Goal: Task Accomplishment & Management: Manage account settings

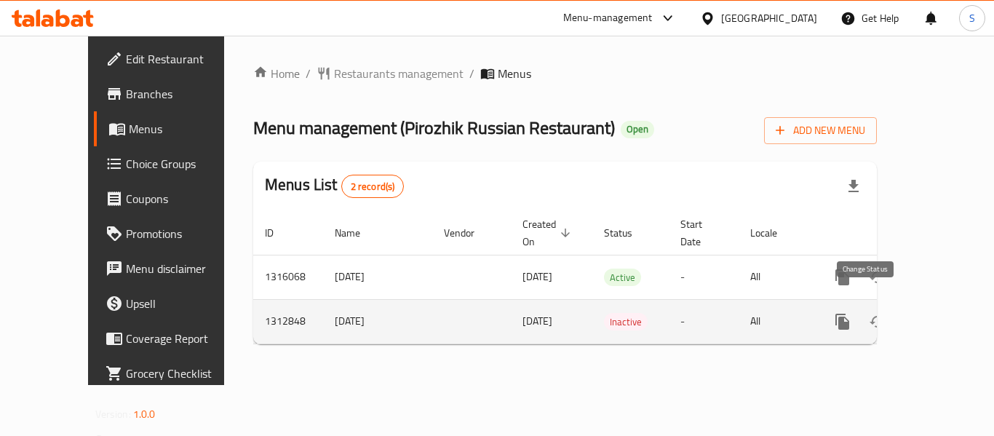
click at [869, 316] on icon "enhanced table" at bounding box center [877, 322] width 16 height 12
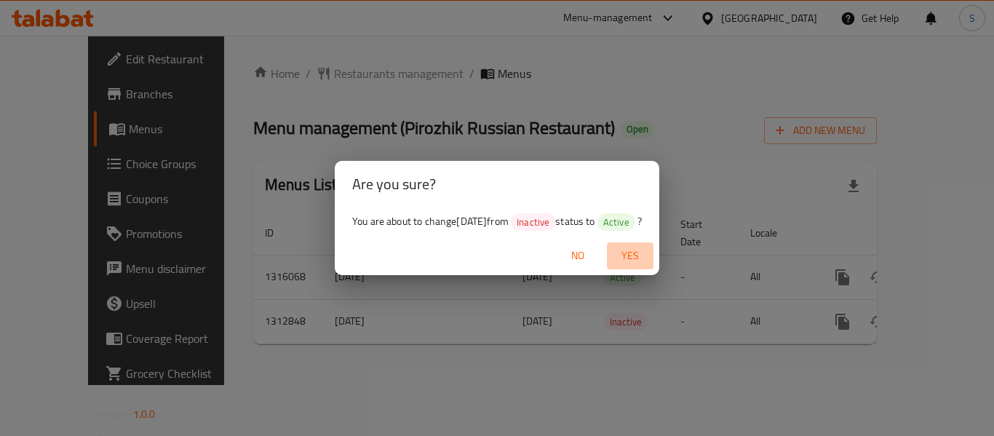
drag, startPoint x: 637, startPoint y: 254, endPoint x: 765, endPoint y: 103, distance: 197.8
click at [637, 253] on span "Yes" at bounding box center [630, 256] width 35 height 18
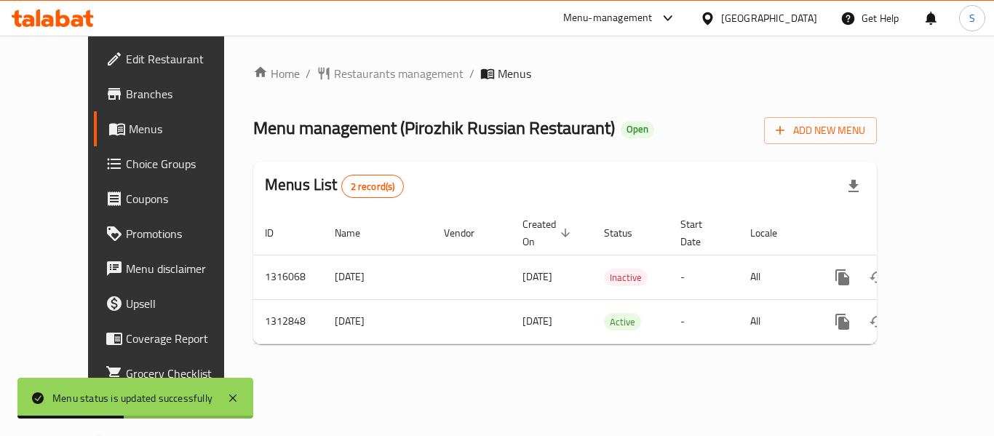
click at [126, 92] on span "Branches" at bounding box center [184, 93] width 116 height 17
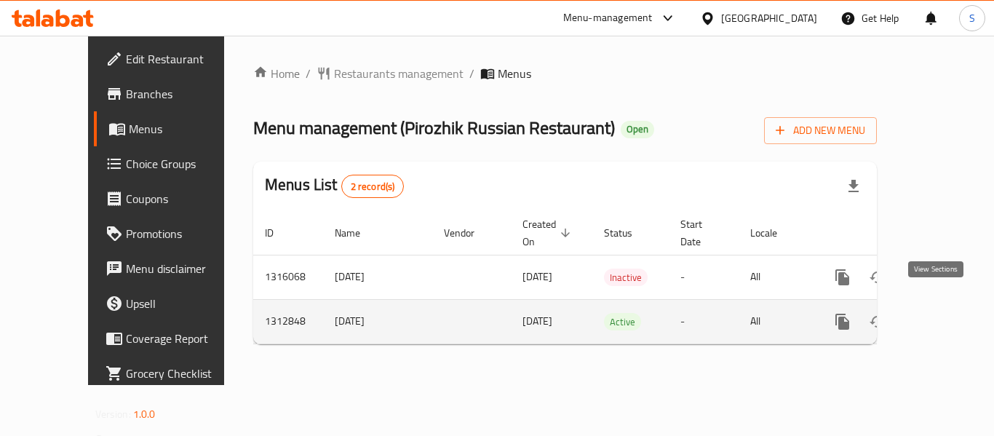
click at [941, 315] on icon "enhanced table" at bounding box center [947, 321] width 13 height 13
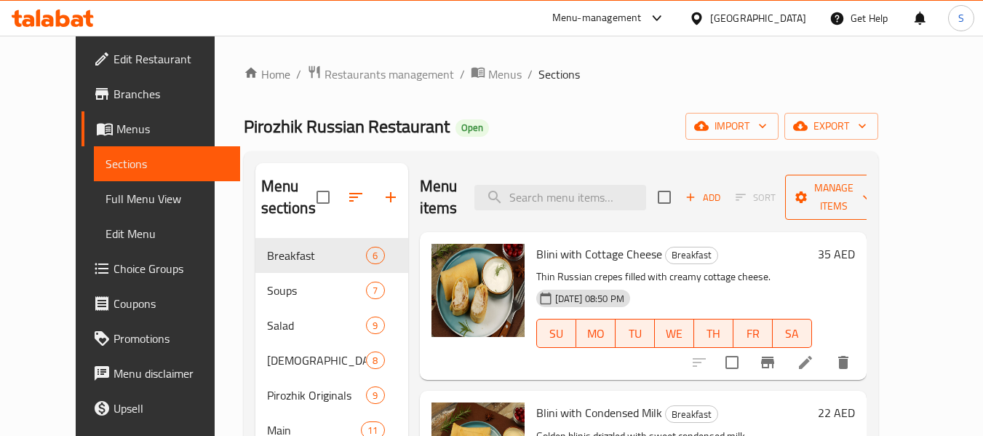
click at [863, 196] on span "Manage items" at bounding box center [834, 197] width 74 height 36
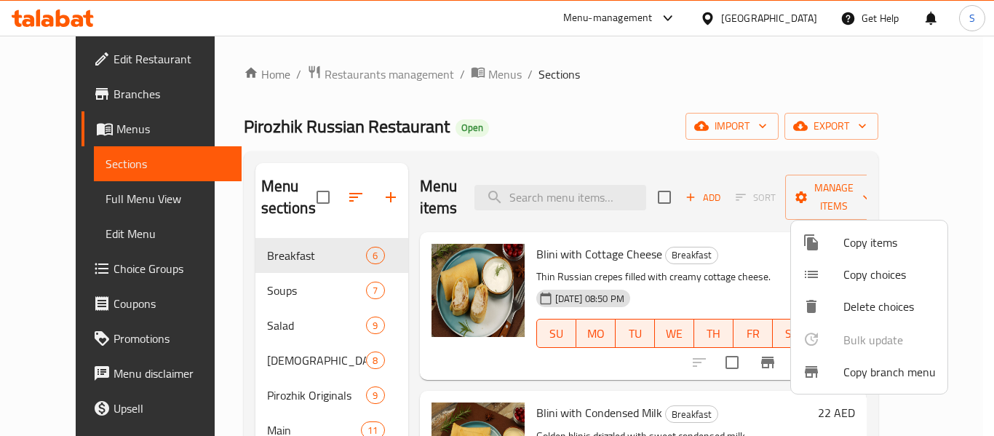
click at [871, 370] on span "Copy branch menu" at bounding box center [889, 371] width 92 height 17
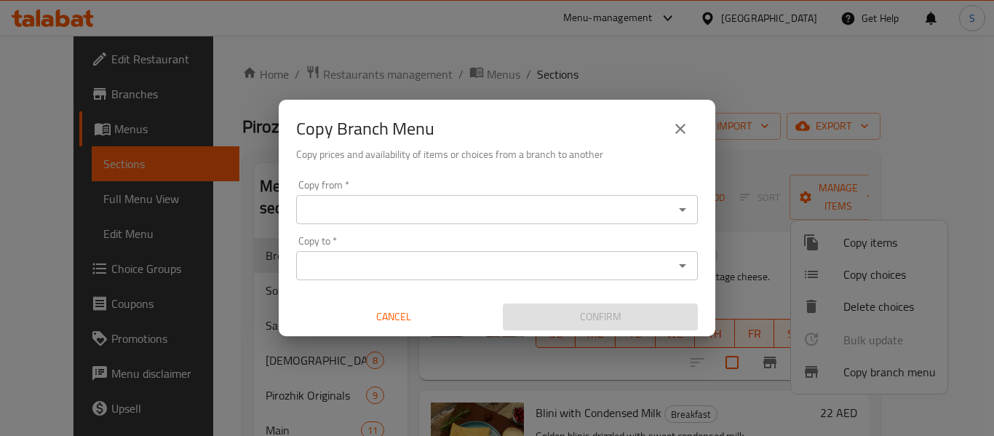
click at [414, 208] on input "Copy from   *" at bounding box center [484, 209] width 369 height 20
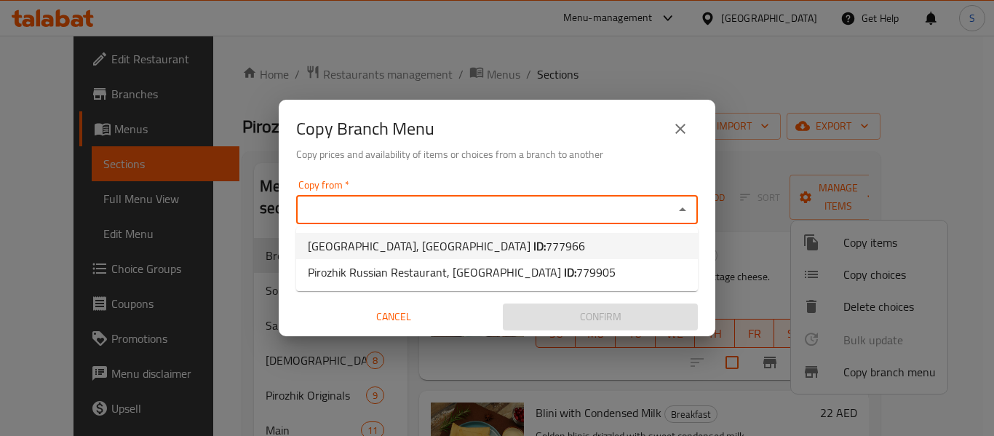
click at [422, 250] on span "Pirozhik Russian Restaurant, Meydan South ID: 777966" at bounding box center [446, 245] width 277 height 17
type input "Pirozhik Russian Restaurant, Meydan South"
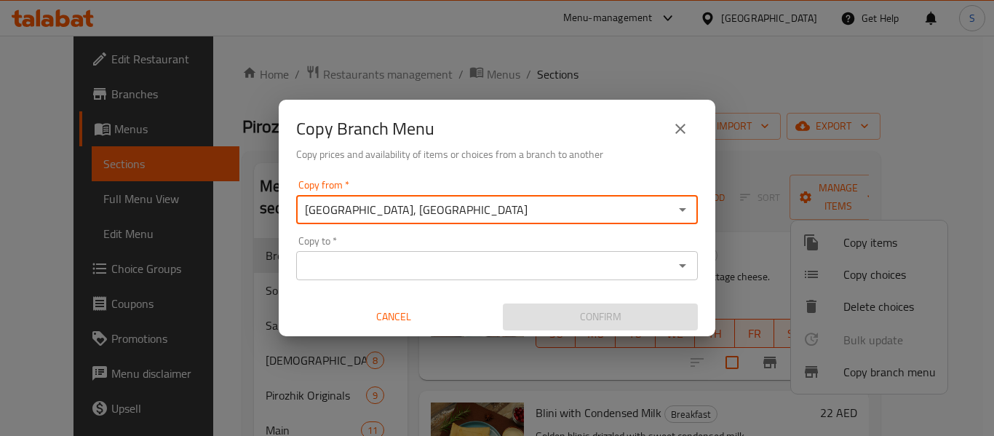
click at [417, 269] on input "Copy to   *" at bounding box center [484, 265] width 369 height 20
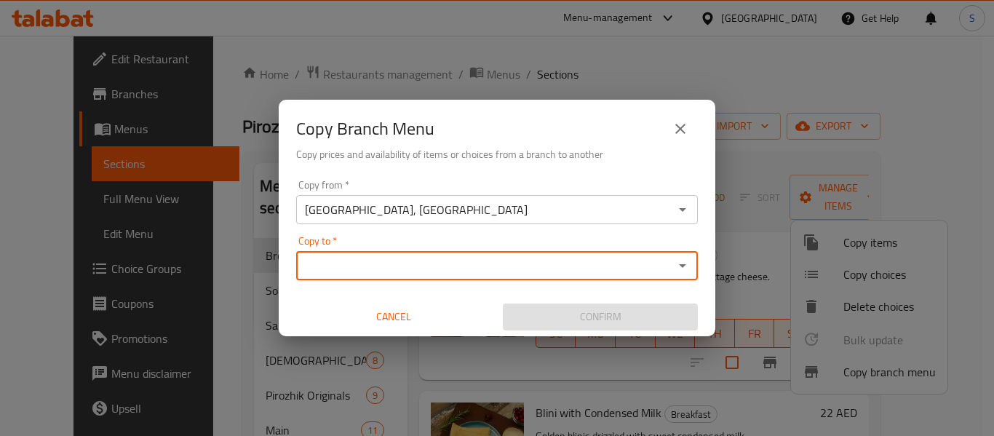
drag, startPoint x: 250, startPoint y: 215, endPoint x: 202, endPoint y: 201, distance: 50.9
drag, startPoint x: 202, startPoint y: 201, endPoint x: 514, endPoint y: 271, distance: 320.7
click at [512, 271] on input "Copy to   *" at bounding box center [484, 265] width 369 height 20
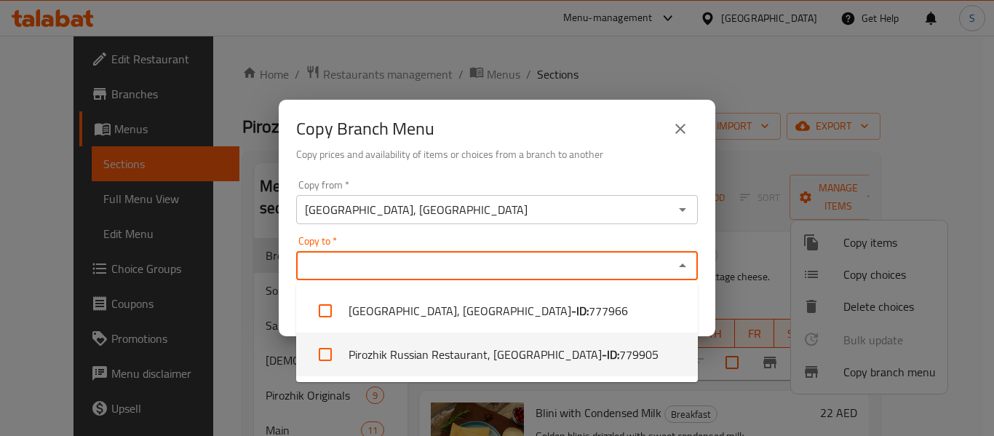
click at [496, 348] on li "Pirozhik Russian Restaurant, Oud Metha - ID: 779905" at bounding box center [497, 354] width 402 height 44
checkbox input "true"
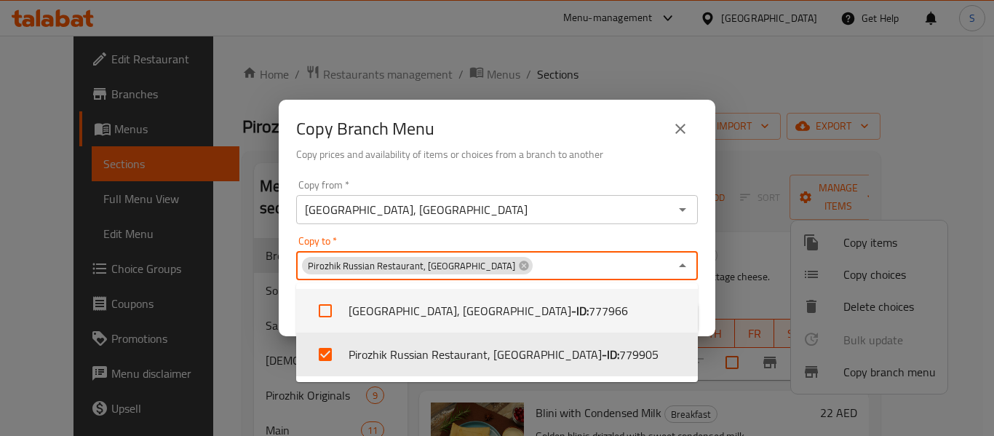
click at [610, 177] on div "Copy from   * Pirozhik Russian Restaurant, Meydan South Copy from * Copy to   *…" at bounding box center [497, 255] width 437 height 162
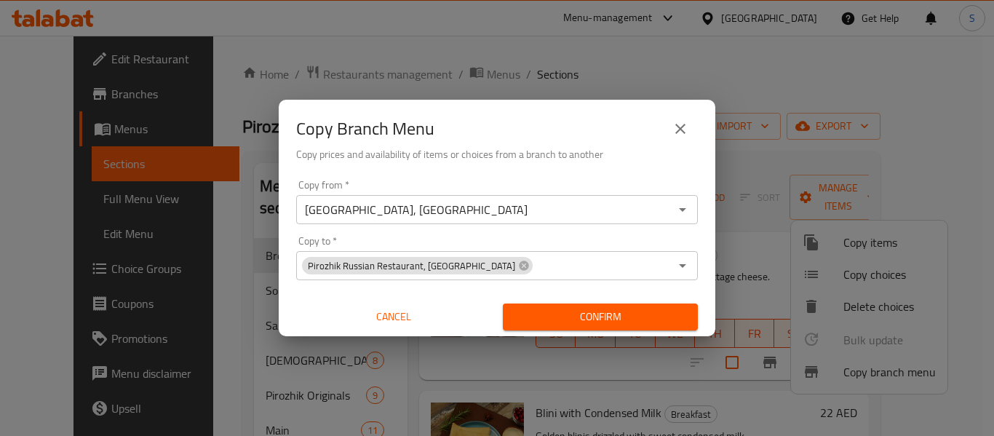
click at [604, 317] on span "Confirm" at bounding box center [600, 317] width 172 height 18
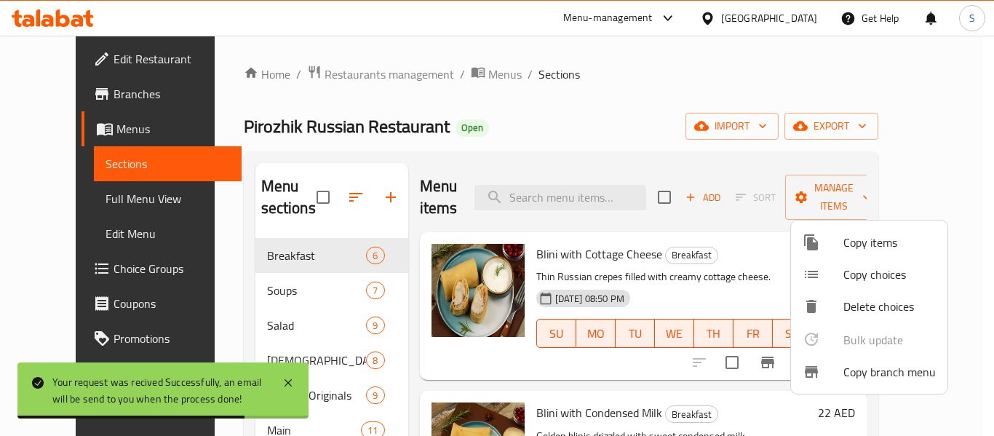
click at [874, 56] on div at bounding box center [497, 218] width 994 height 436
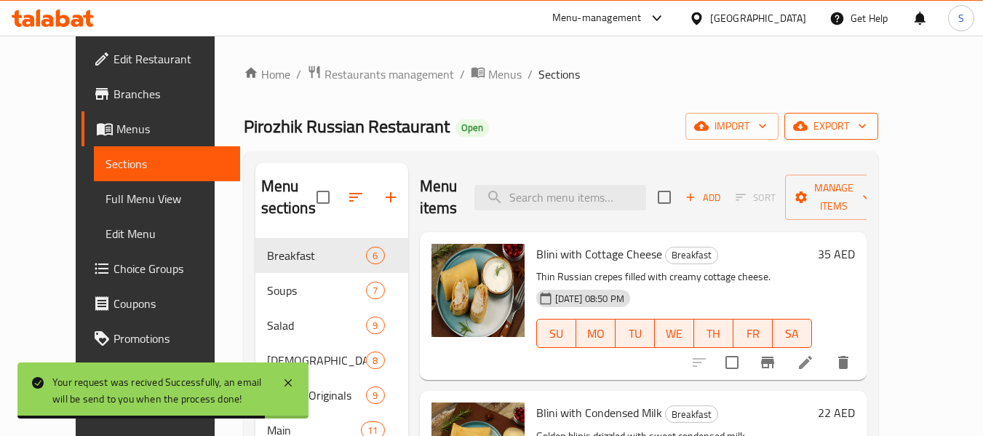
click at [866, 120] on span "export" at bounding box center [831, 126] width 71 height 18
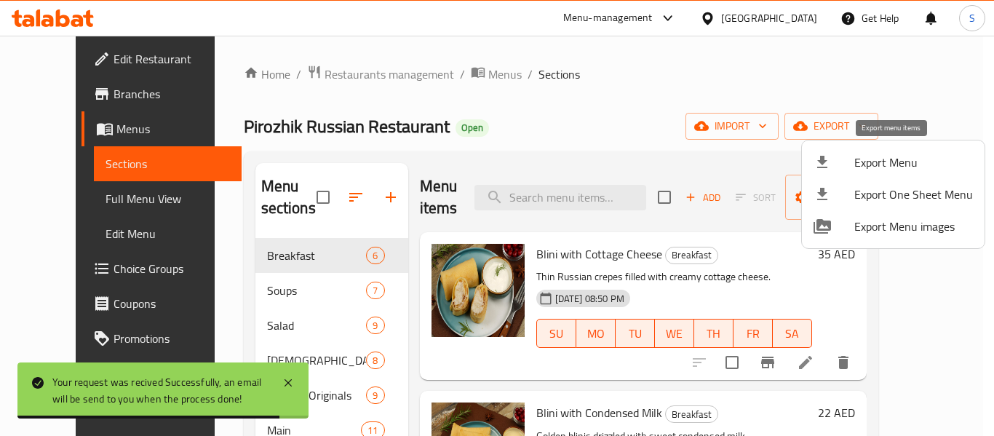
click at [890, 156] on span "Export Menu" at bounding box center [913, 162] width 119 height 17
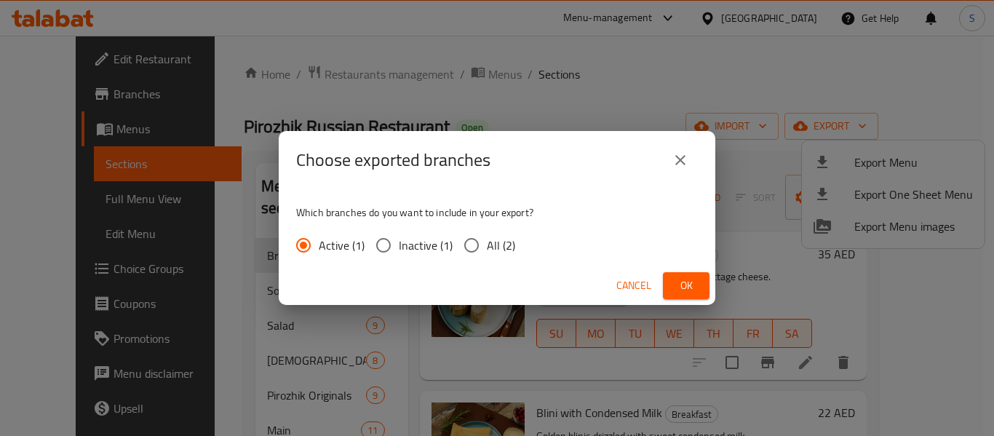
drag, startPoint x: 920, startPoint y: 377, endPoint x: 705, endPoint y: 186, distance: 287.5
click at [799, 303] on div "Choose exported branches Which branches do you want to include in your export? …" at bounding box center [497, 218] width 994 height 436
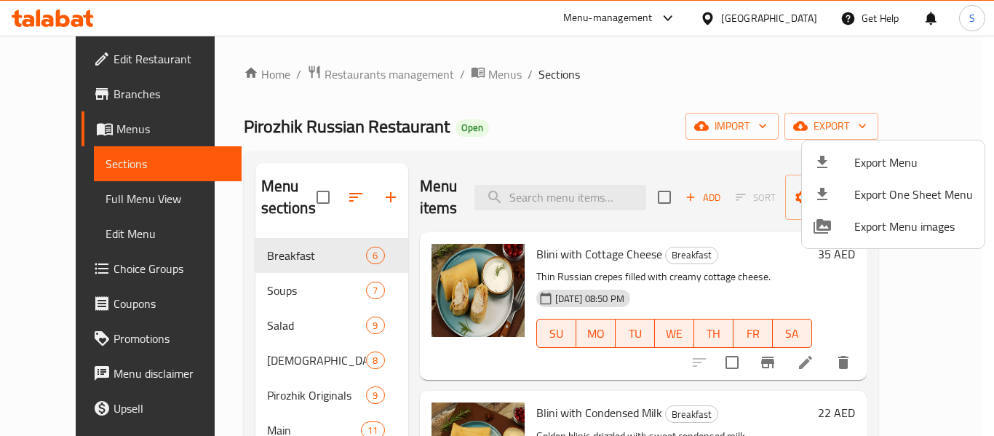
click at [641, 105] on div at bounding box center [497, 218] width 994 height 436
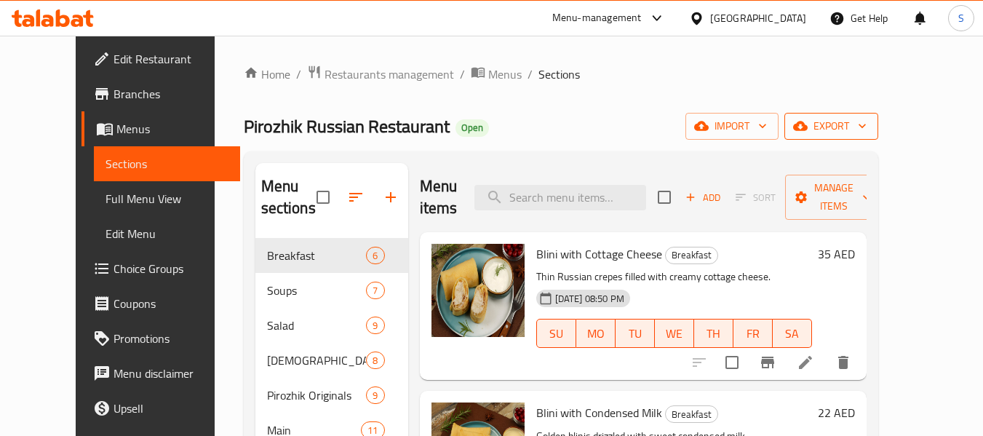
click at [866, 132] on span "export" at bounding box center [831, 126] width 71 height 18
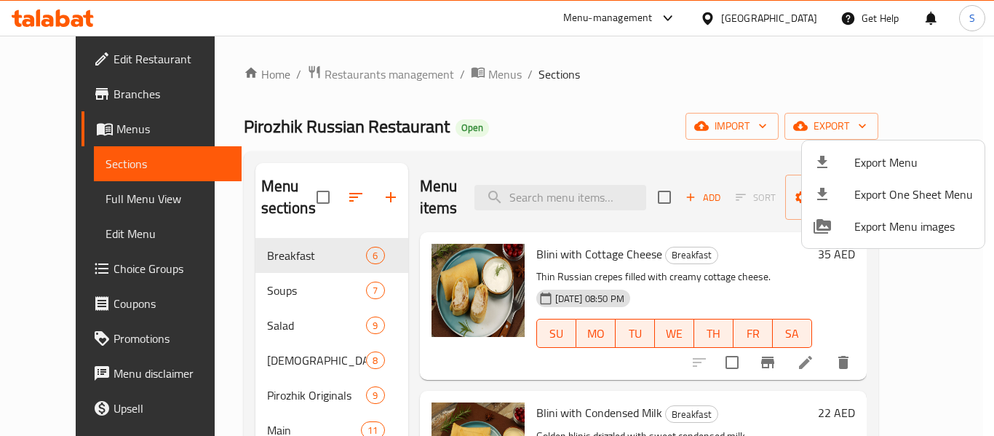
click at [900, 171] on span "Export Menu" at bounding box center [913, 162] width 119 height 17
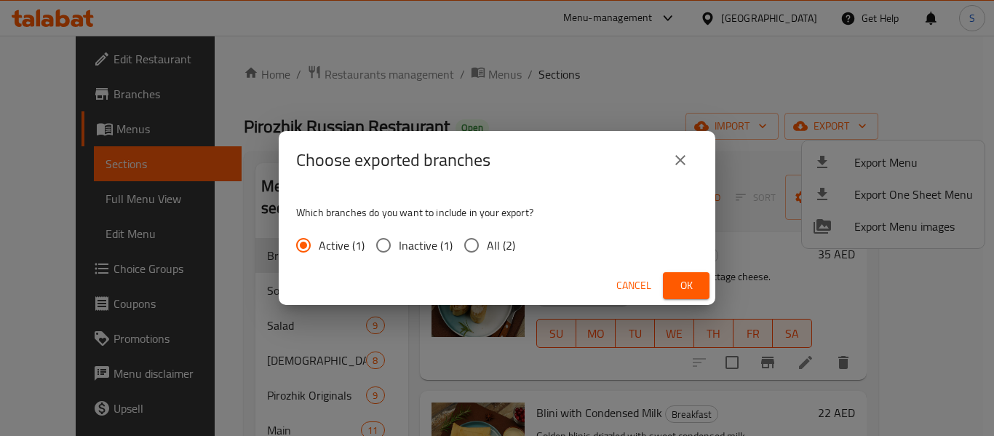
click at [509, 242] on span "All (2)" at bounding box center [501, 244] width 28 height 17
click at [487, 242] on input "All (2)" at bounding box center [471, 245] width 31 height 31
radio input "true"
click at [677, 286] on span "Ok" at bounding box center [685, 285] width 23 height 18
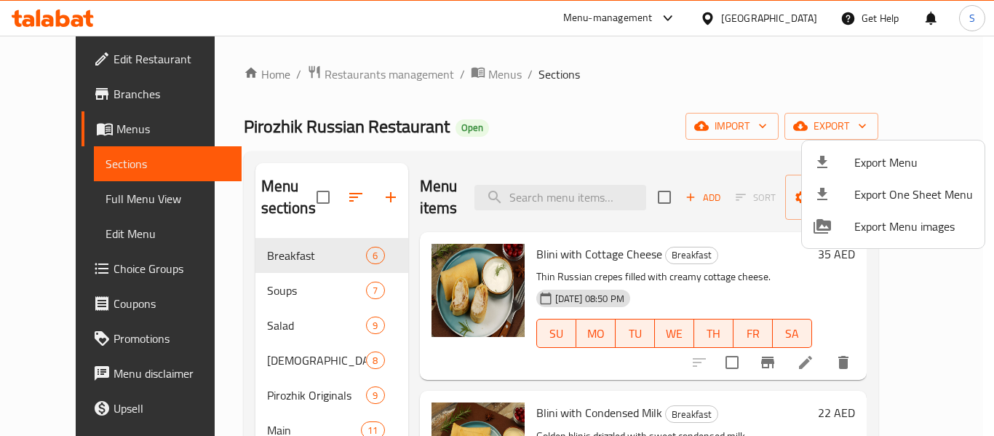
click at [767, 21] on div at bounding box center [497, 218] width 994 height 436
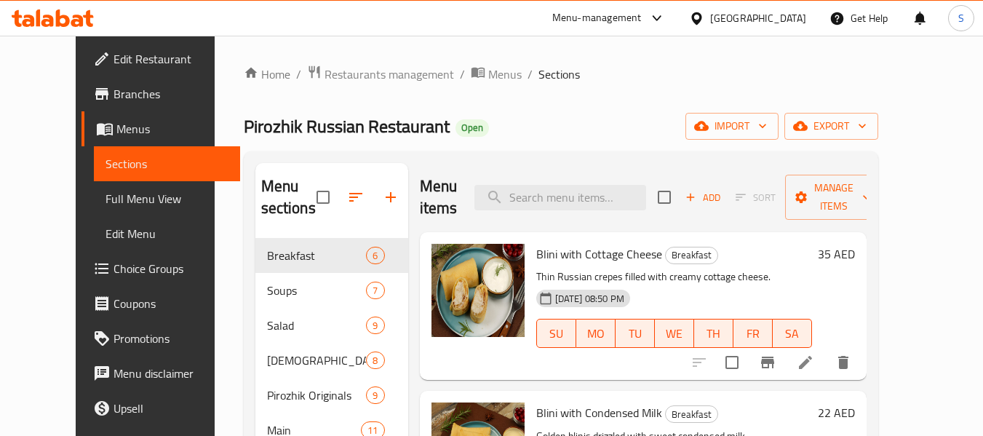
click at [729, 19] on div "United Arab Emirates" at bounding box center [758, 18] width 96 height 16
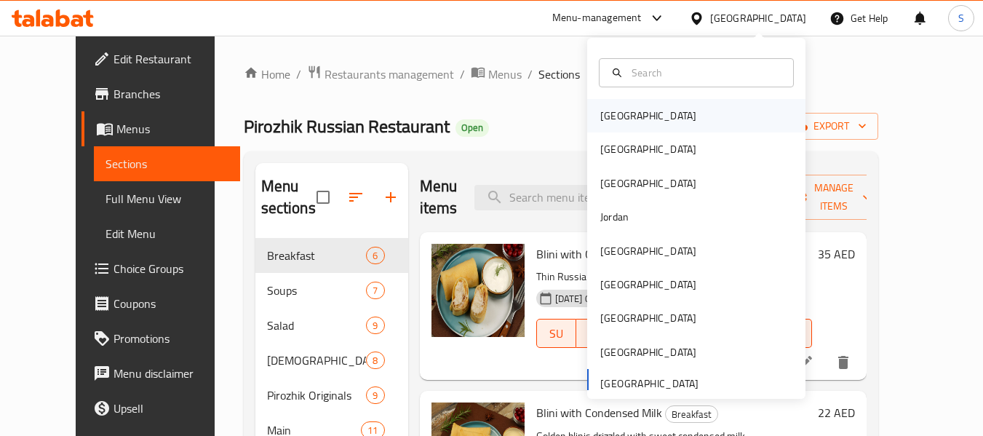
click at [653, 118] on div "[GEOGRAPHIC_DATA]" at bounding box center [696, 115] width 218 height 33
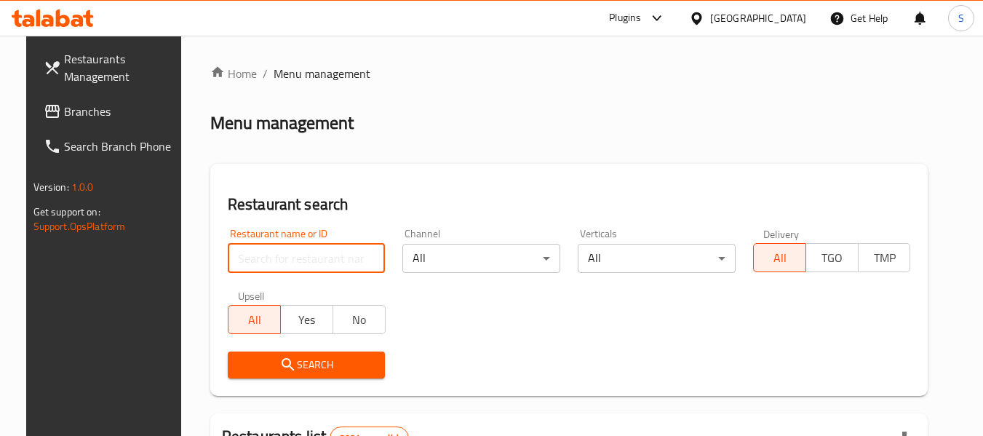
paste input "707505"
type input "707505"
click button "Search" at bounding box center [307, 364] width 158 height 27
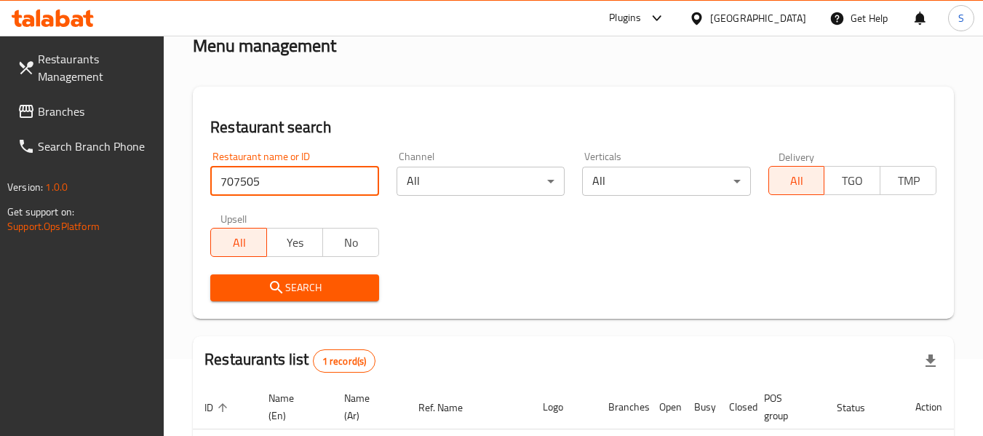
scroll to position [213, 0]
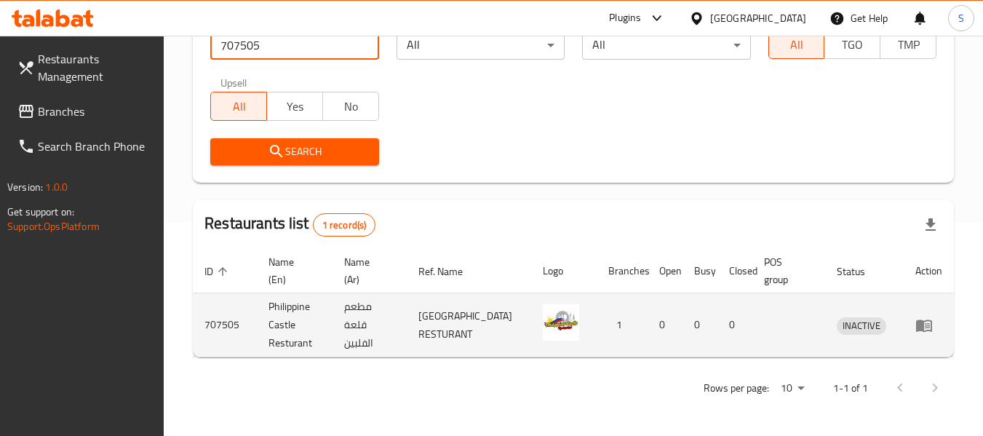
click at [922, 327] on icon "enhanced table" at bounding box center [924, 325] width 16 height 12
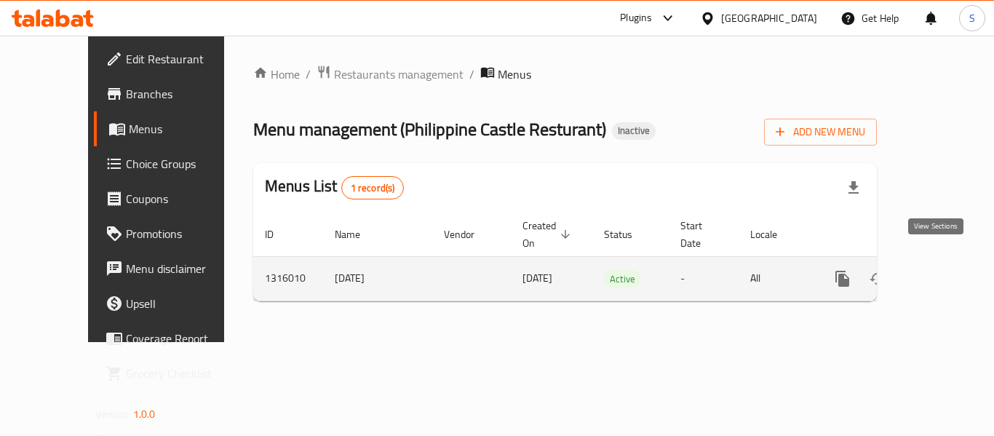
click at [948, 266] on link "enhanced table" at bounding box center [947, 278] width 35 height 35
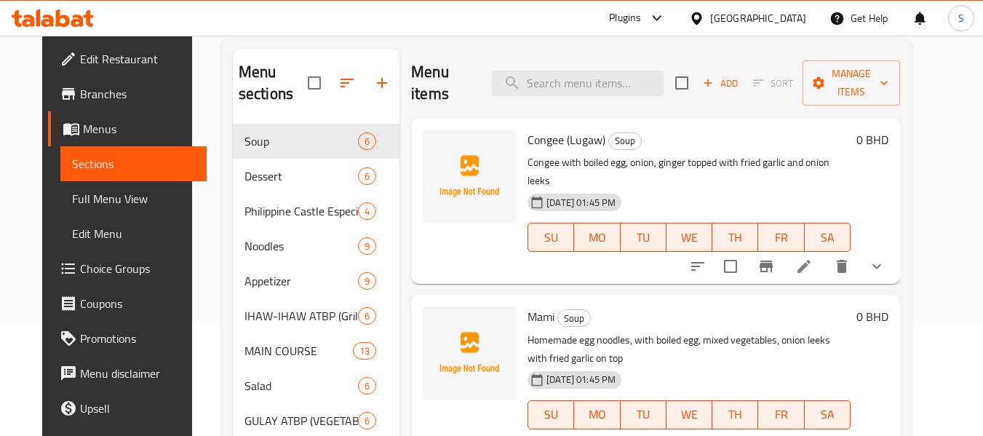
scroll to position [12, 0]
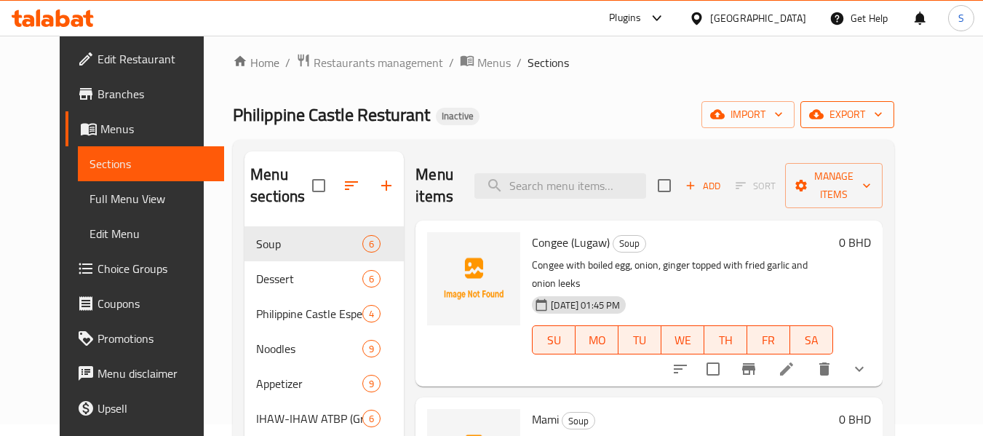
click at [882, 113] on span "export" at bounding box center [847, 114] width 71 height 18
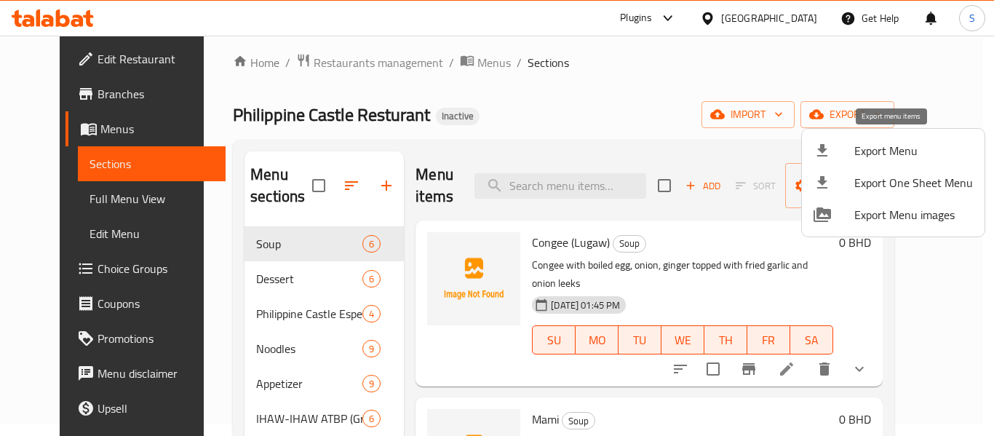
click at [898, 138] on li "Export Menu" at bounding box center [893, 151] width 183 height 32
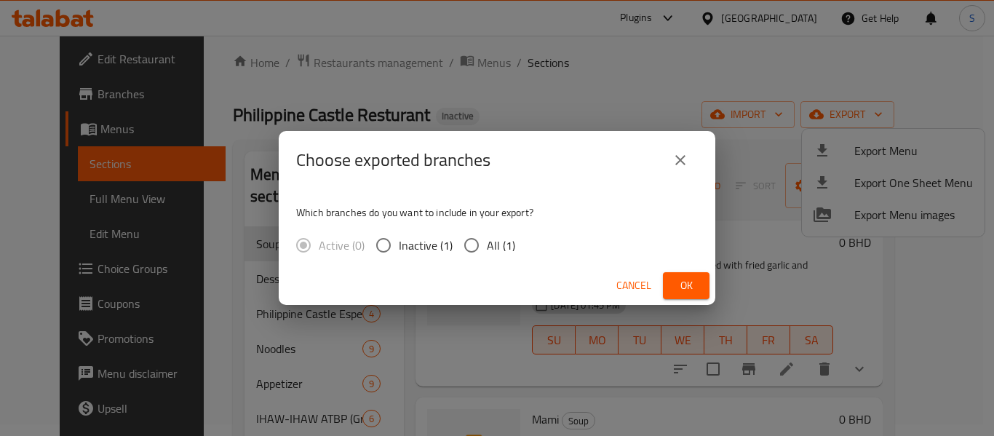
click at [473, 248] on input "All (1)" at bounding box center [471, 245] width 31 height 31
radio input "true"
click at [675, 286] on span "Ok" at bounding box center [685, 285] width 23 height 18
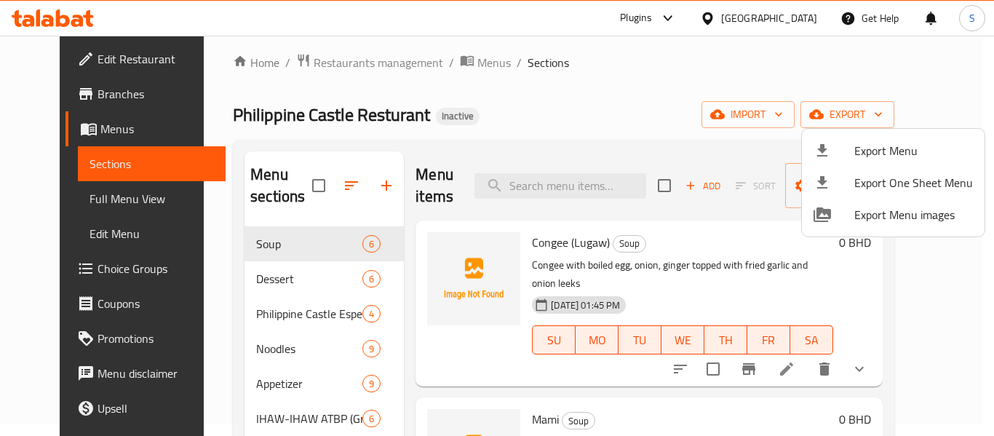
click at [610, 63] on div at bounding box center [497, 218] width 994 height 436
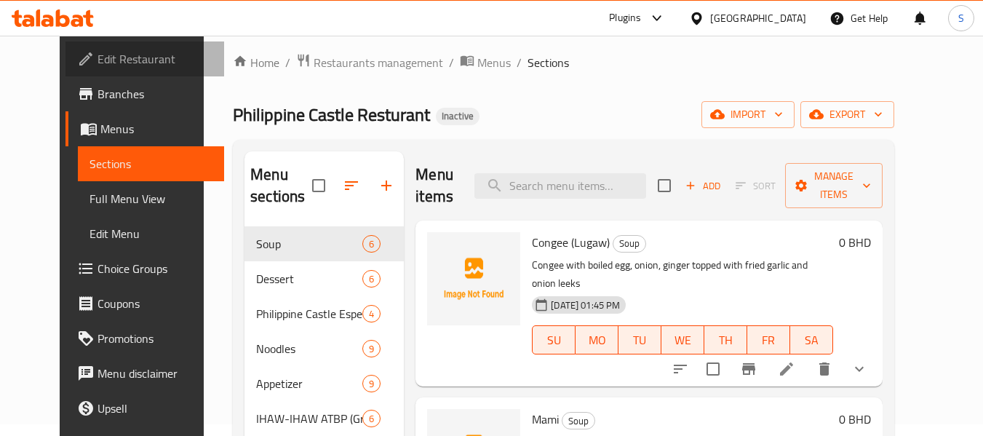
click at [111, 52] on span "Edit Restaurant" at bounding box center [154, 58] width 115 height 17
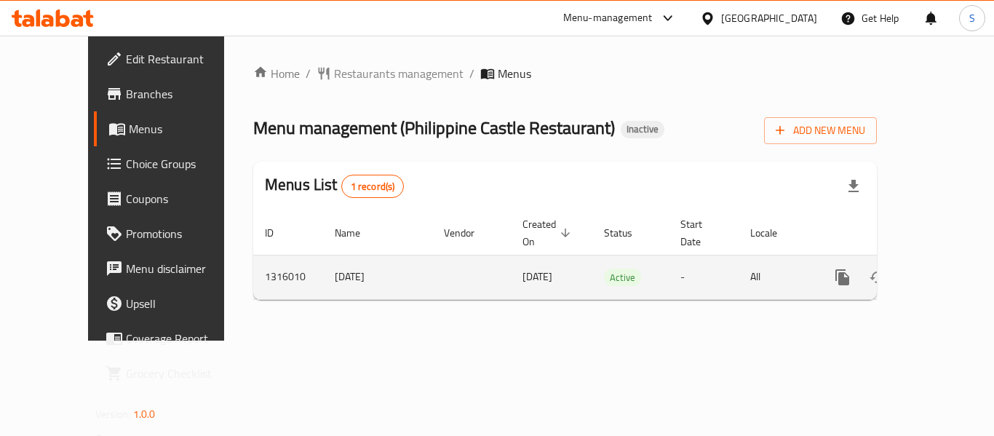
click at [945, 260] on link "enhanced table" at bounding box center [947, 277] width 35 height 35
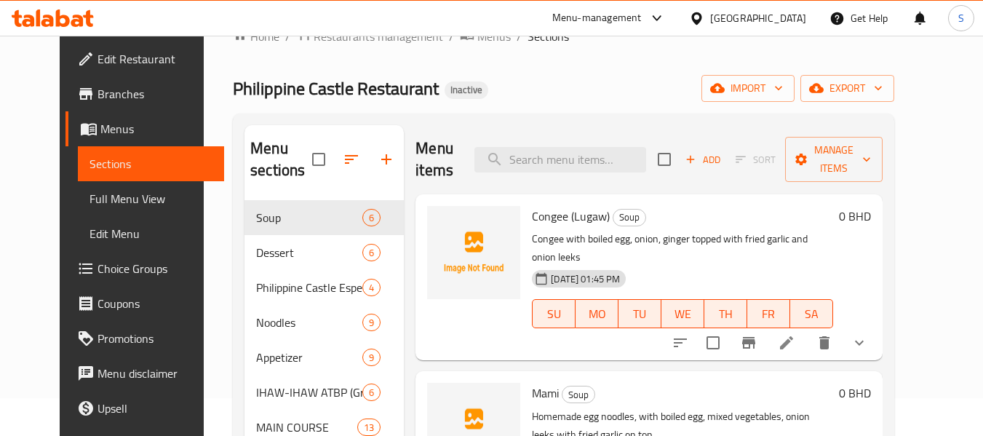
scroll to position [73, 0]
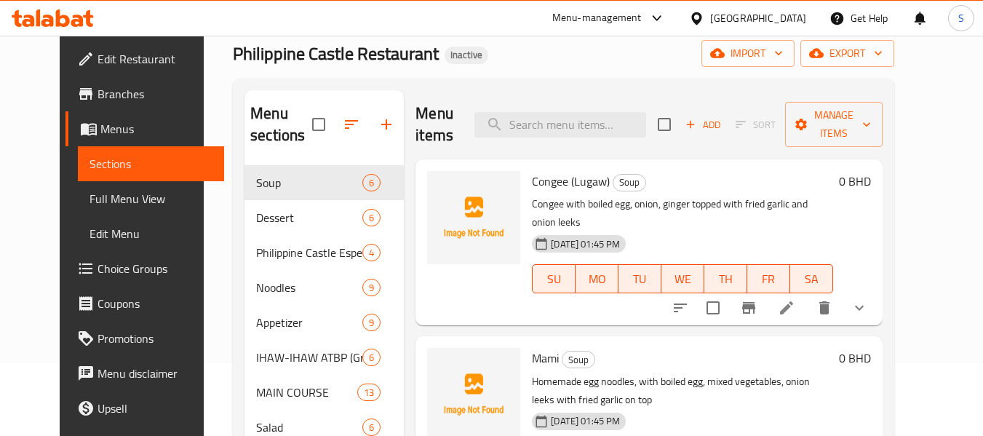
click at [89, 194] on span "Full Menu View" at bounding box center [150, 198] width 123 height 17
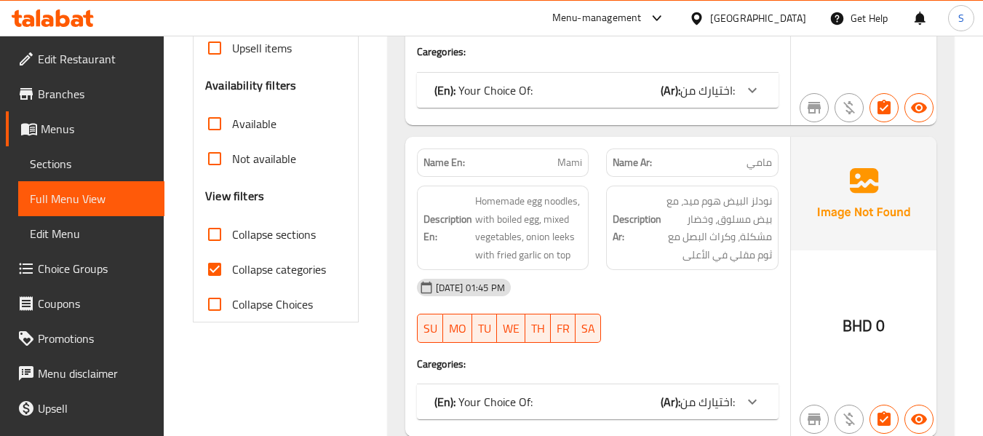
scroll to position [437, 0]
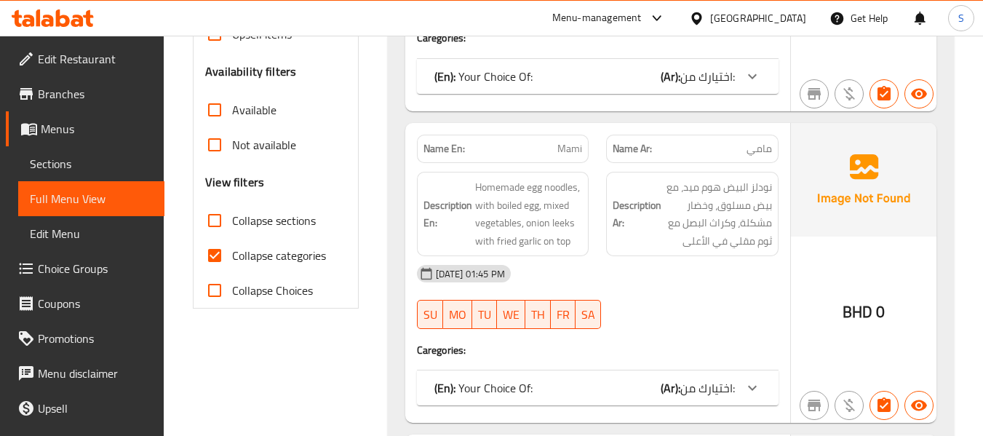
click at [252, 252] on span "Collapse categories" at bounding box center [279, 255] width 94 height 17
click at [232, 252] on input "Collapse categories" at bounding box center [214, 255] width 35 height 35
checkbox input "false"
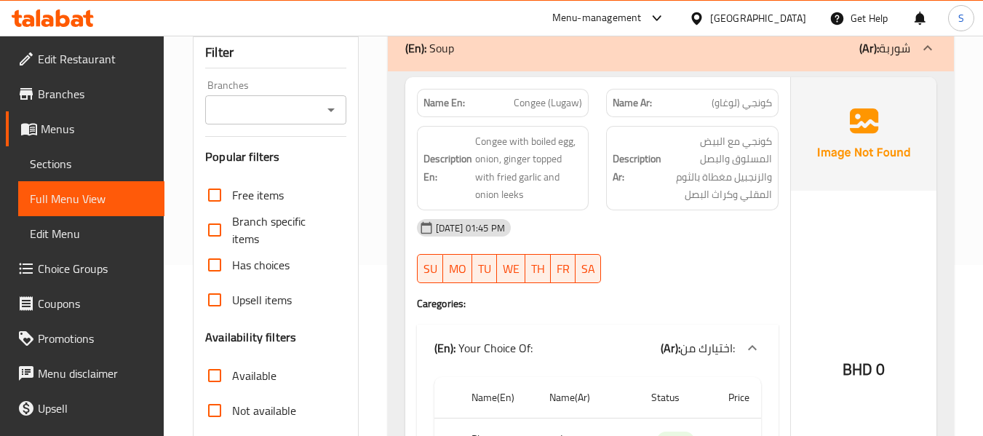
scroll to position [146, 0]
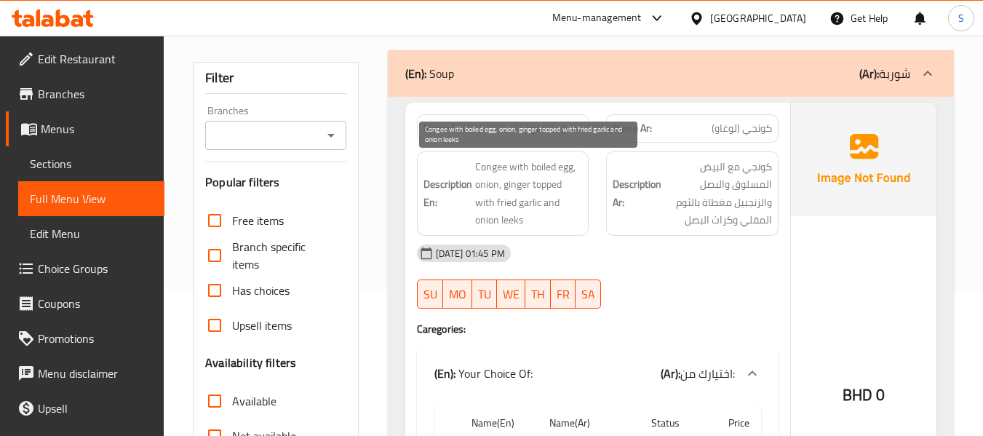
click at [514, 183] on span "Congee with boiled egg, onion, ginger topped with fried garlic and onion leeks" at bounding box center [529, 193] width 108 height 71
click at [512, 221] on span "Congee with boiled egg, onion, ginger topped with fried garlic and onion leeks" at bounding box center [529, 193] width 108 height 71
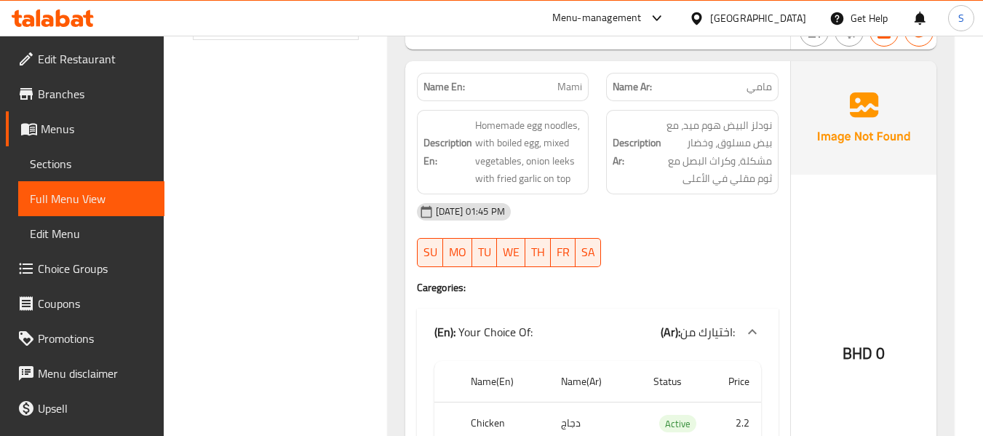
scroll to position [728, 0]
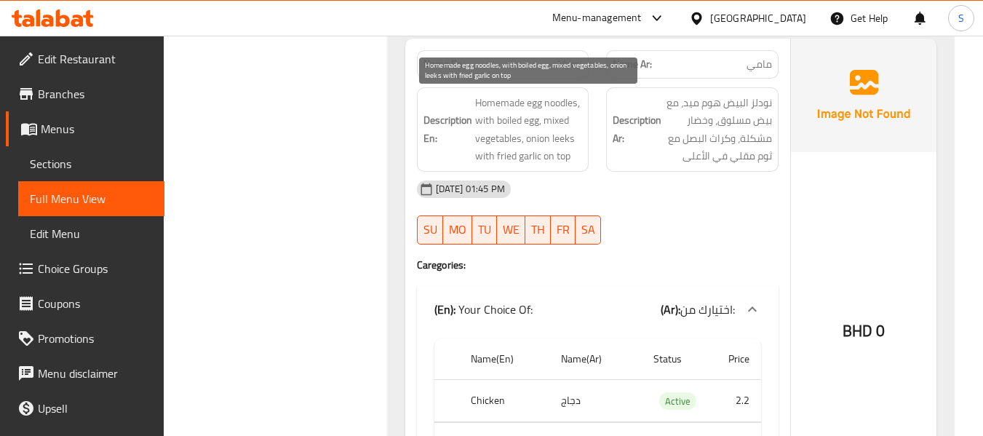
click at [499, 134] on span "Homemade egg noodles, with boiled egg, mixed vegetables, onion leeks with fried…" at bounding box center [529, 129] width 108 height 71
click at [565, 135] on span "Homemade egg noodles, with boiled egg, mixed vegetables, onion leeks with fried…" at bounding box center [529, 129] width 108 height 71
click at [562, 159] on span "Homemade egg noodles, with boiled egg, mixed vegetables, onion leeks with fried…" at bounding box center [529, 129] width 108 height 71
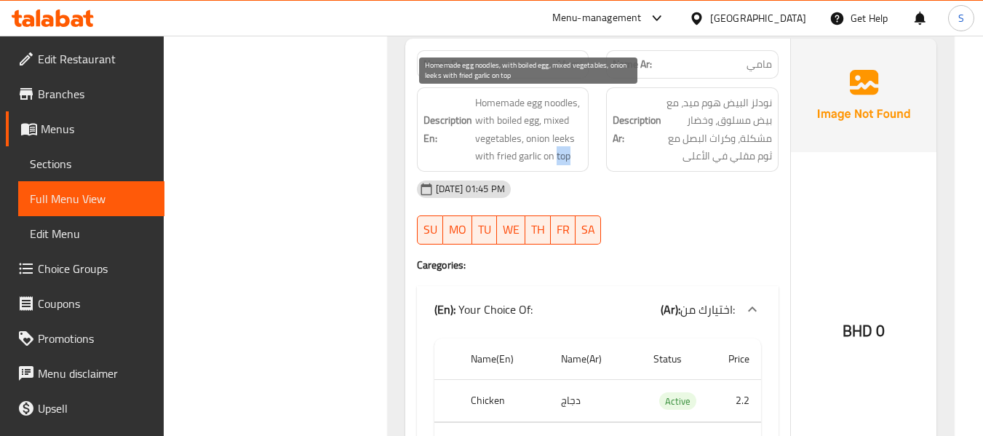
click at [562, 159] on span "Homemade egg noodles, with boiled egg, mixed vegetables, onion leeks with fried…" at bounding box center [529, 129] width 108 height 71
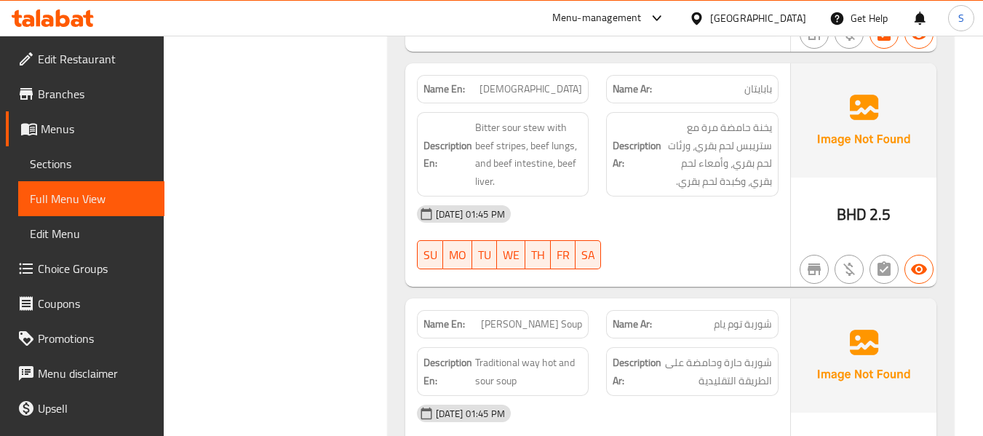
scroll to position [1237, 0]
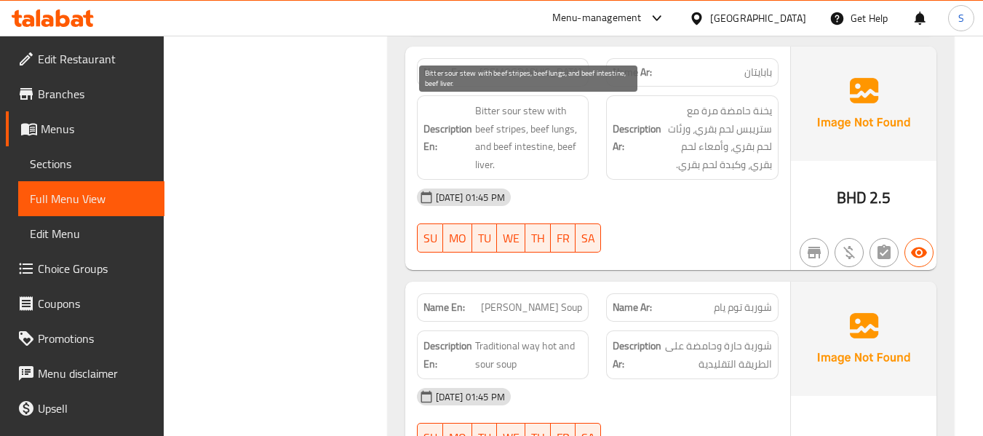
click at [560, 131] on span "Bitter sour stew with beef stripes, beef lungs, and beef intestine, beef liver." at bounding box center [529, 137] width 108 height 71
click at [478, 164] on span "Bitter sour stew with beef stripes, beef lungs, and beef intestine, beef liver." at bounding box center [529, 137] width 108 height 71
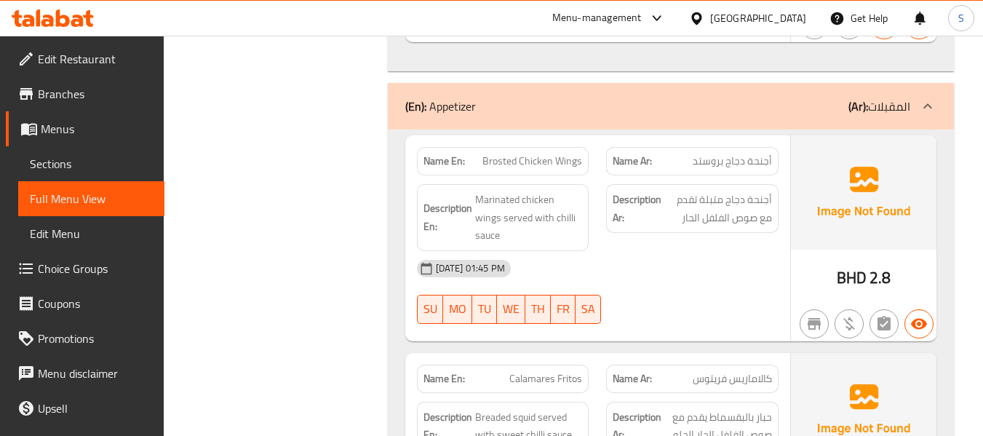
scroll to position [9064, 0]
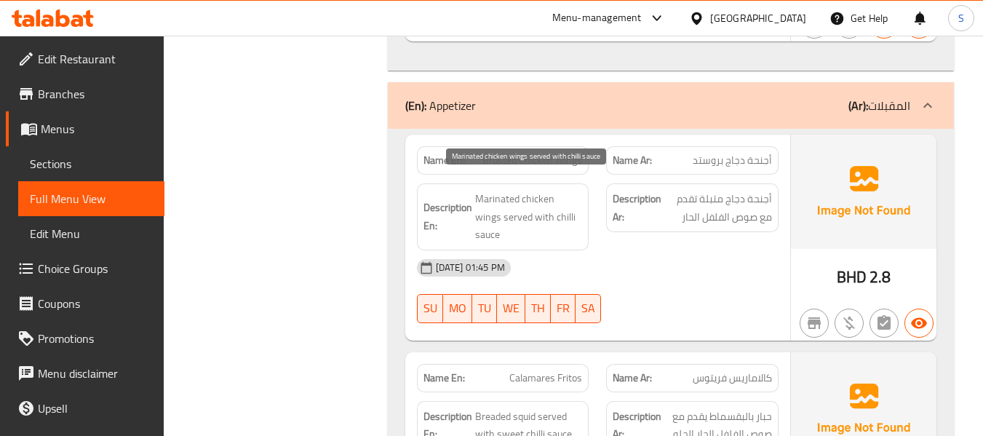
click at [557, 207] on span "Marinated chicken wings served with chilli sauce" at bounding box center [529, 217] width 108 height 54
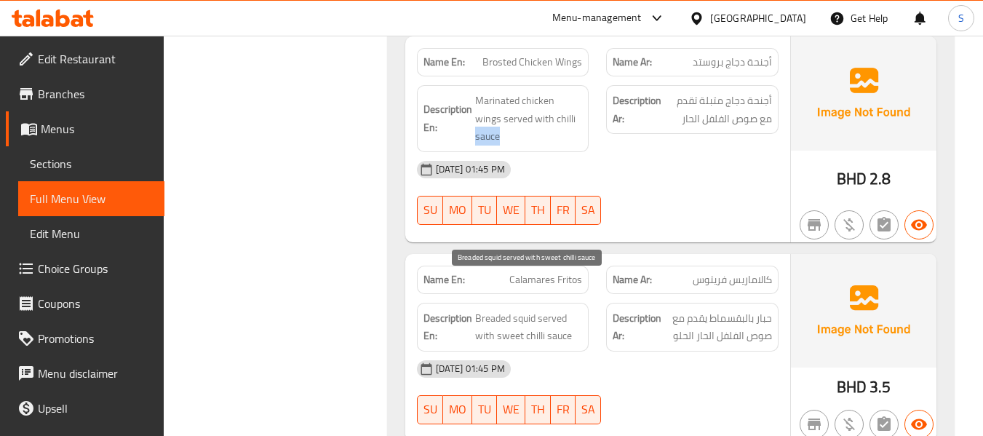
scroll to position [9282, 0]
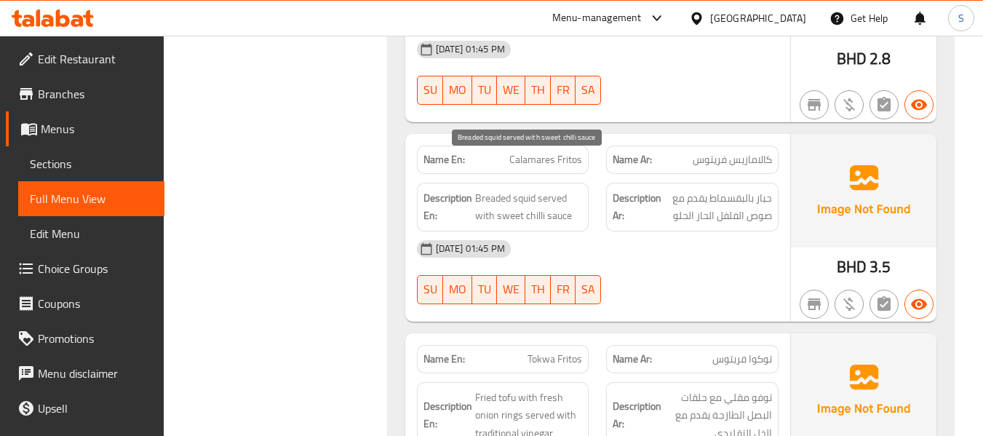
click at [557, 189] on span "Breaded squid served with sweet chilli sauce" at bounding box center [529, 207] width 108 height 36
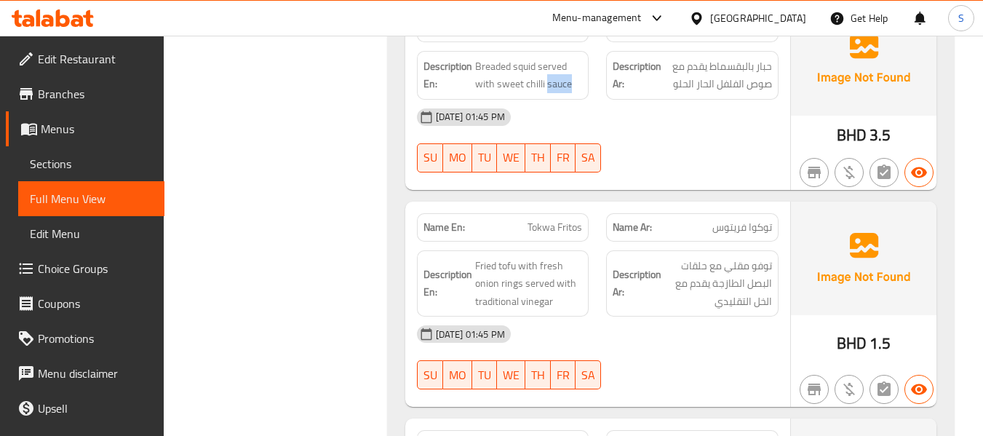
scroll to position [9501, 0]
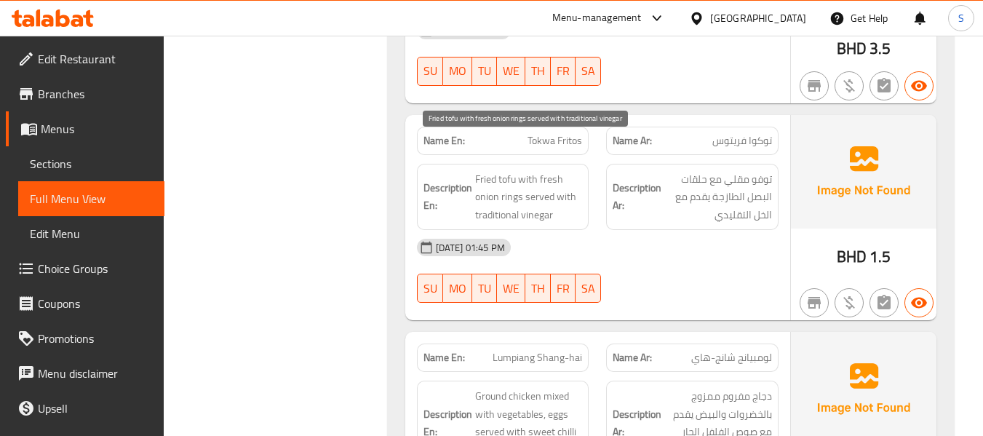
click at [510, 170] on span "Fried tofu with fresh onion rings served with traditional vinegar" at bounding box center [529, 197] width 108 height 54
click at [532, 185] on span "Fried tofu with fresh onion rings served with traditional vinegar" at bounding box center [529, 197] width 108 height 54
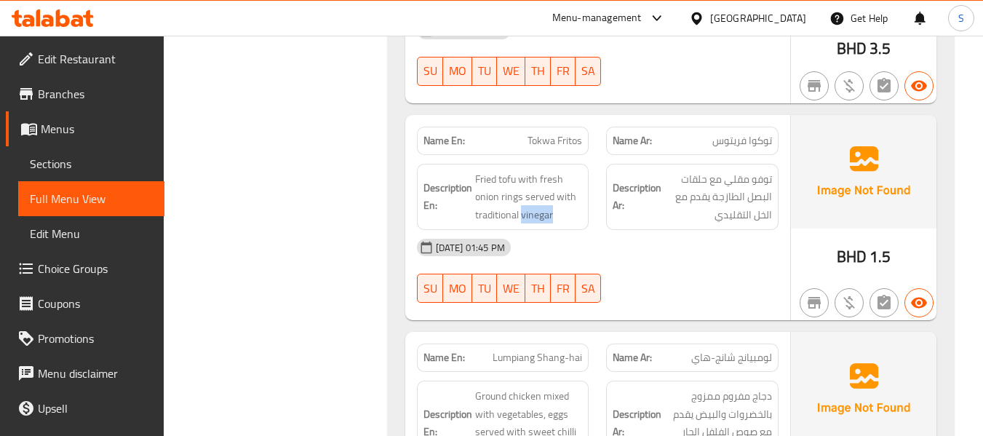
scroll to position [9719, 0]
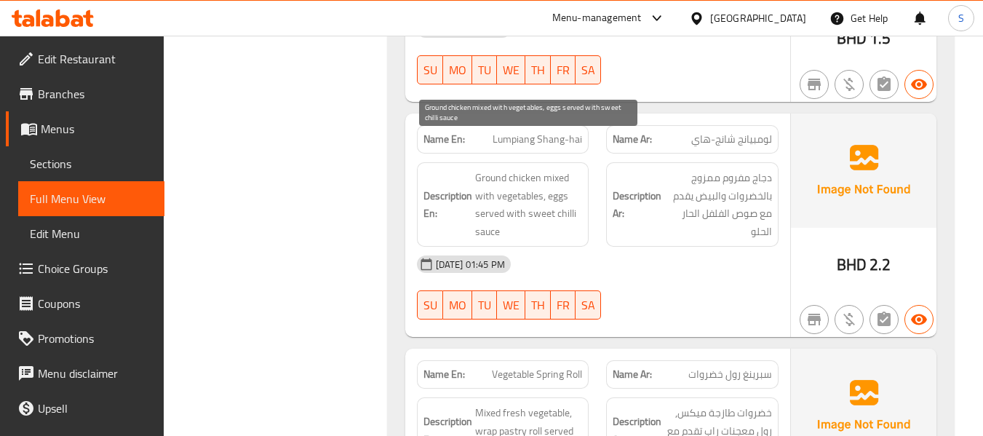
click at [510, 169] on span "Ground chicken mixed with vegetables, eggs served with sweet chilli sauce" at bounding box center [529, 204] width 108 height 71
click at [482, 198] on span "Ground chicken mixed with vegetables, eggs served with sweet chilli sauce" at bounding box center [529, 204] width 108 height 71
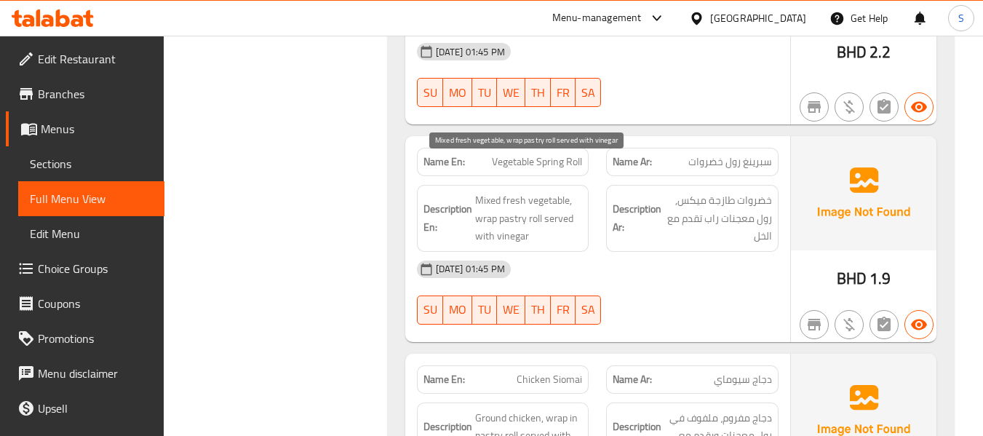
scroll to position [9937, 0]
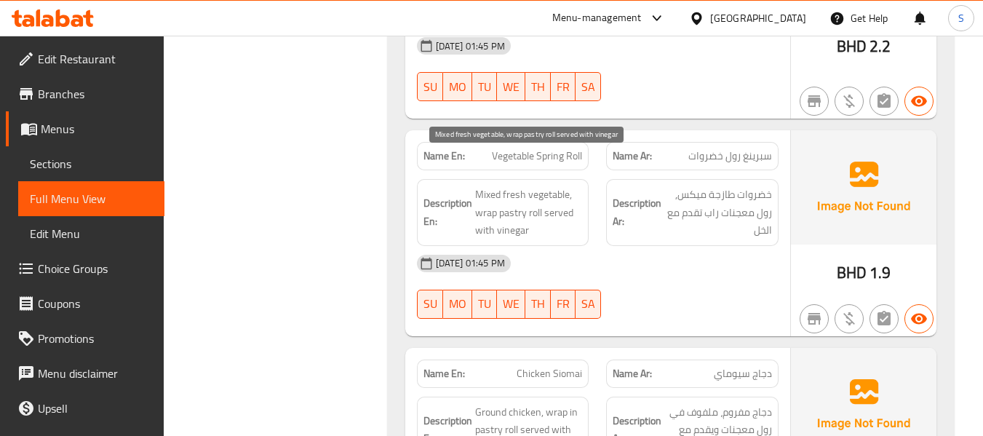
click at [540, 186] on span "Mixed fresh vegetable, wrap pastry roll served with vinegar" at bounding box center [529, 213] width 108 height 54
click at [511, 196] on span "Mixed fresh vegetable, wrap pastry roll served with vinegar" at bounding box center [529, 213] width 108 height 54
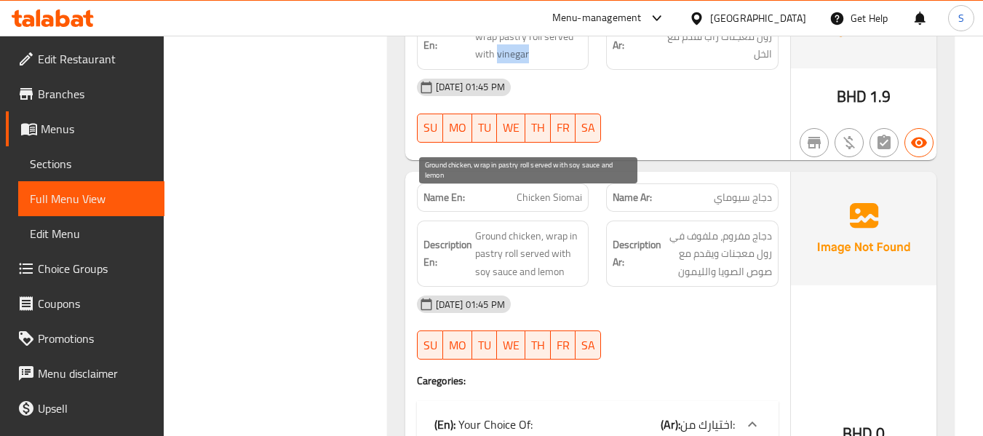
scroll to position [10155, 0]
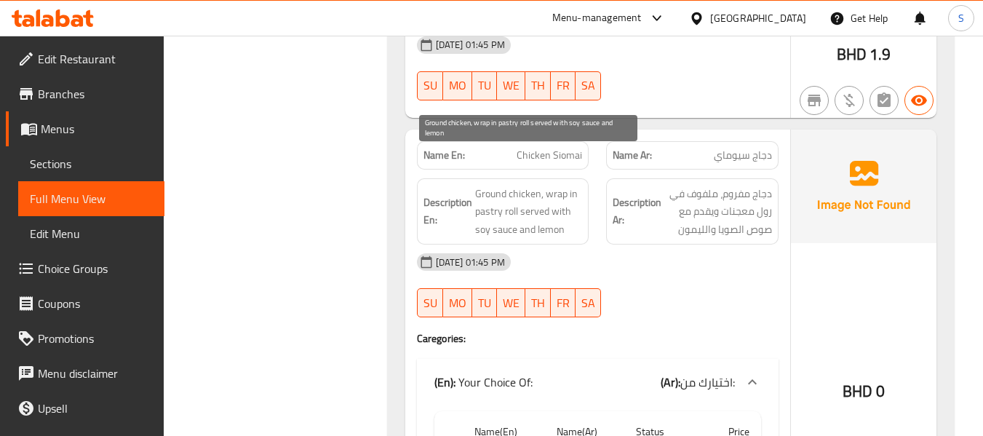
click at [519, 185] on span "Ground chicken, wrap in pastry roll served with soy sauce and lemon" at bounding box center [529, 212] width 108 height 54
click at [548, 196] on span "Ground chicken, wrap in pastry roll served with soy sauce and lemon" at bounding box center [529, 212] width 108 height 54
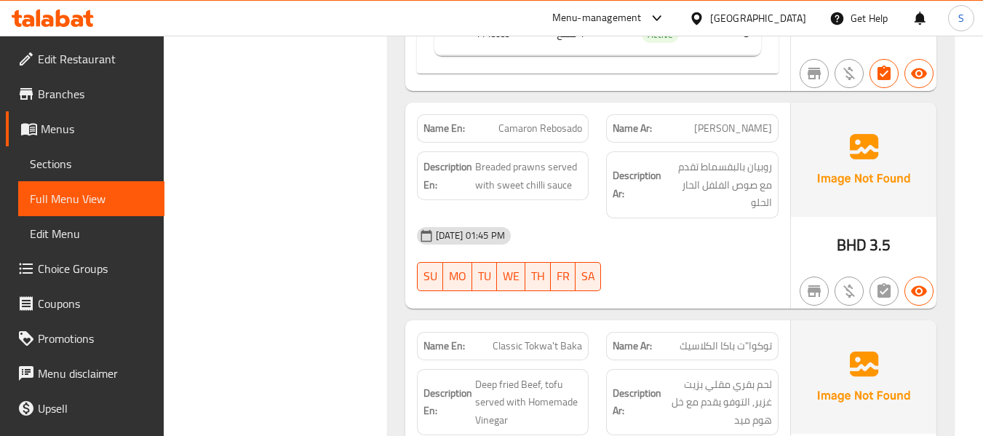
scroll to position [11101, 0]
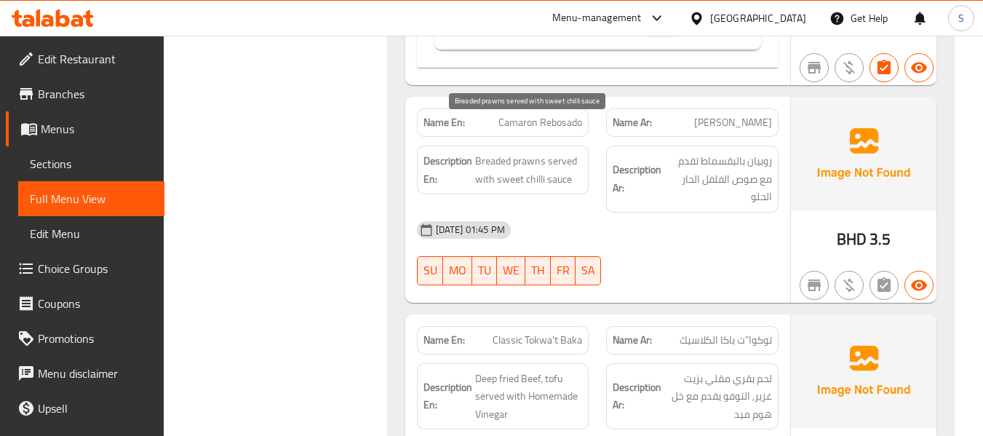
click at [555, 152] on span "Breaded prawns served with sweet chilli sauce" at bounding box center [529, 170] width 108 height 36
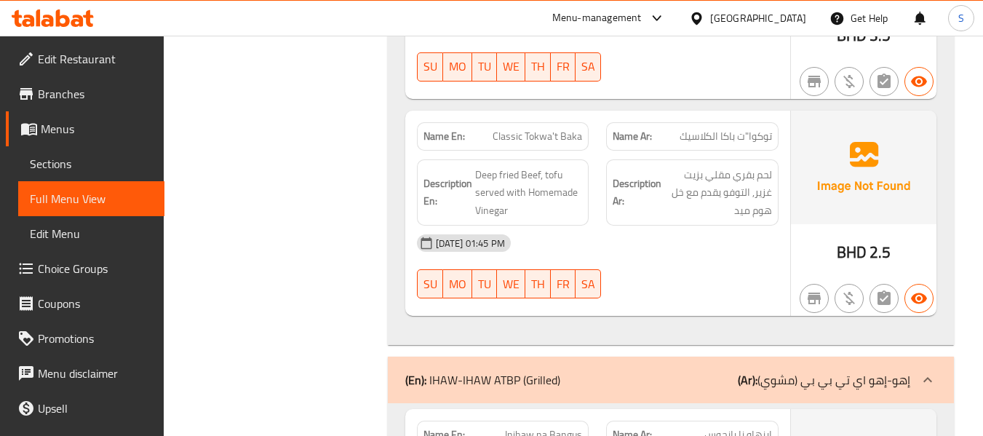
scroll to position [11319, 0]
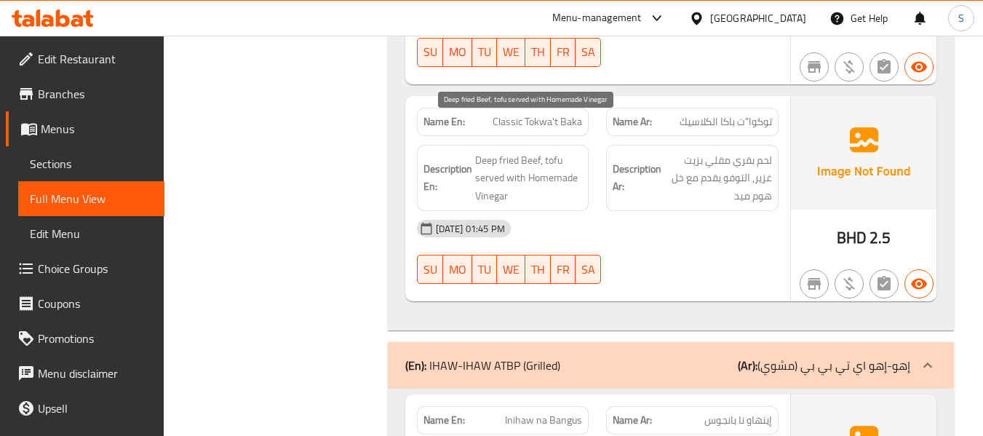
click at [552, 151] on span "Deep fried Beef, tofu served with Homemade Vinegar" at bounding box center [529, 178] width 108 height 54
click at [482, 164] on span "Deep fried Beef, tofu served with Homemade Vinegar" at bounding box center [529, 178] width 108 height 54
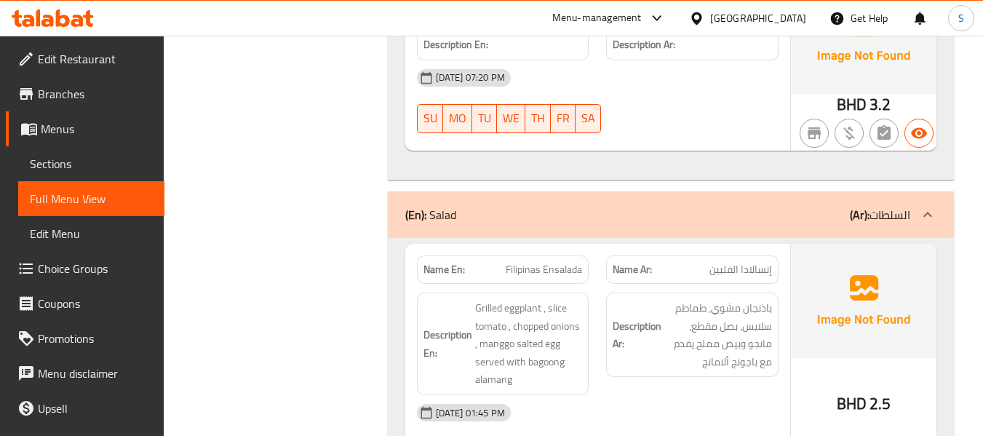
scroll to position [18217, 0]
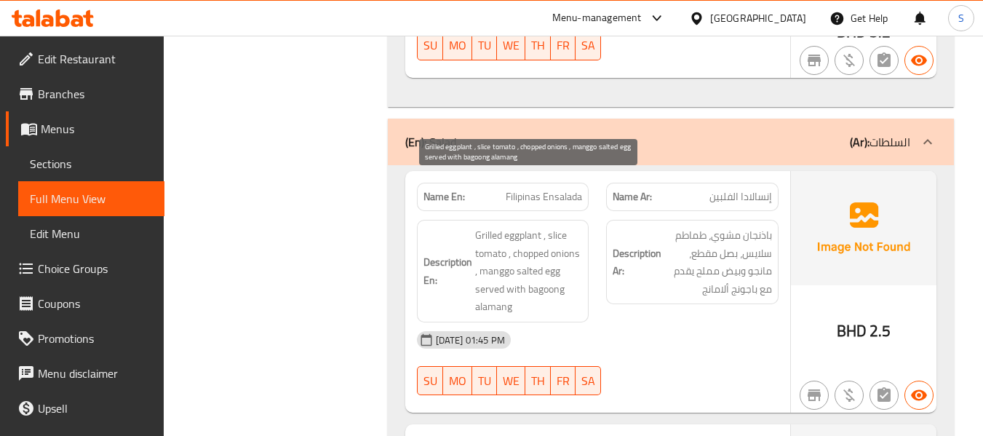
click at [487, 226] on span "Grilled eggplant , slice tomato , chopped onions , manggo salted egg served wit…" at bounding box center [529, 270] width 108 height 89
click at [508, 226] on span "Grilled eggplant , slice tomato , chopped onions , manggo salted egg served wit…" at bounding box center [529, 270] width 108 height 89
click at [554, 226] on span "Grilled eggplant , slice tomato , chopped onions , manggo salted egg served wit…" at bounding box center [529, 270] width 108 height 89
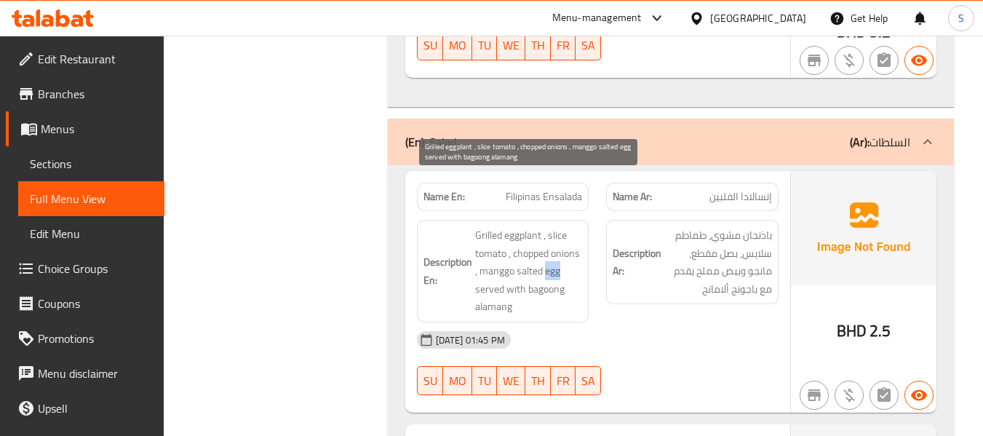
click at [554, 226] on span "Grilled eggplant , slice tomato , chopped onions , manggo salted egg served wit…" at bounding box center [529, 270] width 108 height 89
click at [491, 259] on span "Grilled eggplant , slice tomato , chopped onions , manggo salted egg served wit…" at bounding box center [529, 270] width 108 height 89
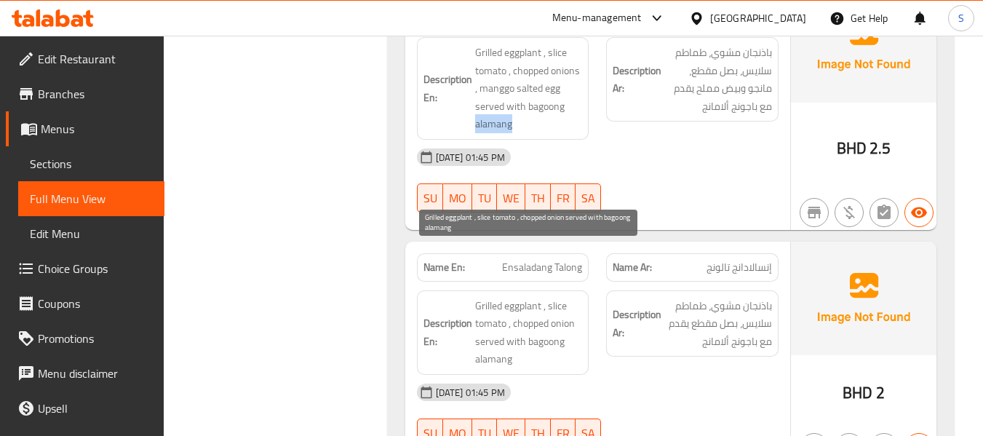
scroll to position [18435, 0]
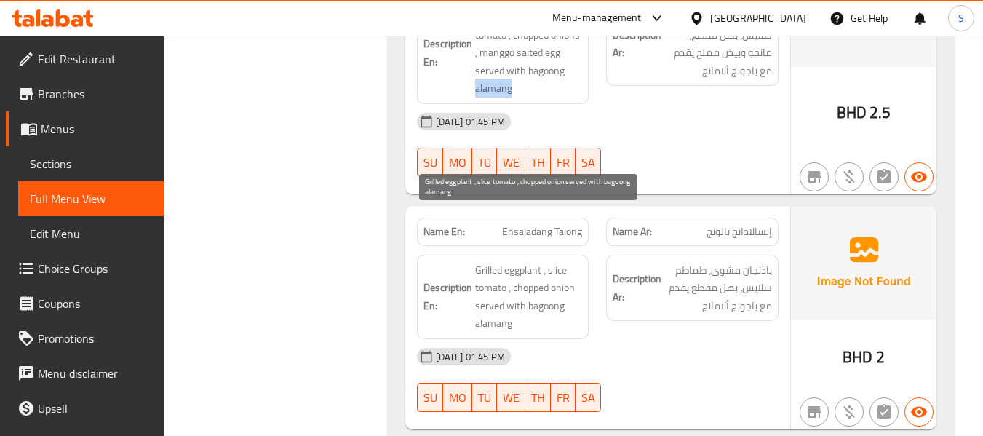
click at [562, 261] on span "Grilled eggplant , slice tomato , chopped onion served with bagoong alamang" at bounding box center [529, 296] width 108 height 71
click at [499, 273] on span "Grilled eggplant , slice tomato , chopped onion served with bagoong alamang" at bounding box center [529, 296] width 108 height 71
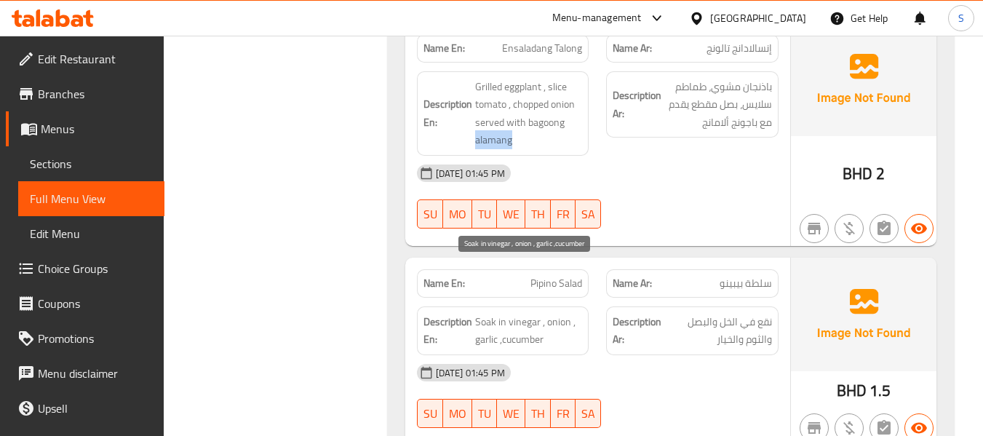
scroll to position [18726, 0]
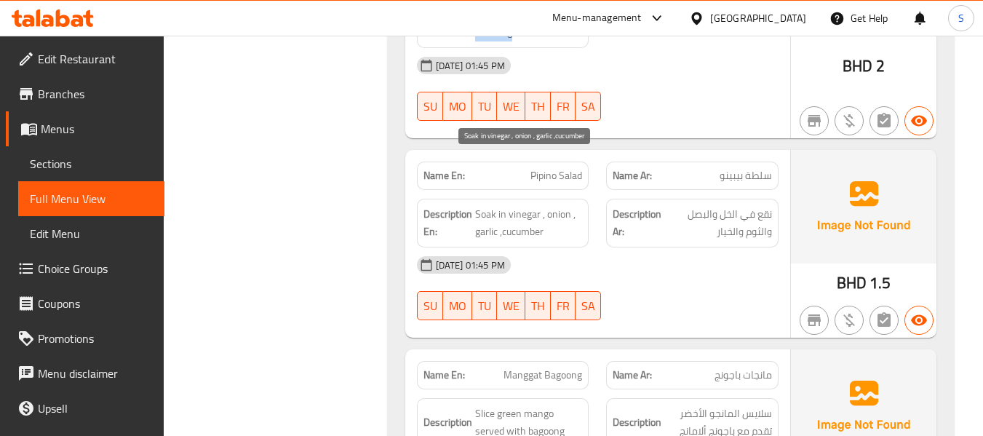
click at [559, 205] on span "Soak in vinegar , onion , garlic ,cucumber" at bounding box center [529, 223] width 108 height 36
click at [523, 205] on span "Soak in vinegar , onion , garlic ,cucumber" at bounding box center [529, 223] width 108 height 36
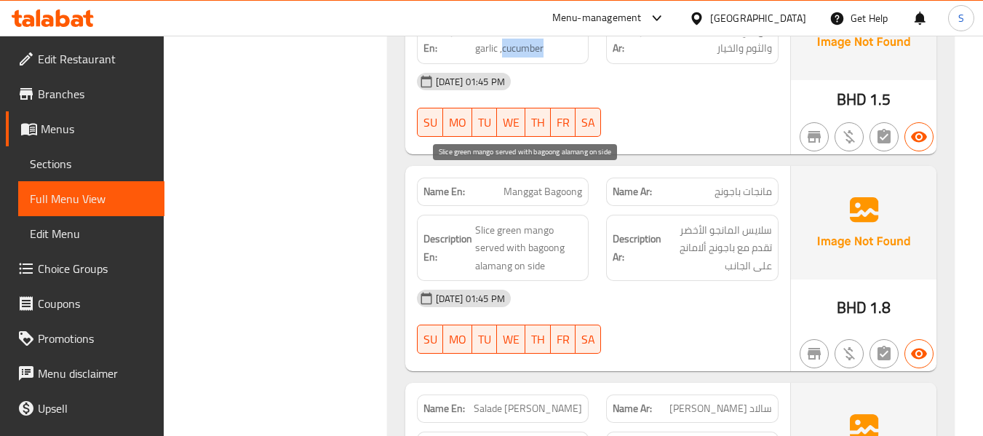
scroll to position [18944, 0]
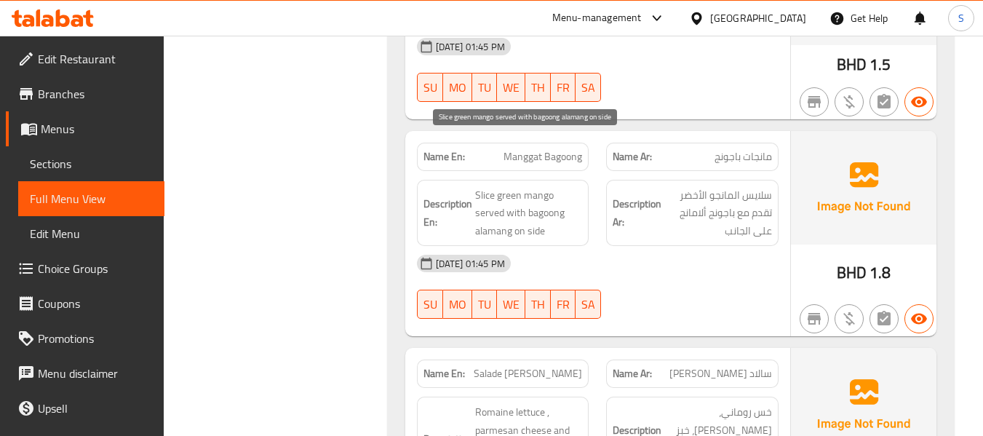
click at [499, 186] on span "Slice green mango served with bagoong alamang on side" at bounding box center [529, 213] width 108 height 54
click at [532, 186] on span "Slice green mango served with bagoong alamang on side" at bounding box center [529, 213] width 108 height 54
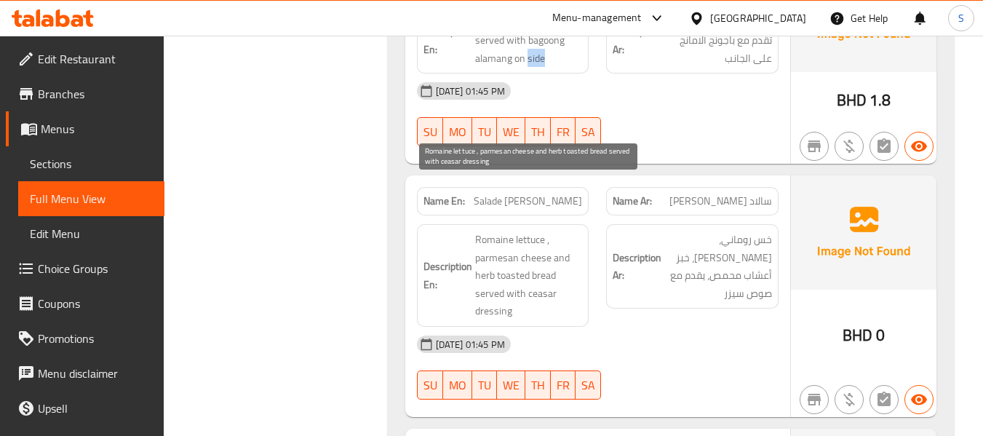
scroll to position [19163, 0]
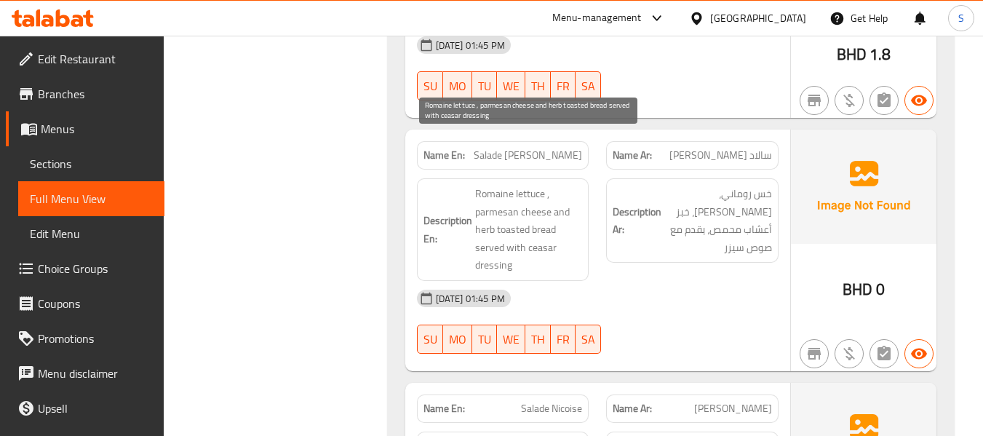
click at [535, 185] on span "Romaine lettuce , parmesan cheese and herb toasted bread served with ceasar dre…" at bounding box center [529, 229] width 108 height 89
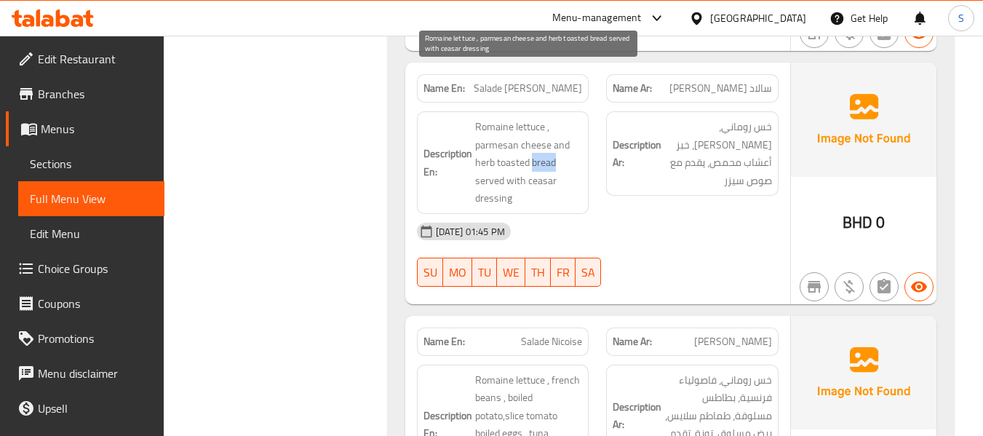
scroll to position [19381, 0]
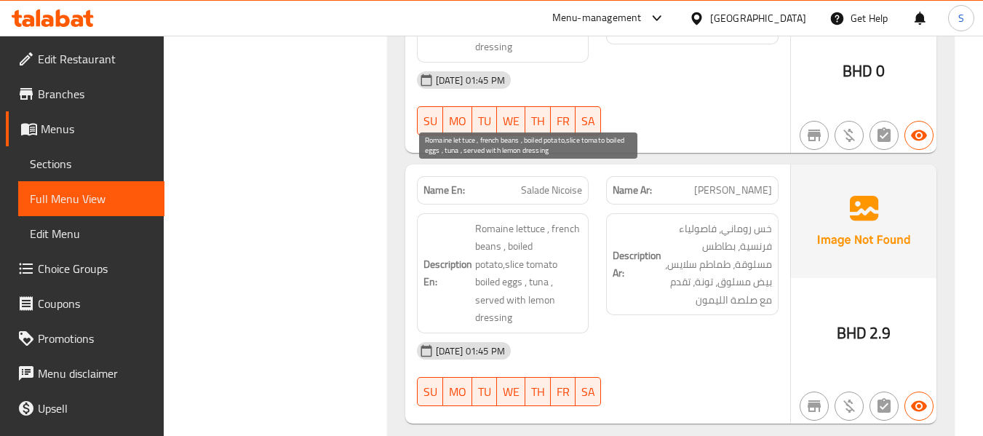
click at [493, 220] on span "Romaine lettuce , french beans , boiled potato,slice tomato boiled eggs , tuna …" at bounding box center [529, 273] width 108 height 107
click at [488, 220] on span "Romaine lettuce , french beans , boiled potato,slice tomato boiled eggs , tuna …" at bounding box center [529, 273] width 108 height 107
click at [530, 220] on span "Romaine lettuce , french beans , boiled potato,slice tomato boiled eggs , tuna …" at bounding box center [529, 273] width 108 height 107
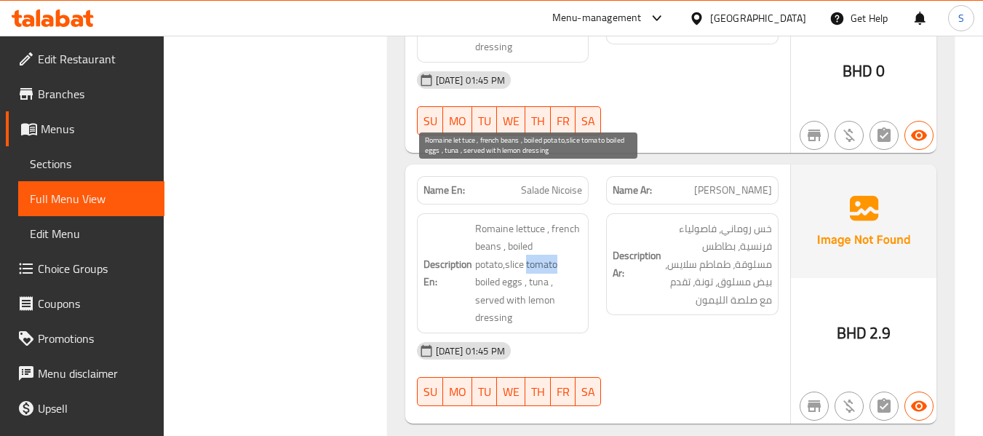
click at [530, 220] on span "Romaine lettuce , french beans , boiled potato,slice tomato boiled eggs , tuna …" at bounding box center [529, 273] width 108 height 107
click at [514, 234] on span "Romaine lettuce , french beans , boiled potato,slice tomato boiled eggs , tuna …" at bounding box center [529, 273] width 108 height 107
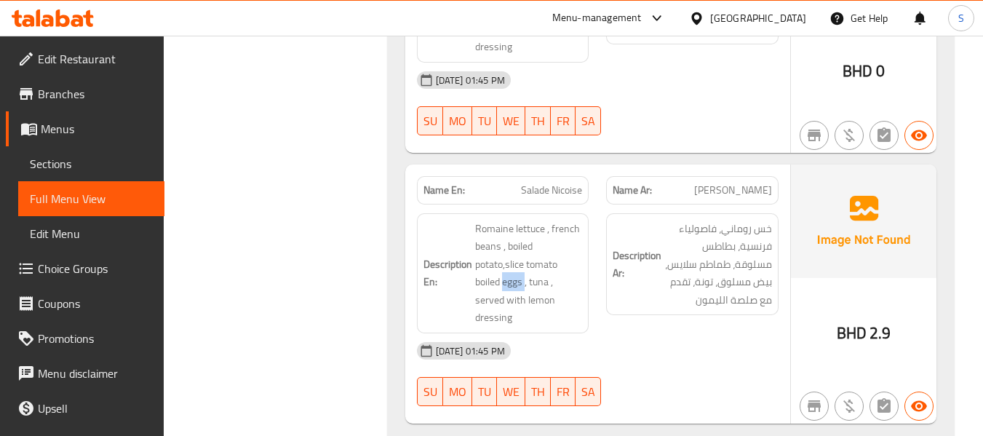
click at [480, 269] on span "Romaine lettuce , french beans , boiled potato,slice tomato boiled eggs , tuna …" at bounding box center [529, 273] width 108 height 107
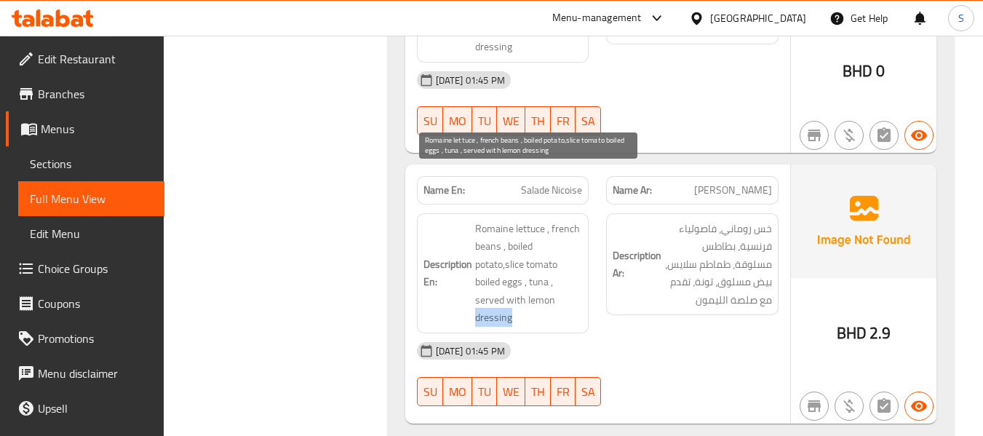
click at [480, 269] on span "Romaine lettuce , french beans , boiled potato,slice tomato boiled eggs , tuna …" at bounding box center [529, 273] width 108 height 107
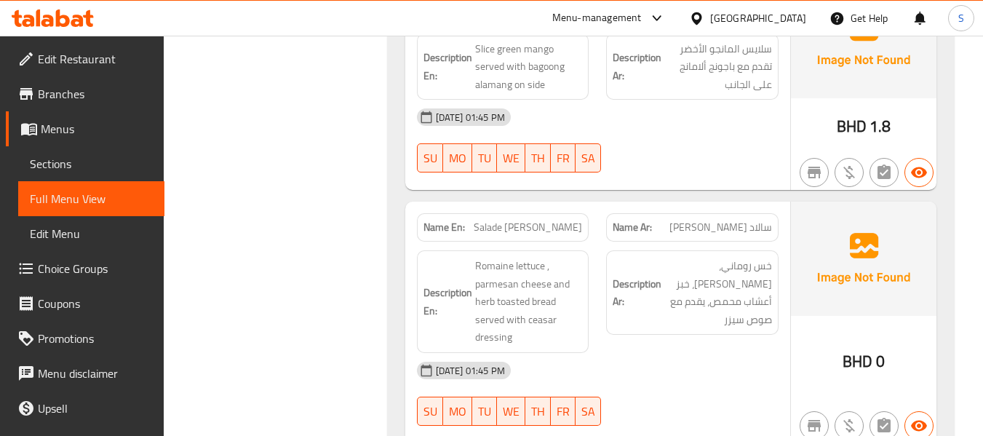
scroll to position [19090, 0]
click at [509, 214] on div "Name En: Salade Jules Cesar" at bounding box center [503, 228] width 172 height 28
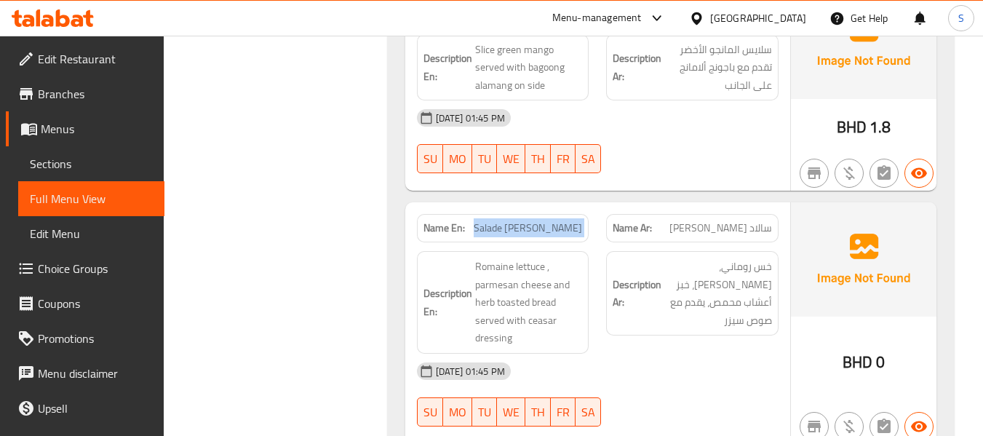
copy span "Salade [PERSON_NAME]"
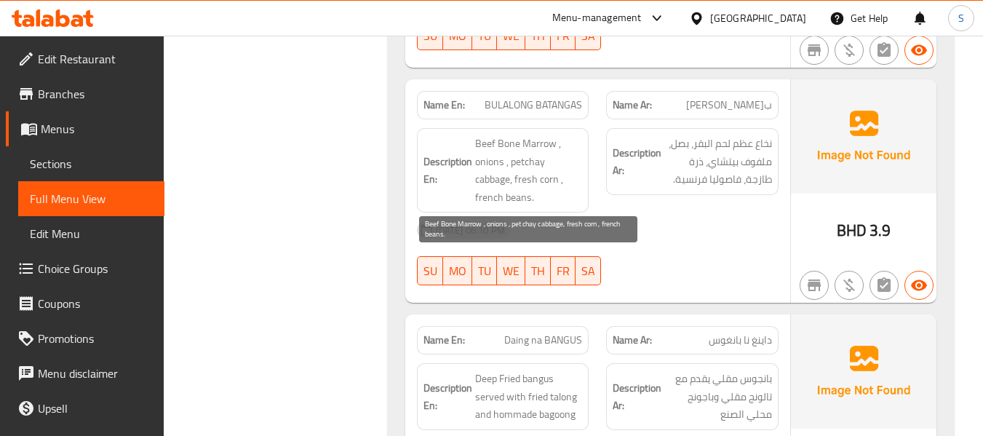
scroll to position [4395, 0]
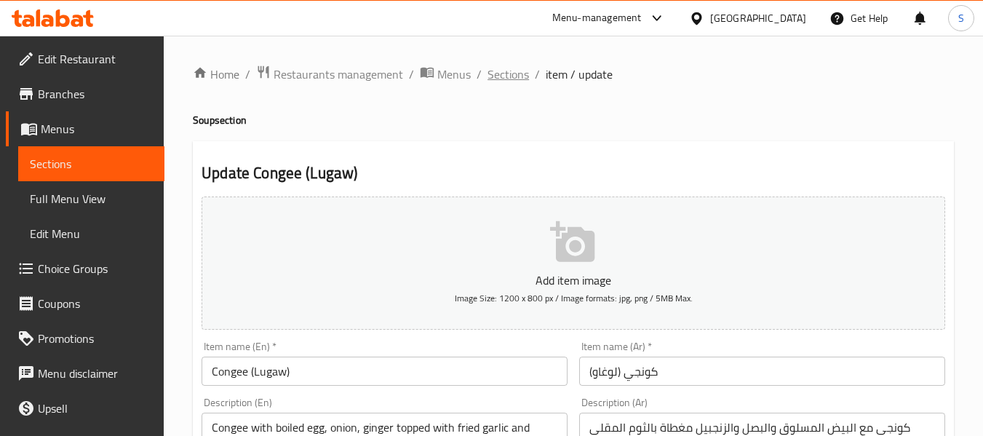
click at [512, 76] on span "Sections" at bounding box center [507, 73] width 41 height 17
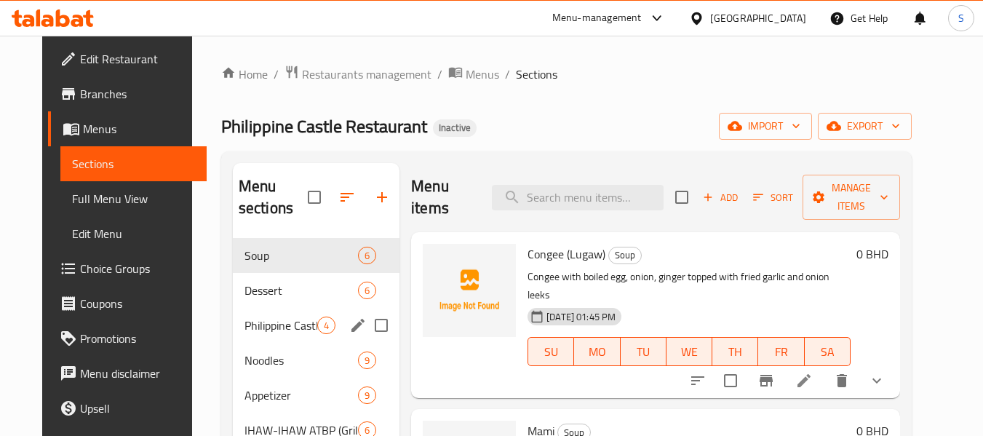
click at [280, 332] on span "Philippine Castle Especial" at bounding box center [280, 324] width 73 height 17
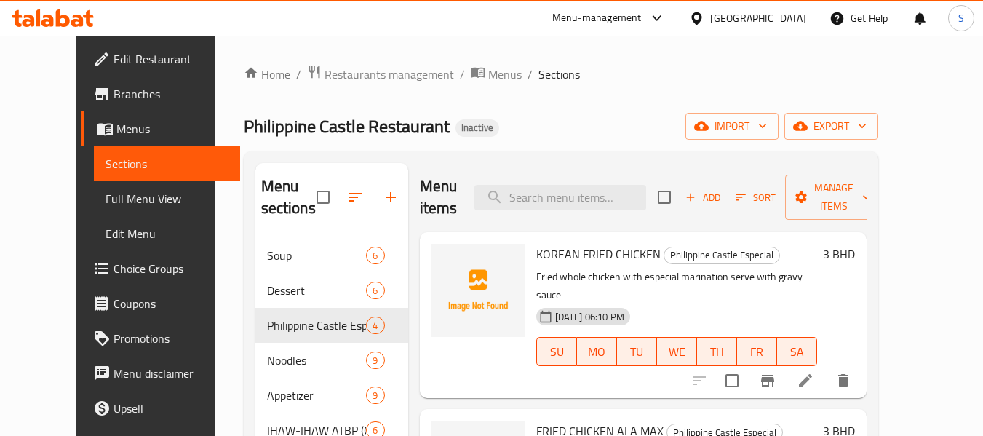
scroll to position [73, 0]
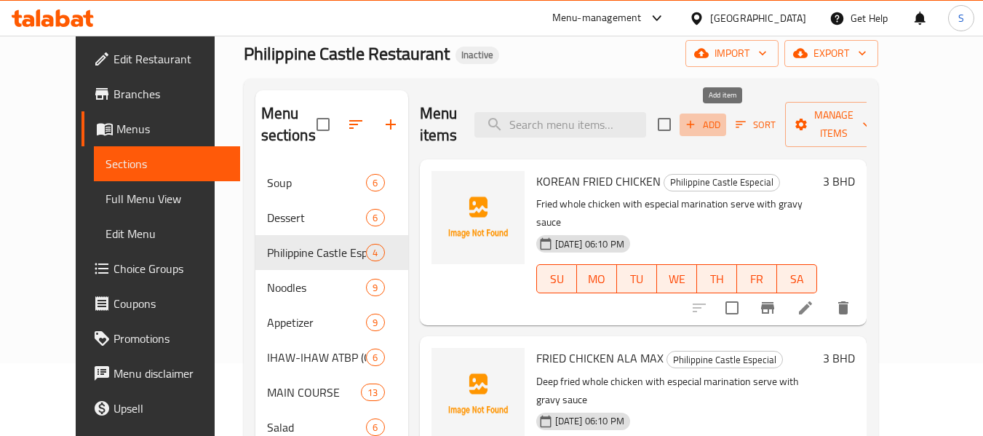
click at [697, 127] on icon "button" at bounding box center [690, 124] width 13 height 13
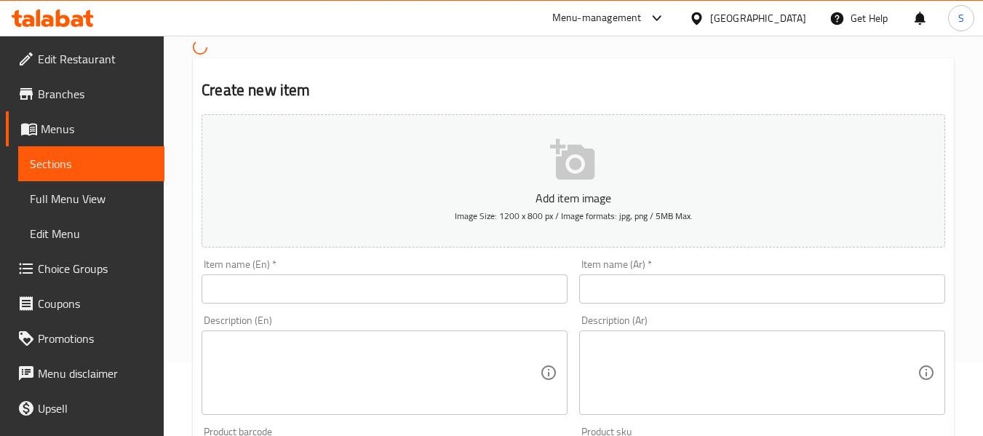
click at [458, 297] on input "text" at bounding box center [385, 288] width 366 height 29
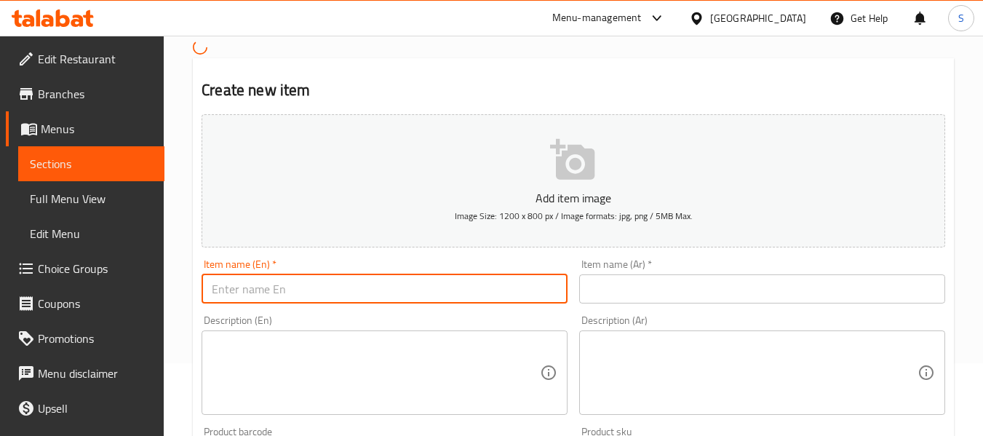
paste input "SEAFOOD BUCKET"
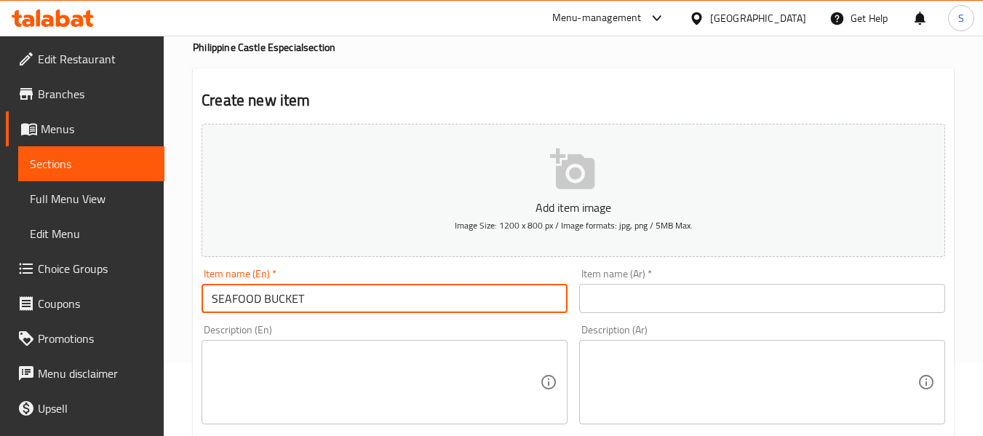
type input "SEAFOOD BUCKET"
click at [676, 285] on input "text" at bounding box center [762, 298] width 366 height 29
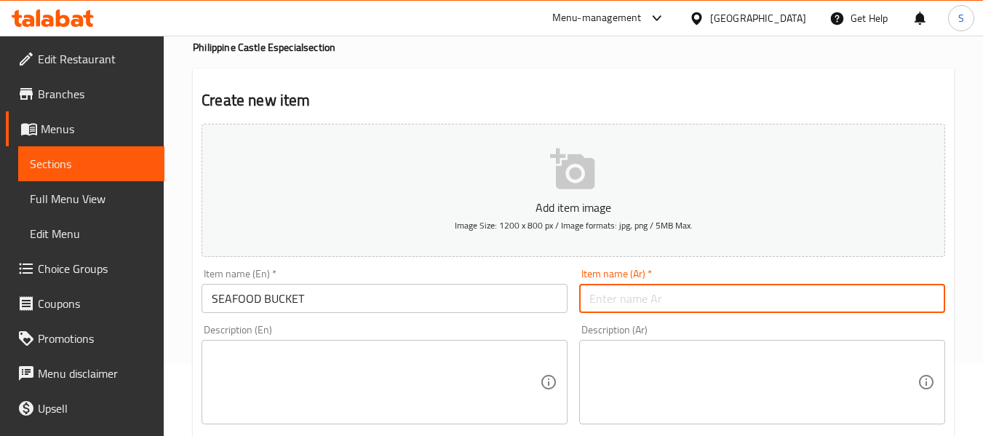
paste input "دلو المأكولات البحرية"
type input "دلو المأكولات البحرية"
click at [300, 351] on textarea at bounding box center [376, 382] width 328 height 69
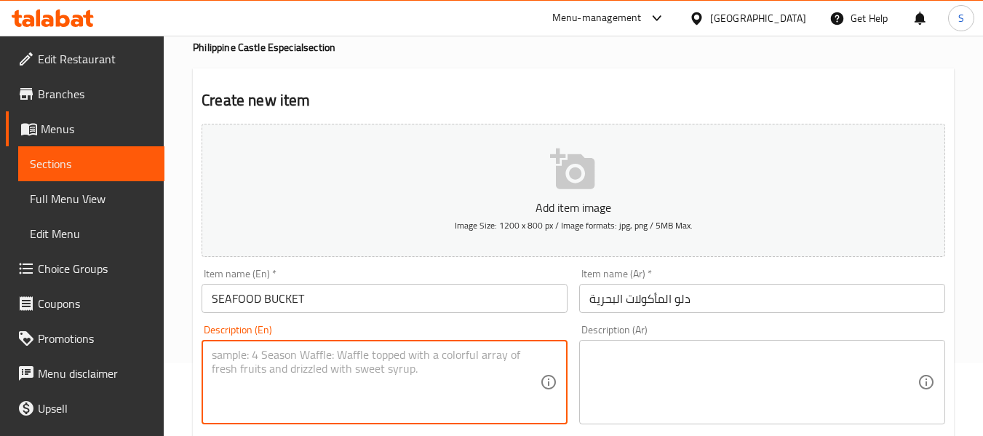
paste textarea "Sauteed mixed seafood."
click at [360, 351] on textarea "Sauteed mixed seafood." at bounding box center [376, 382] width 328 height 69
paste textarea "(shrimps, crabs , corn , mussels ,clamps,squid )"
click at [252, 374] on textarea "Sauteed mixed seafood (shrimps, crabs , corn , mussels ,clamps,squid )" at bounding box center [376, 382] width 328 height 69
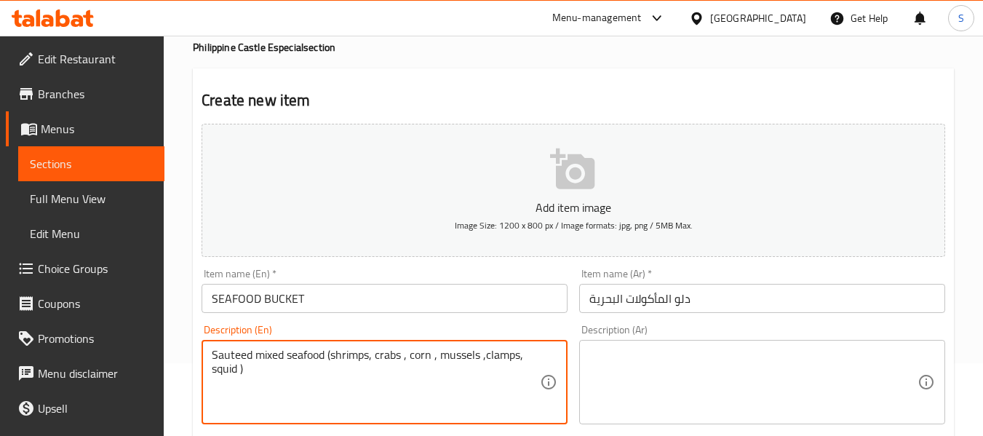
click at [512, 354] on textarea "Sauteed mixed seafood (shrimps, crabs , corn , mussels ,clamps, squid )" at bounding box center [376, 382] width 328 height 69
click at [341, 376] on textarea "Sauteed mixed seafood (shrimps, crabs , corn , mussels ,clams, squid )" at bounding box center [376, 382] width 328 height 69
paste textarea "served with free two rice for small bucket , Free 5 rice for Large Bucket"
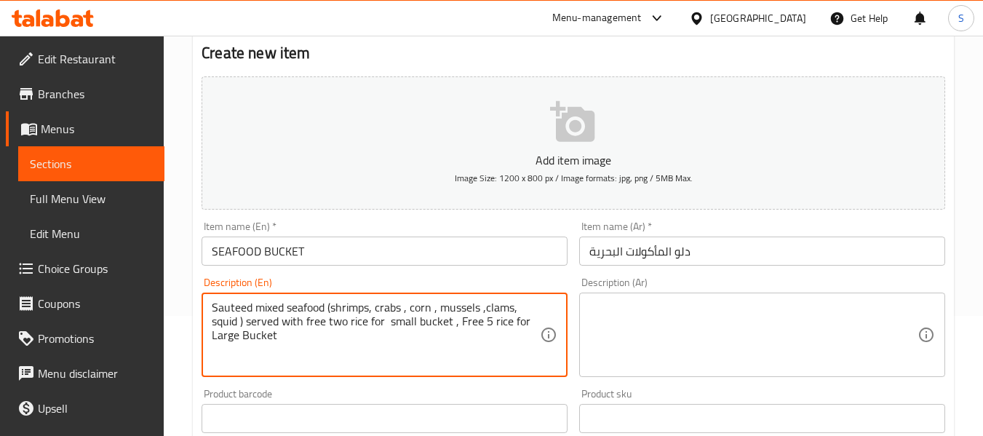
scroll to position [146, 0]
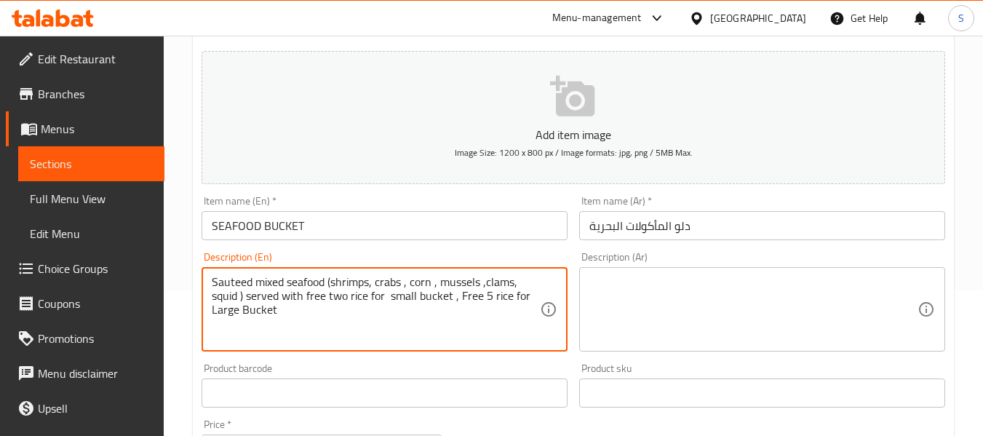
click at [331, 279] on textarea "Sauteed mixed seafood (shrimps, crabs , corn , mussels ,clams, squid ) served w…" at bounding box center [376, 309] width 328 height 69
drag, startPoint x: 331, startPoint y: 279, endPoint x: 331, endPoint y: 303, distance: 24.0
click at [331, 303] on textarea "Sauteed mixed seafood (shrimps, crabs , corn , mussels ,clams, squid ) served w…" at bounding box center [376, 309] width 328 height 69
type textarea "Sauteed mixed seafood (shrimps, crabs , corn , mussels ,clams, squid ) served w…"
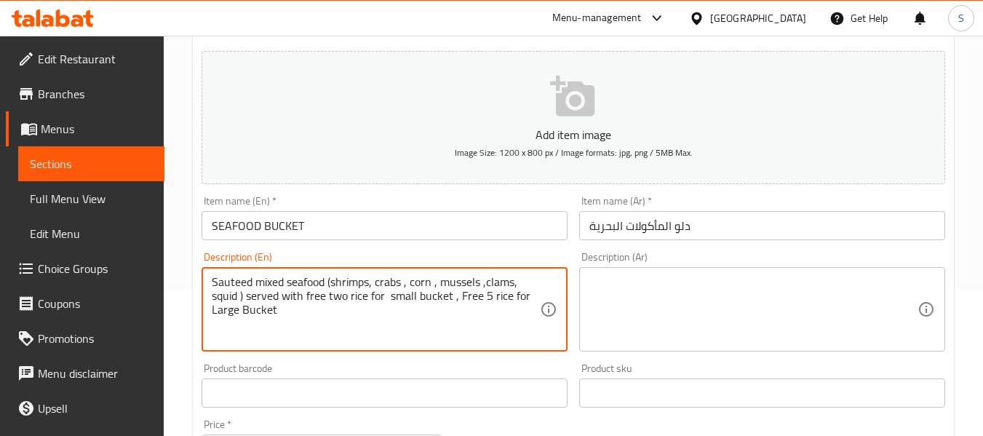
click at [692, 315] on textarea at bounding box center [753, 309] width 328 height 69
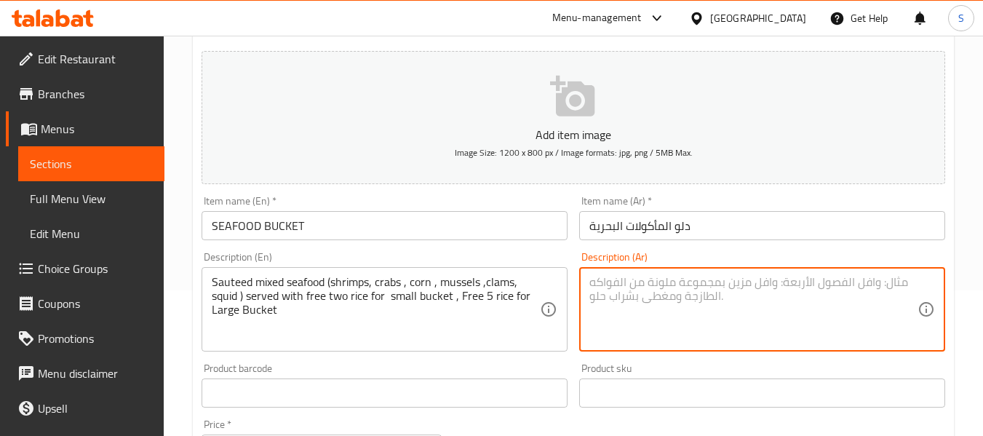
paste textarea "مزيج من المأكولات البحرية المقلية (روبيان، سرطان البحر، ذرة، بلح البحر، محار، ح…"
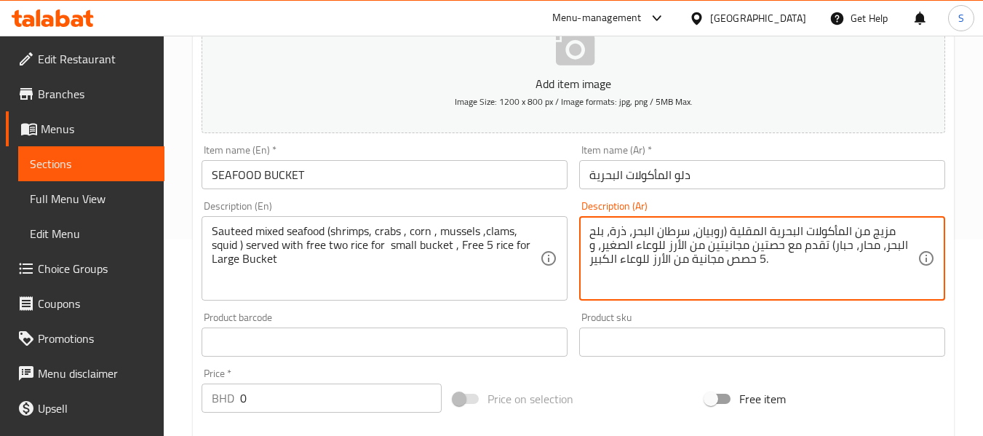
scroll to position [218, 0]
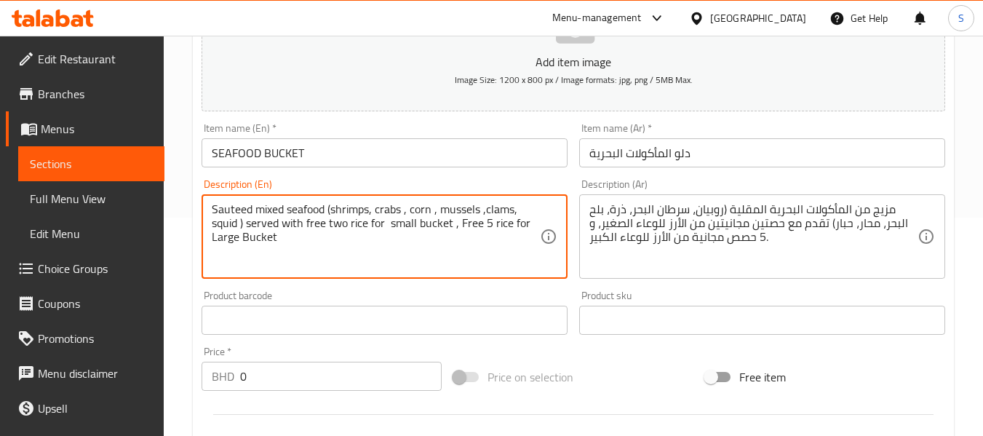
click at [391, 207] on textarea "Sauteed mixed seafood (shrimps, crabs , corn , mussels ,clams, squid ) served w…" at bounding box center [376, 236] width 328 height 69
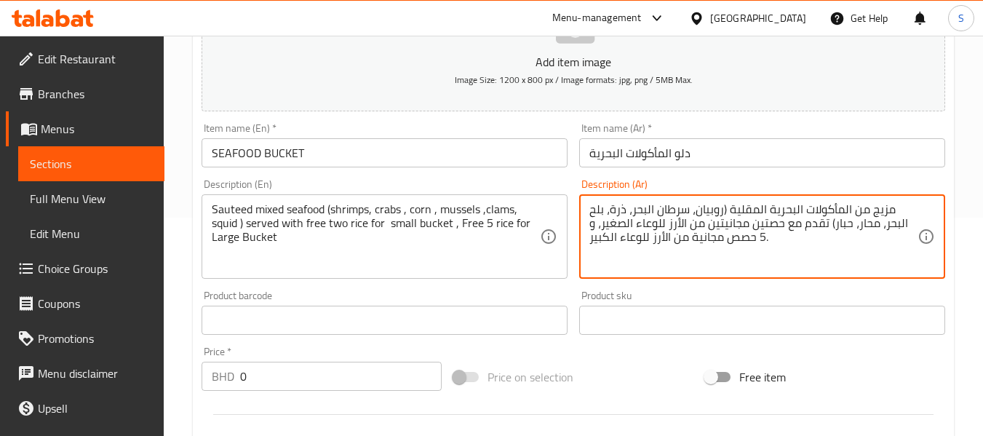
drag, startPoint x: 688, startPoint y: 205, endPoint x: 631, endPoint y: 205, distance: 57.5
paste textarea "رز مقلي بالسلطعون - بالكابوريا"
click at [902, 224] on textarea "مزيج من المأكولات البحرية المقلية (روبيان، أرز مقلي بالسلطعون - بالكابوريا، ذرة…" at bounding box center [753, 236] width 328 height 69
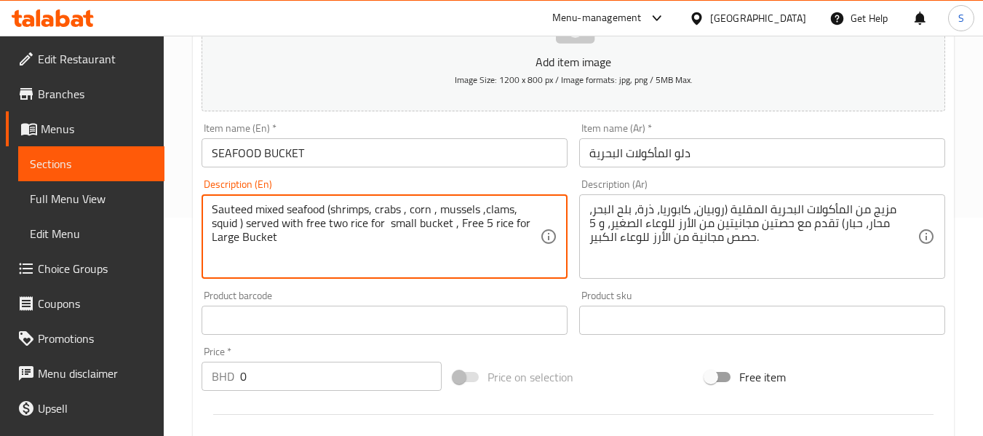
click at [505, 209] on textarea "Sauteed mixed seafood (shrimps, crabs , corn , mussels ,clams, squid ) served w…" at bounding box center [376, 236] width 328 height 69
click at [909, 224] on textarea "مزيج من المأكولات البحرية المقلية (روبيان، كابوريا، ذرة، بلح البحر، محار، حبار)…" at bounding box center [753, 236] width 328 height 69
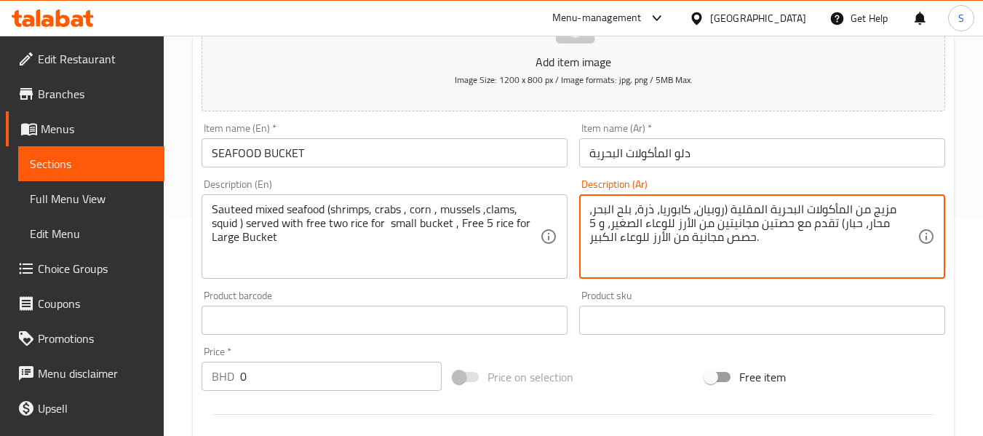
paste textarea "جندوفلى"
type textarea "مزيج من المأكولات البحرية المقلية (روبيان، كابوريا، ذرة، بلح البحر، جندوفلى، حب…"
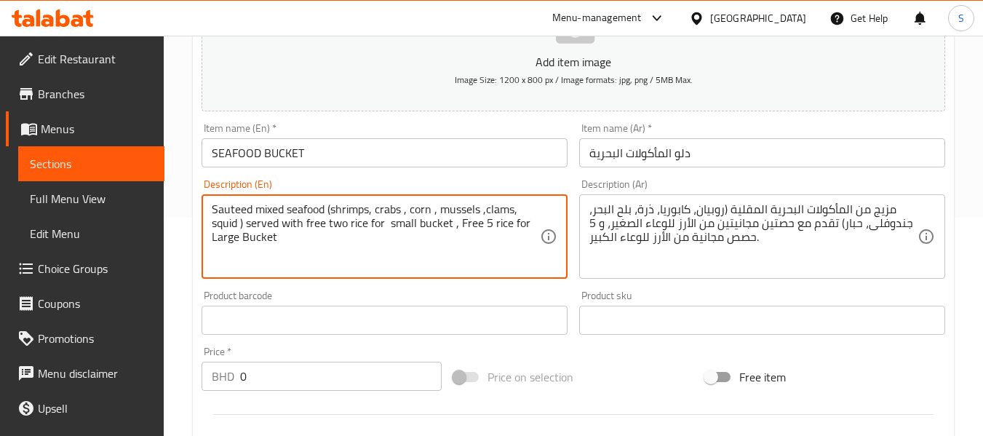
click at [226, 226] on textarea "Sauteed mixed seafood (shrimps, crabs , corn , mussels ,clams, squid ) served w…" at bounding box center [376, 236] width 328 height 69
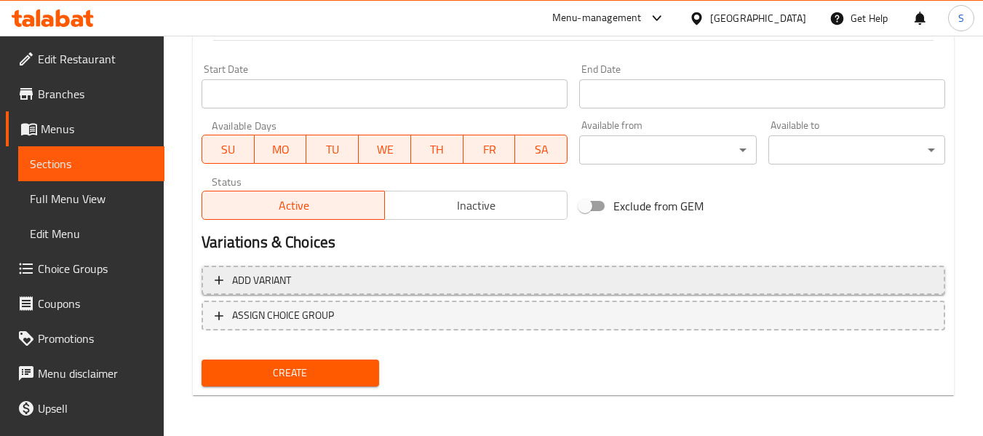
click at [349, 279] on span "Add variant" at bounding box center [573, 280] width 717 height 18
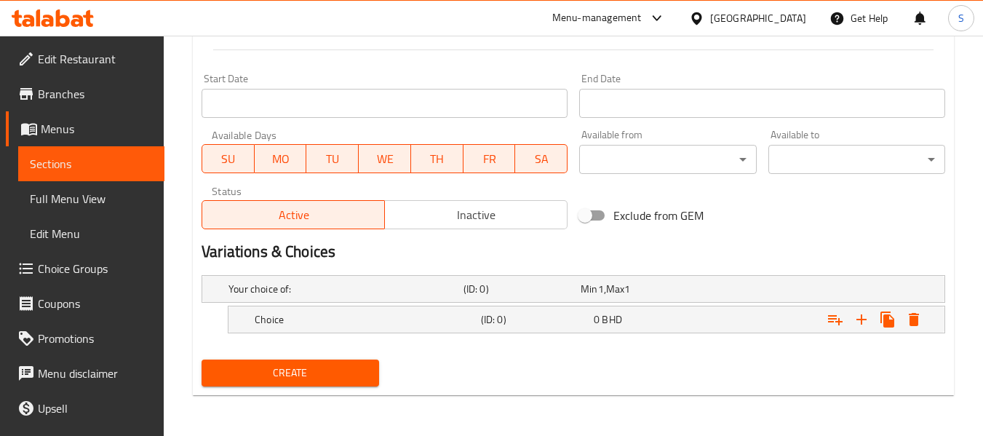
scroll to position [583, 0]
click at [418, 329] on div "Choice" at bounding box center [365, 319] width 226 height 20
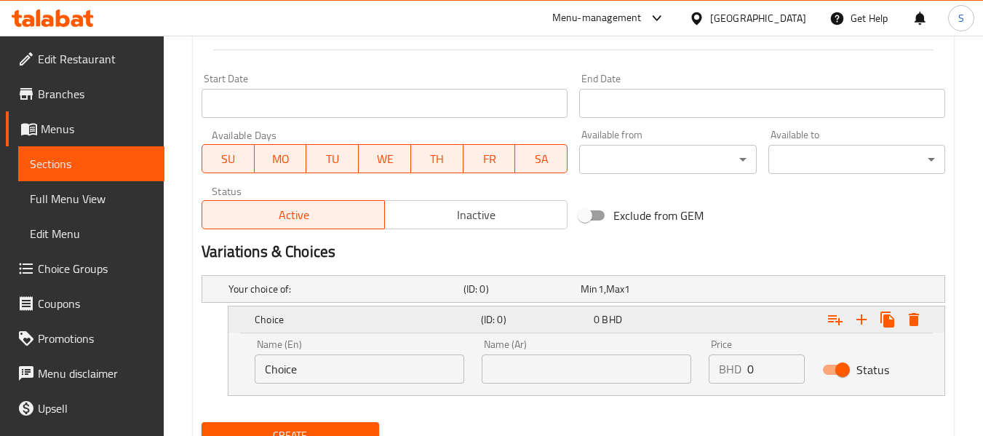
scroll to position [645, 0]
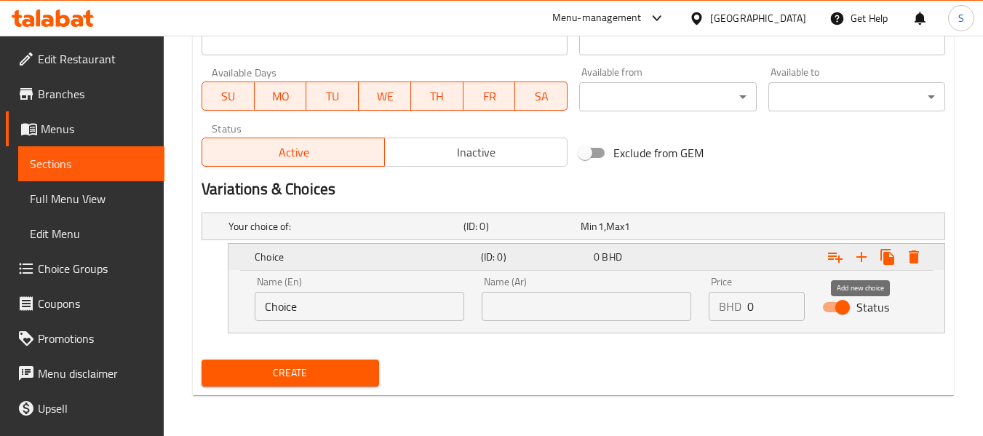
click at [861, 259] on icon "Expand" at bounding box center [861, 257] width 10 height 10
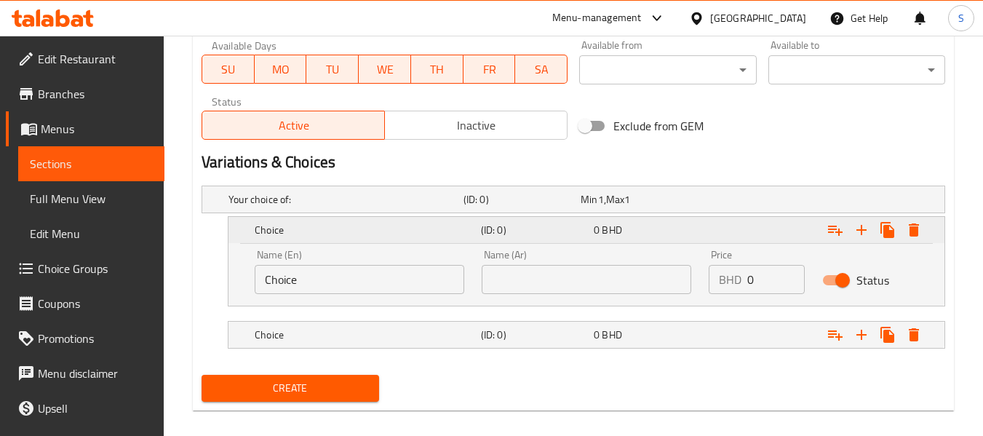
scroll to position [687, 0]
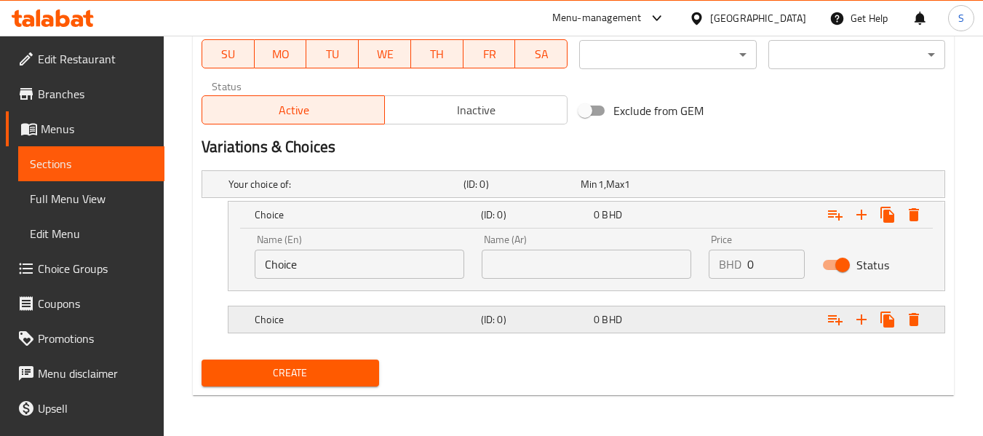
click at [558, 317] on h5 "(ID: 0)" at bounding box center [534, 319] width 107 height 15
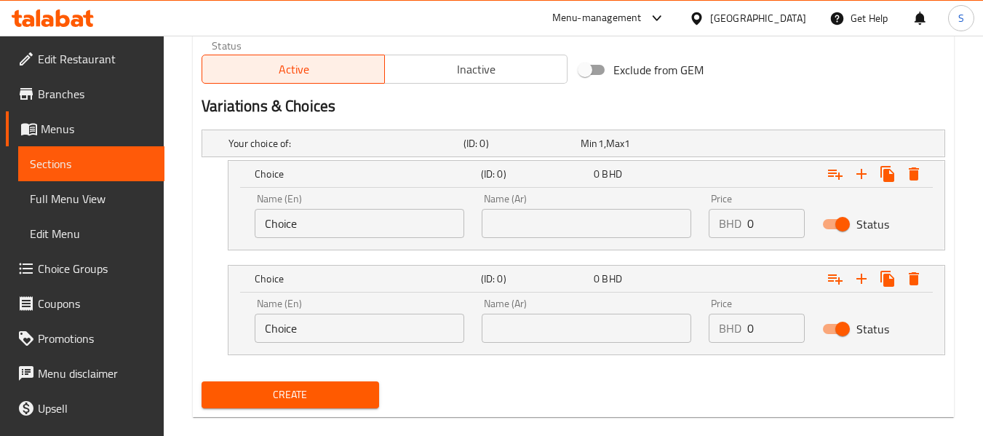
scroll to position [750, 0]
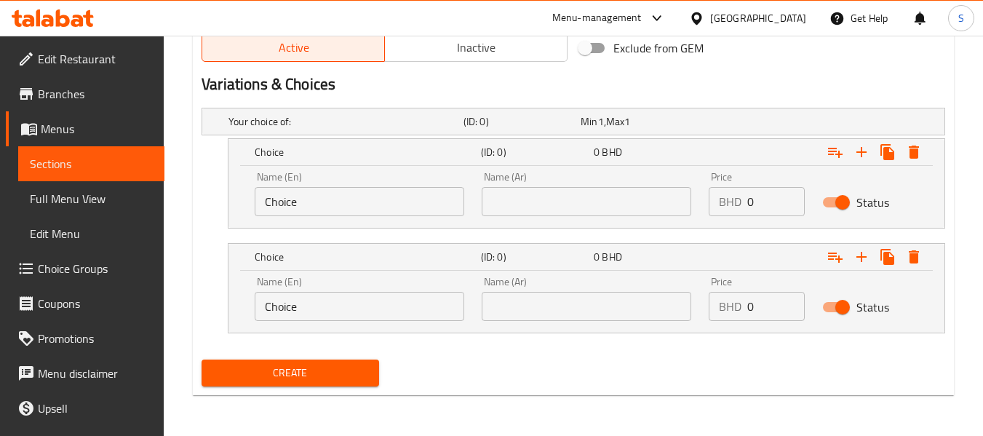
click at [407, 195] on input "Choice" at bounding box center [360, 201] width 210 height 29
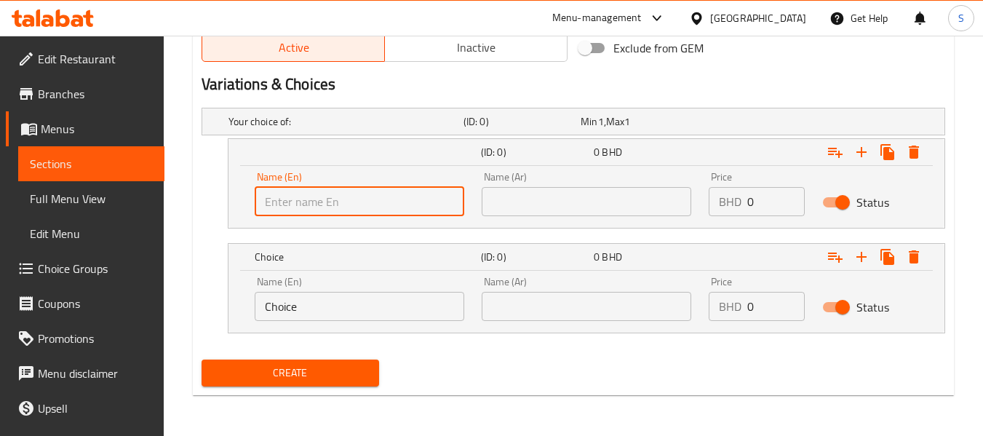
click at [419, 196] on input "text" at bounding box center [360, 201] width 210 height 29
type input "Small"
click at [561, 199] on input "text" at bounding box center [587, 201] width 210 height 29
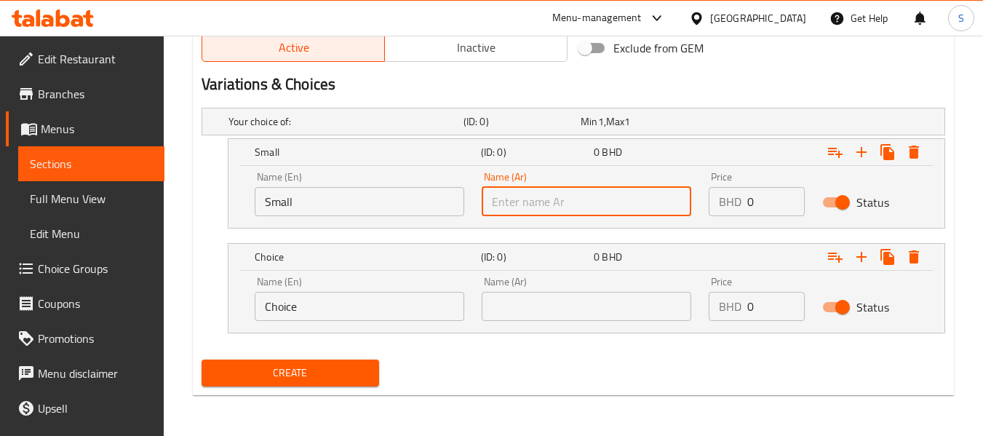
type input "صغير"
click at [338, 310] on input "Choice" at bounding box center [360, 306] width 210 height 29
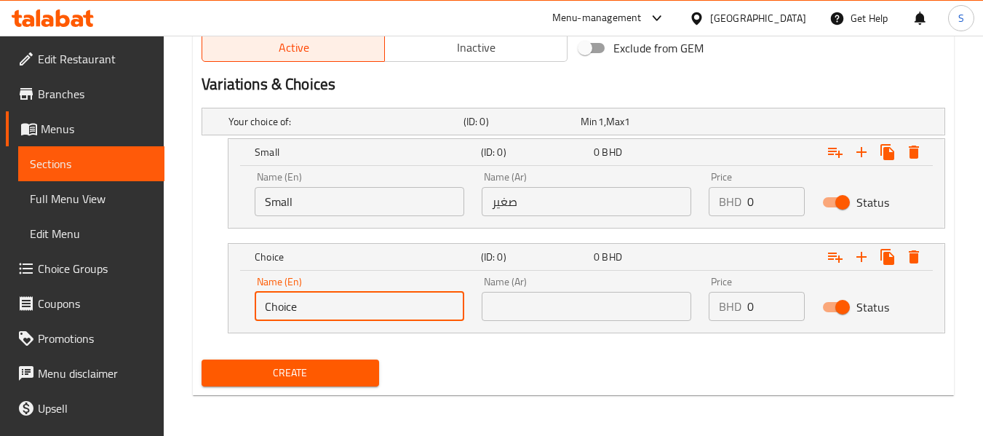
click at [338, 310] on input "Choice" at bounding box center [360, 306] width 210 height 29
click at [338, 310] on input "text" at bounding box center [360, 306] width 210 height 29
type input "Large"
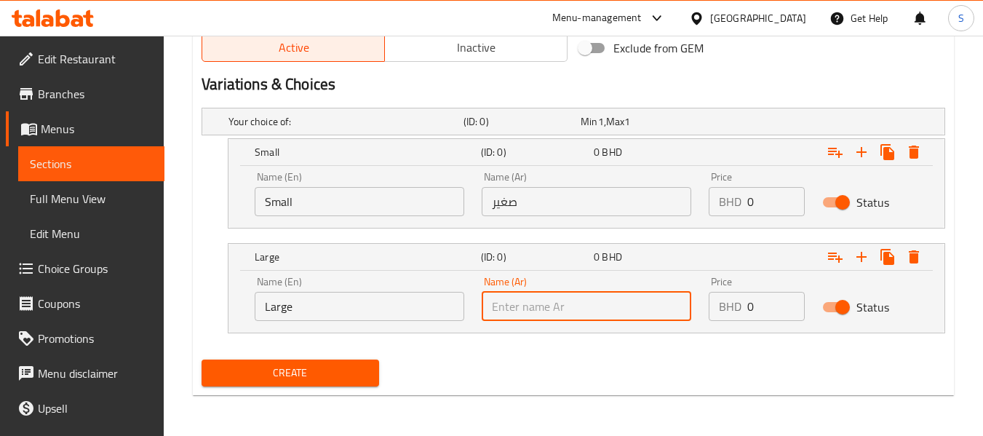
click at [537, 298] on input "text" at bounding box center [587, 306] width 210 height 29
type input "كبير"
click at [756, 207] on input "0" at bounding box center [775, 201] width 57 height 29
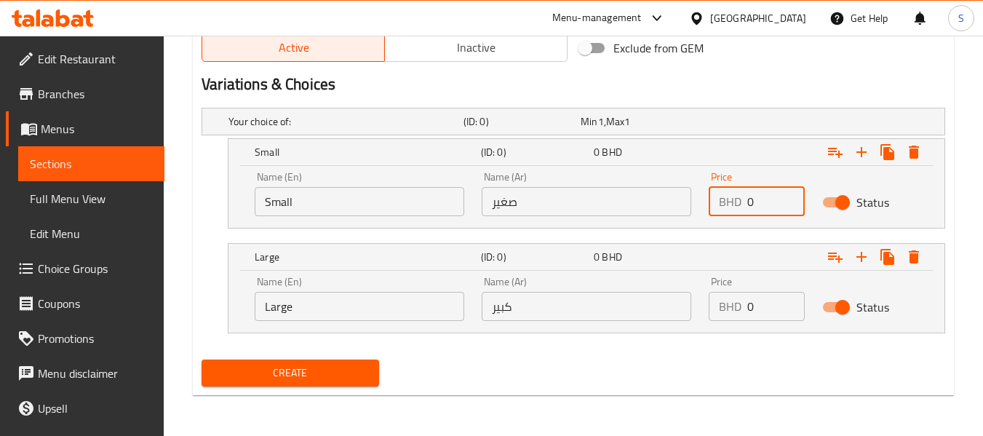
click at [756, 207] on input "0" at bounding box center [775, 201] width 57 height 29
type input "7.5"
click at [762, 311] on input "0" at bounding box center [775, 306] width 57 height 29
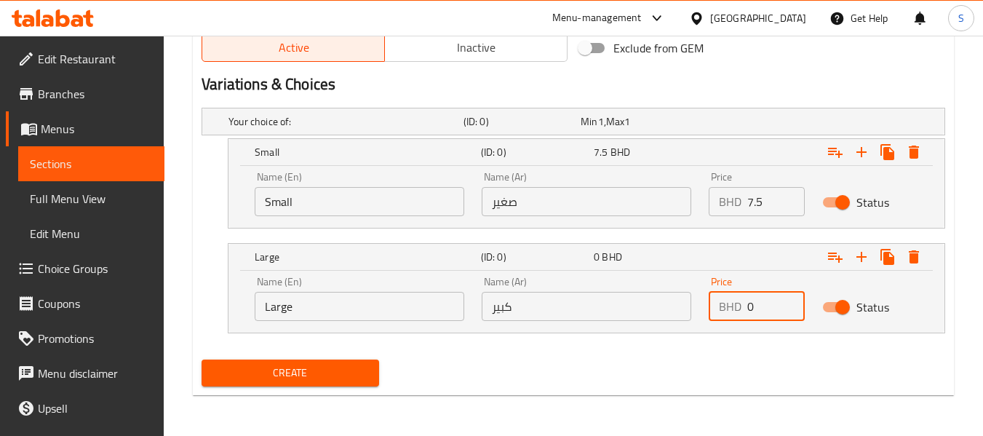
click at [762, 311] on input "0" at bounding box center [775, 306] width 57 height 29
type input "14"
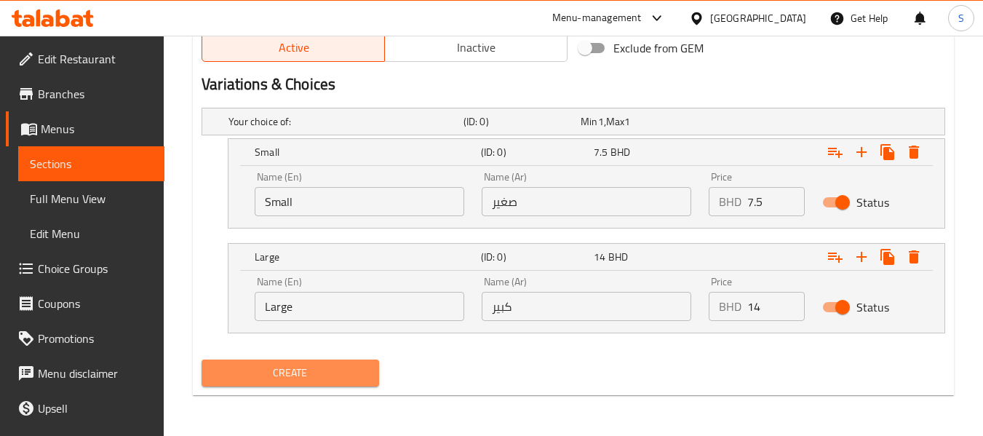
click at [246, 378] on span "Create" at bounding box center [290, 373] width 154 height 18
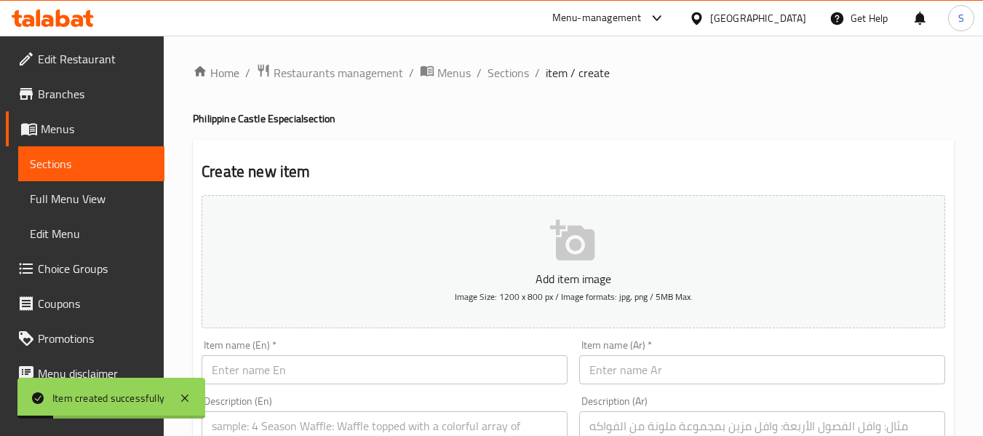
scroll to position [0, 0]
click at [512, 80] on span "Sections" at bounding box center [507, 73] width 41 height 17
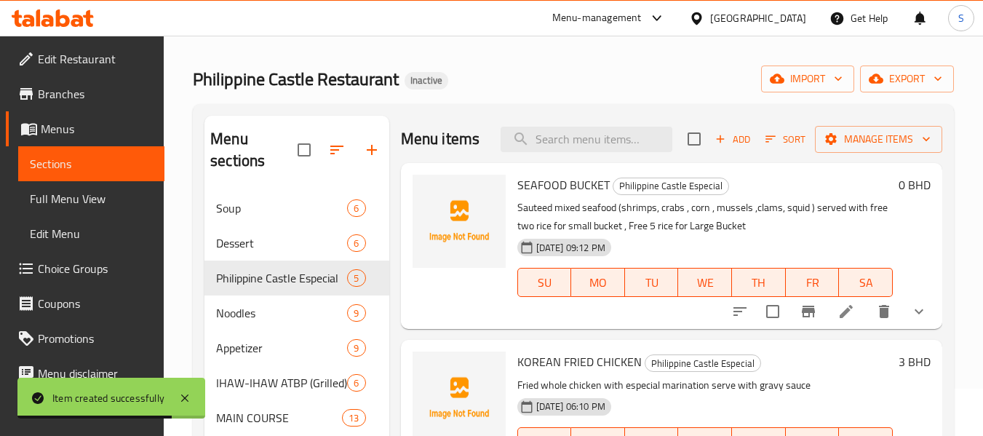
scroll to position [73, 0]
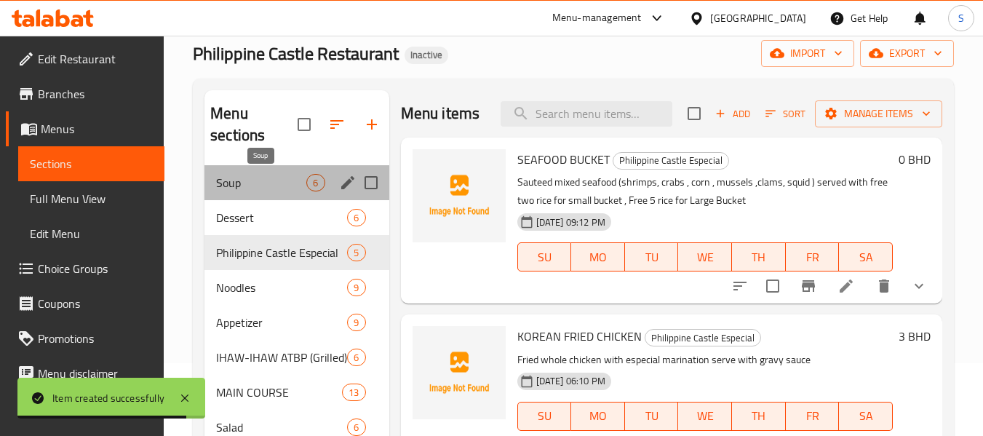
click at [262, 186] on span "Soup" at bounding box center [261, 182] width 90 height 17
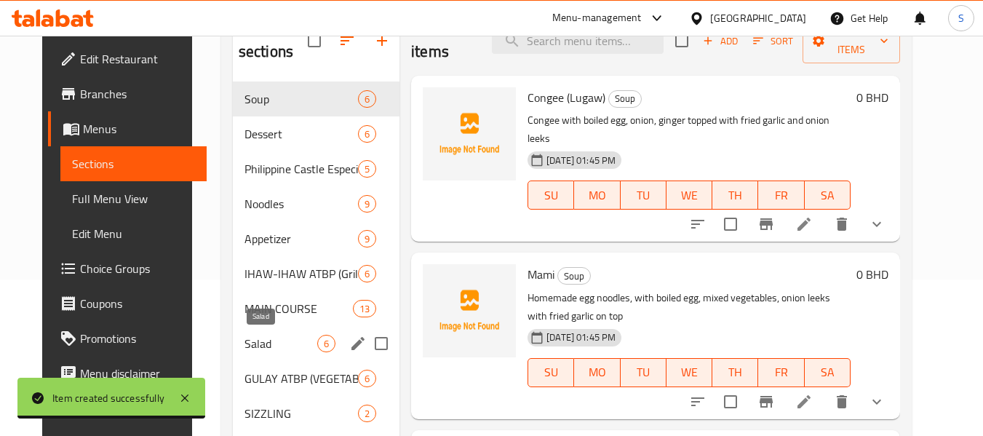
scroll to position [218, 0]
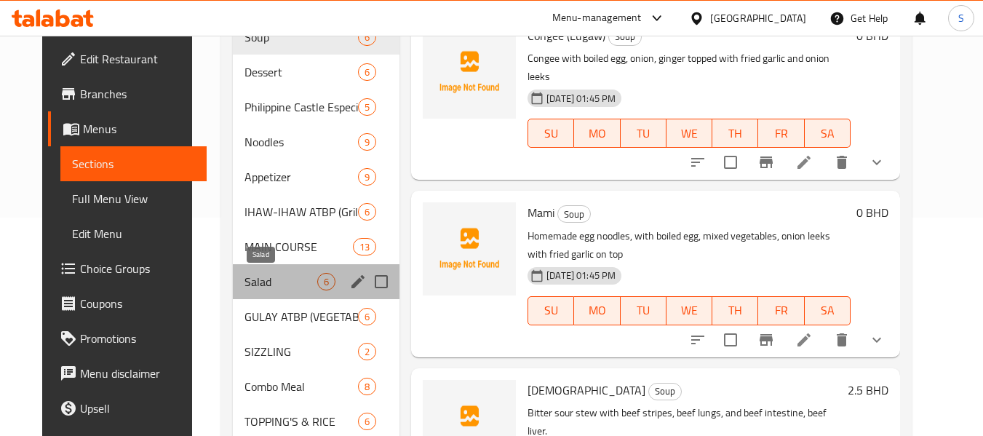
click at [260, 276] on span "Salad" at bounding box center [280, 281] width 73 height 17
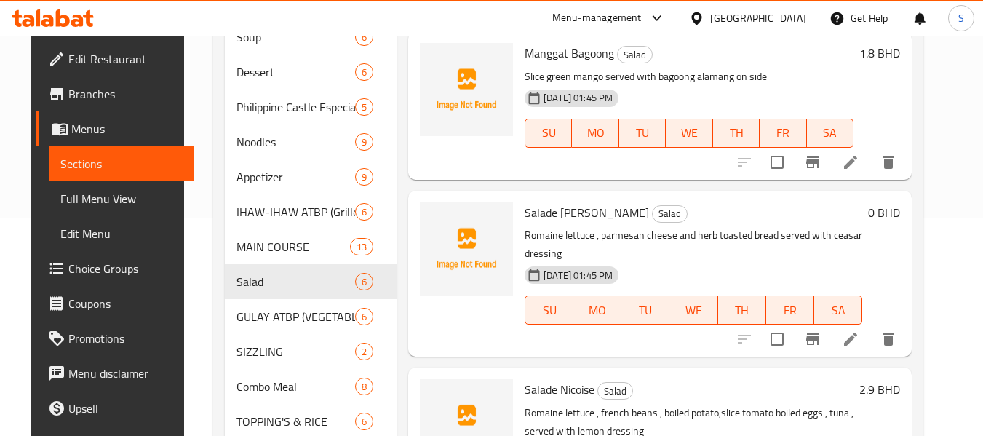
scroll to position [532, 0]
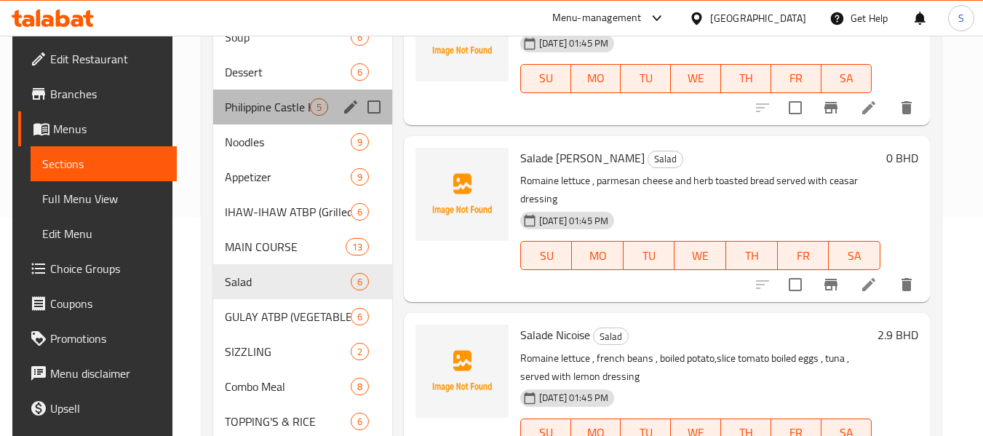
click at [266, 92] on div "Philippine Castle Especial 5" at bounding box center [302, 106] width 179 height 35
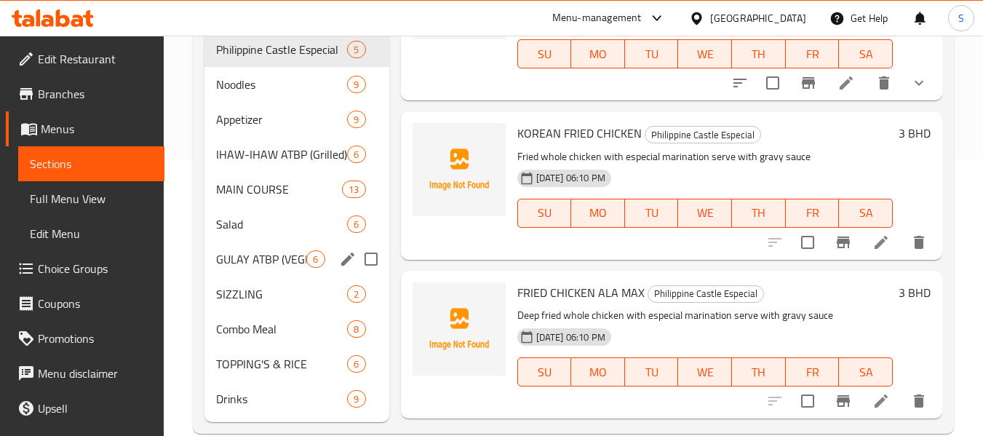
scroll to position [291, 0]
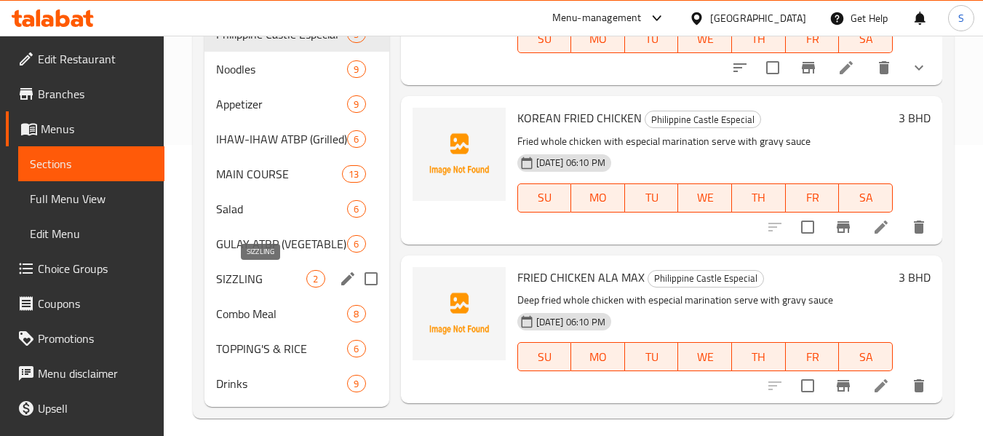
click at [269, 270] on span "SIZZLING" at bounding box center [261, 278] width 90 height 17
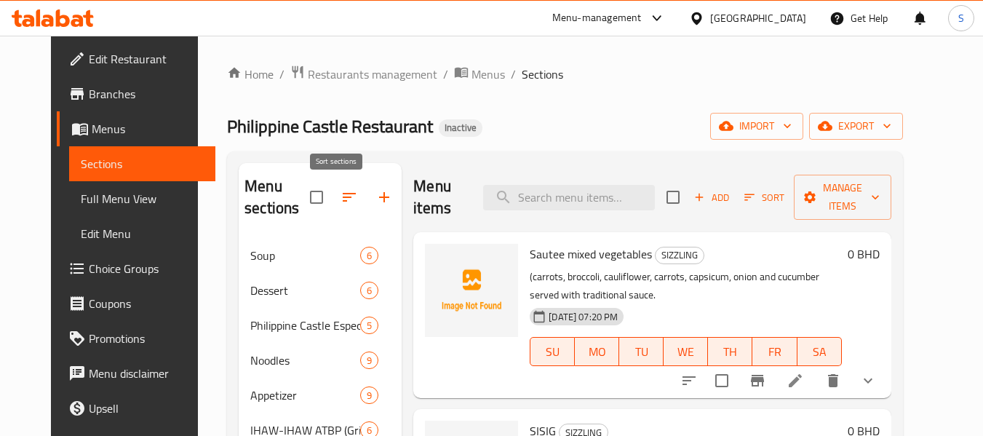
click at [348, 198] on button "button" at bounding box center [349, 197] width 35 height 35
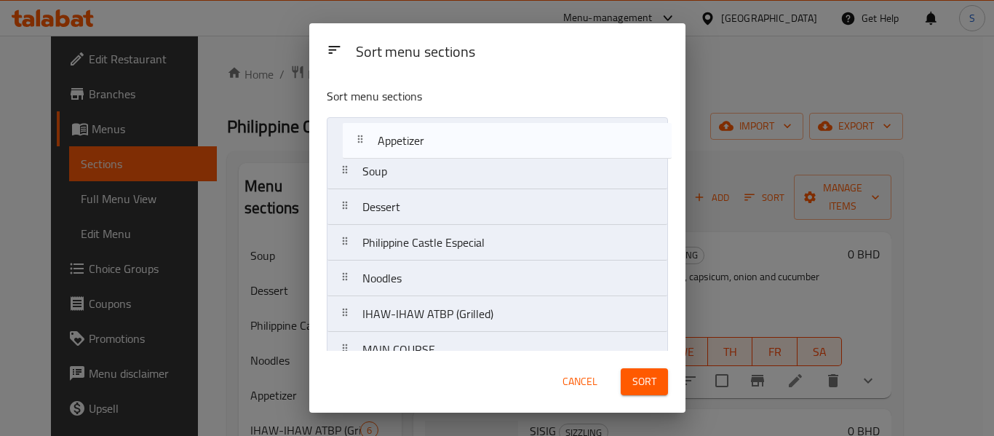
drag, startPoint x: 440, startPoint y: 286, endPoint x: 455, endPoint y: 138, distance: 148.5
click at [455, 138] on nav "Soup Dessert Philippine Castle Especial Noodles Appetizer IHAW-IHAW ATBP (Grill…" at bounding box center [497, 349] width 341 height 465
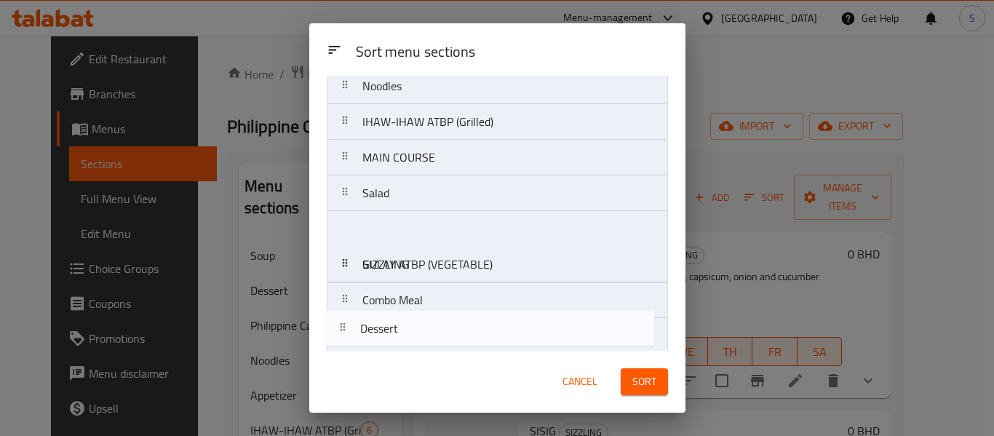
scroll to position [237, 0]
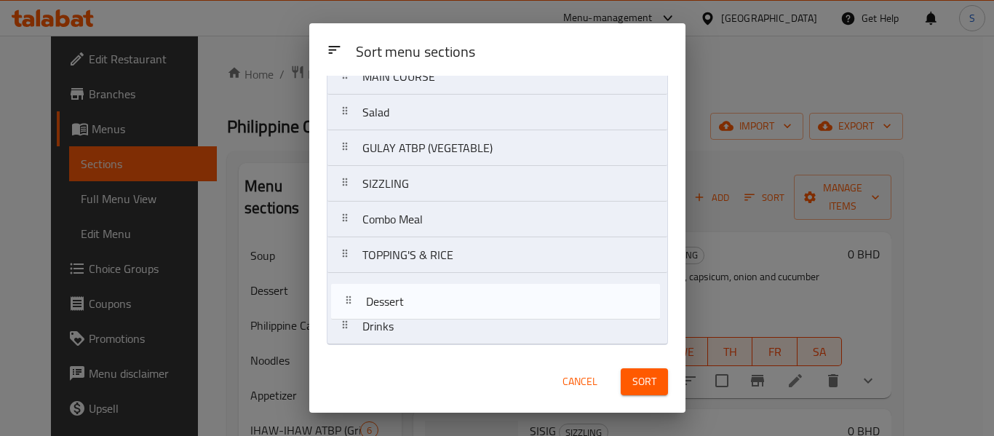
drag, startPoint x: 445, startPoint y: 202, endPoint x: 446, endPoint y: 316, distance: 114.2
click at [446, 316] on nav "Appetizer Soup Dessert Philippine Castle Especial Noodles IHAW-IHAW ATBP (Grill…" at bounding box center [497, 112] width 341 height 465
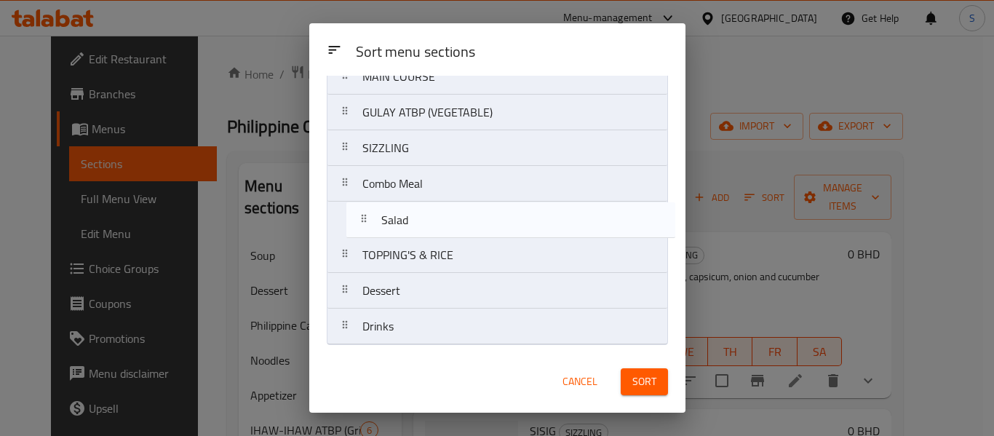
drag, startPoint x: 432, startPoint y: 202, endPoint x: 451, endPoint y: 246, distance: 48.2
click at [451, 246] on nav "Appetizer Soup Philippine Castle Especial Noodles IHAW-IHAW ATBP (Grilled) MAIN…" at bounding box center [497, 112] width 341 height 465
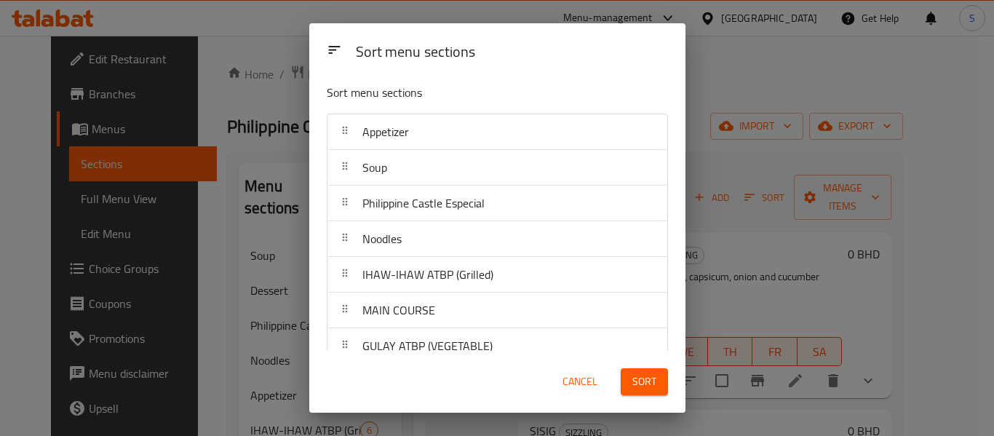
scroll to position [0, 0]
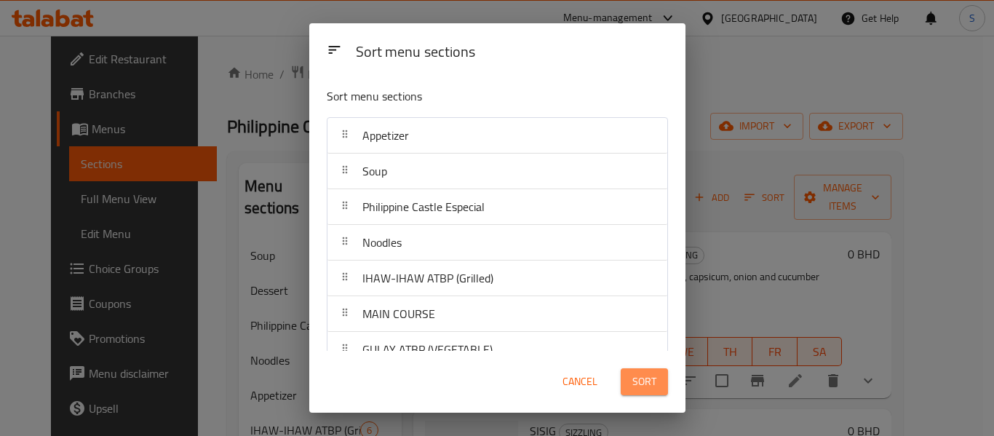
click at [642, 382] on span "Sort" at bounding box center [644, 381] width 24 height 18
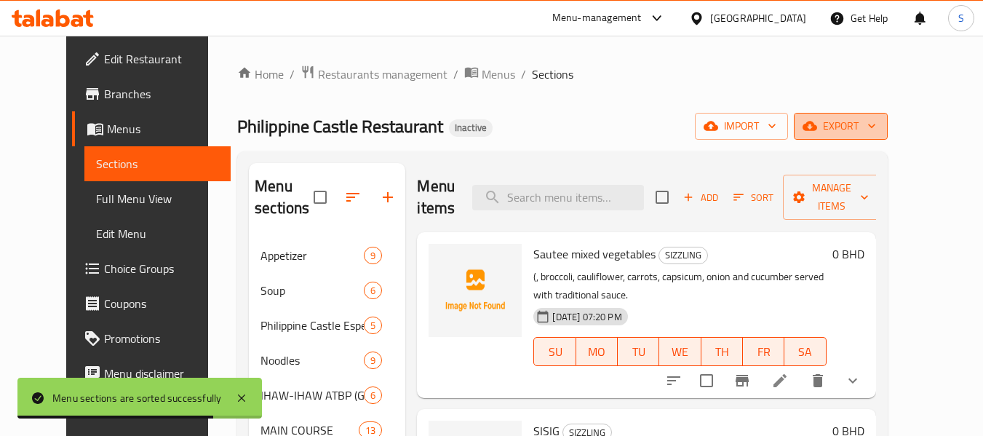
click at [888, 135] on button "export" at bounding box center [841, 126] width 94 height 27
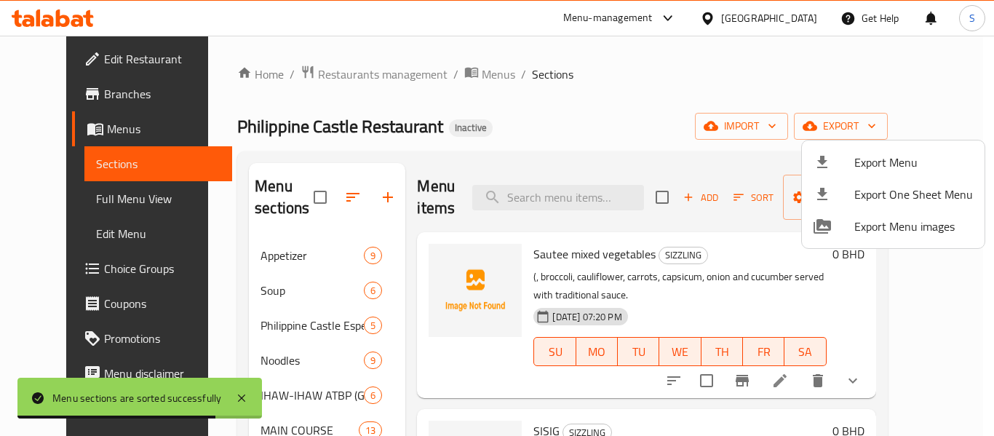
click at [896, 161] on span "Export Menu" at bounding box center [913, 162] width 119 height 17
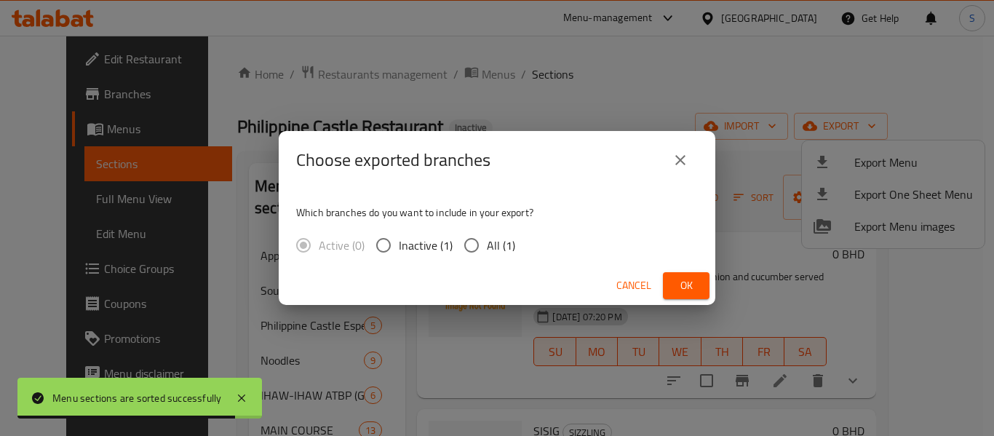
click at [504, 244] on span "All (1)" at bounding box center [501, 244] width 28 height 17
click at [487, 244] on input "All (1)" at bounding box center [471, 245] width 31 height 31
radio input "true"
click at [668, 279] on button "Ok" at bounding box center [686, 285] width 47 height 27
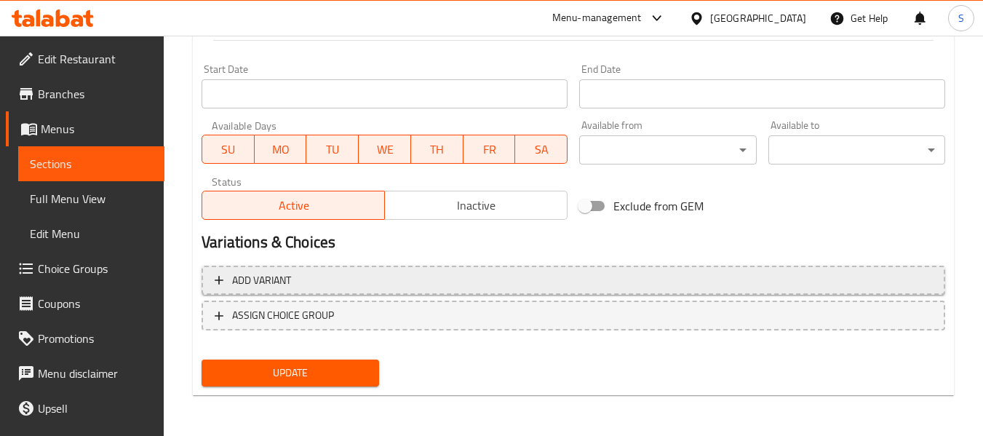
click at [394, 282] on span "Add variant" at bounding box center [573, 280] width 717 height 18
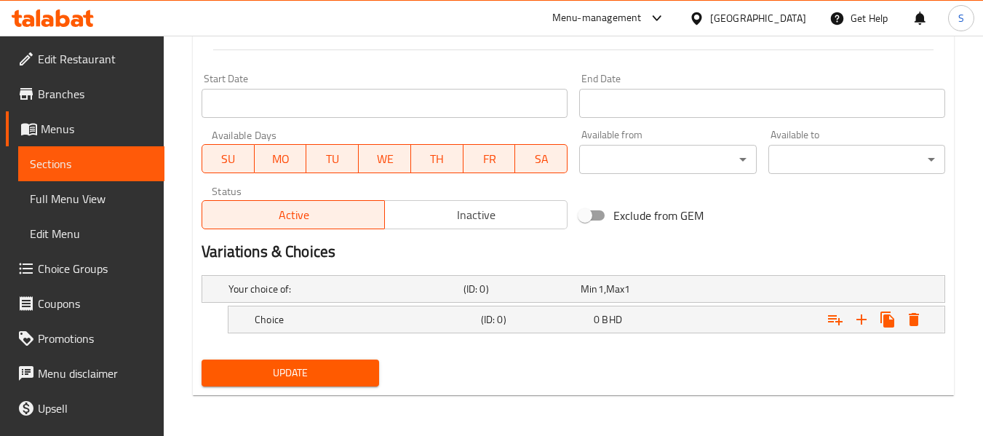
scroll to position [583, 0]
click at [866, 316] on icon "Expand" at bounding box center [861, 319] width 17 height 17
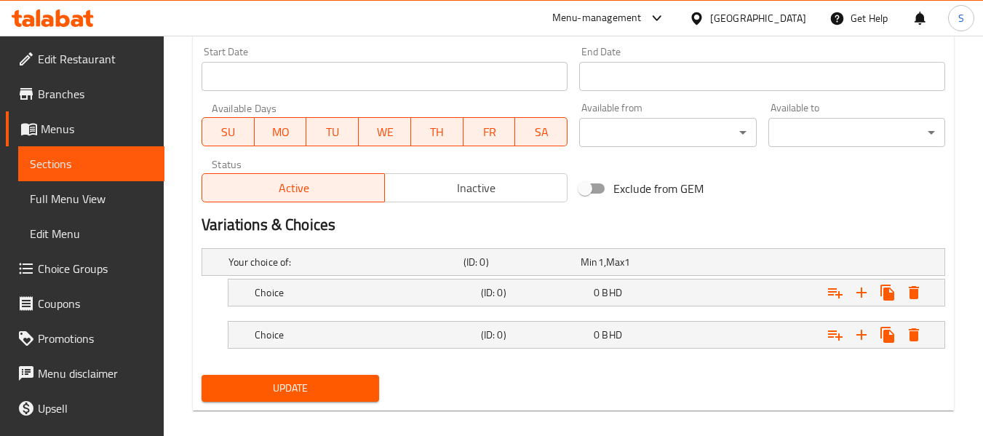
scroll to position [625, 0]
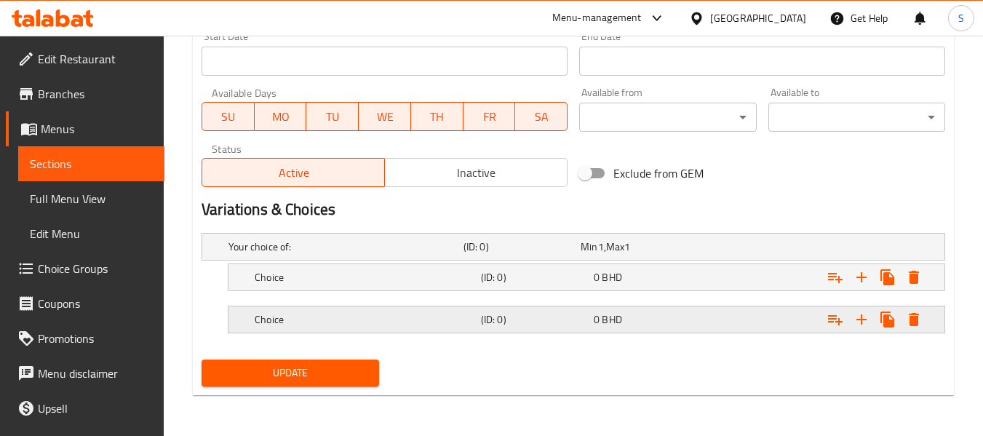
click at [368, 324] on h5 "Choice" at bounding box center [365, 319] width 220 height 15
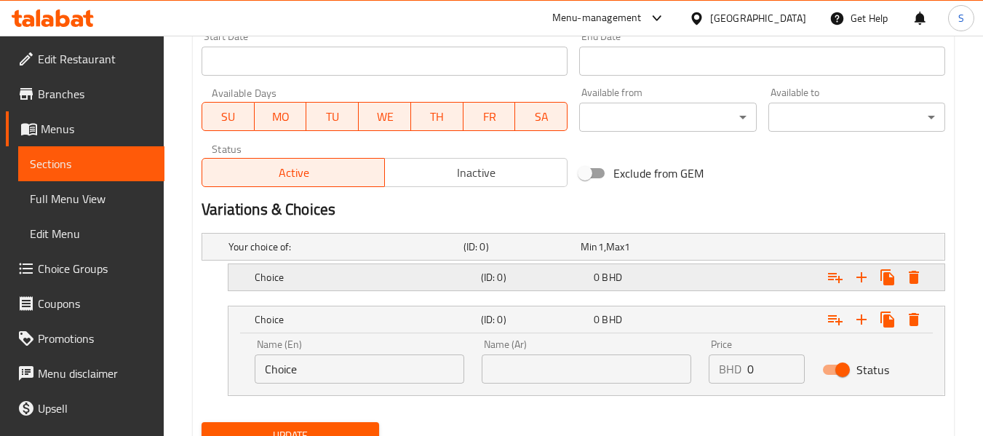
click at [379, 283] on h5 "Choice" at bounding box center [365, 277] width 220 height 15
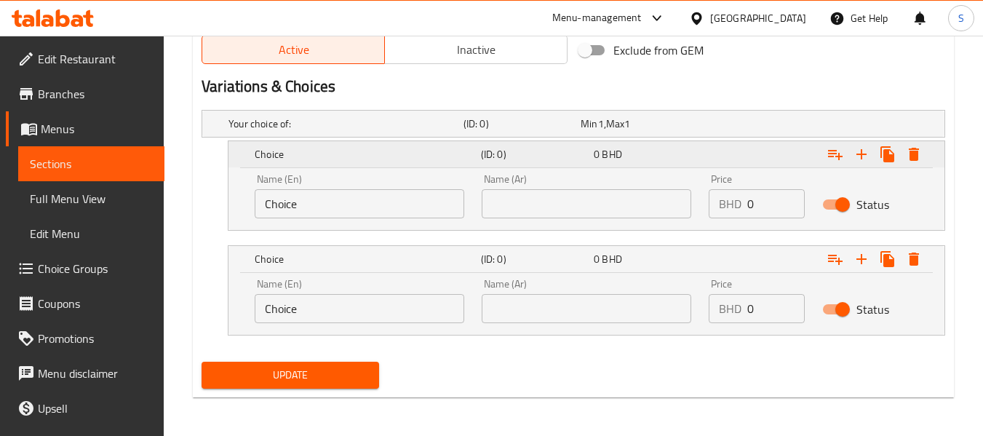
scroll to position [750, 0]
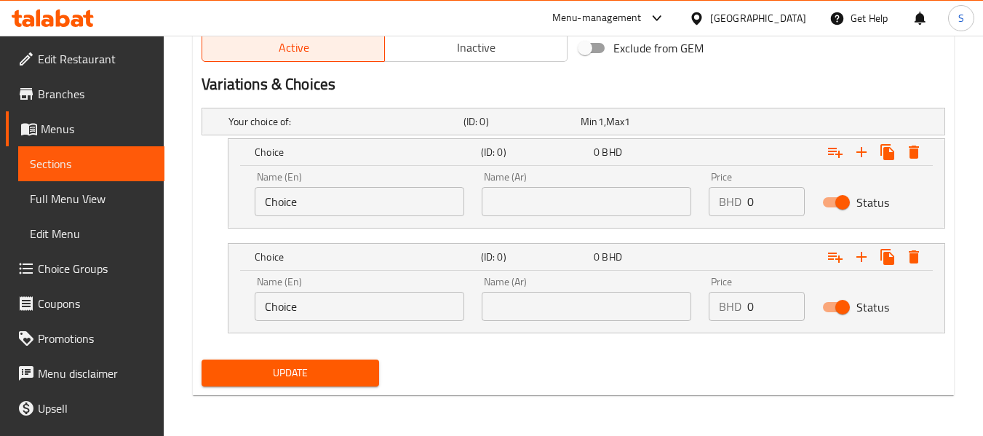
click at [325, 196] on input "Choice" at bounding box center [360, 201] width 210 height 29
type input "chicken"
click at [398, 315] on input "Choice" at bounding box center [360, 306] width 210 height 29
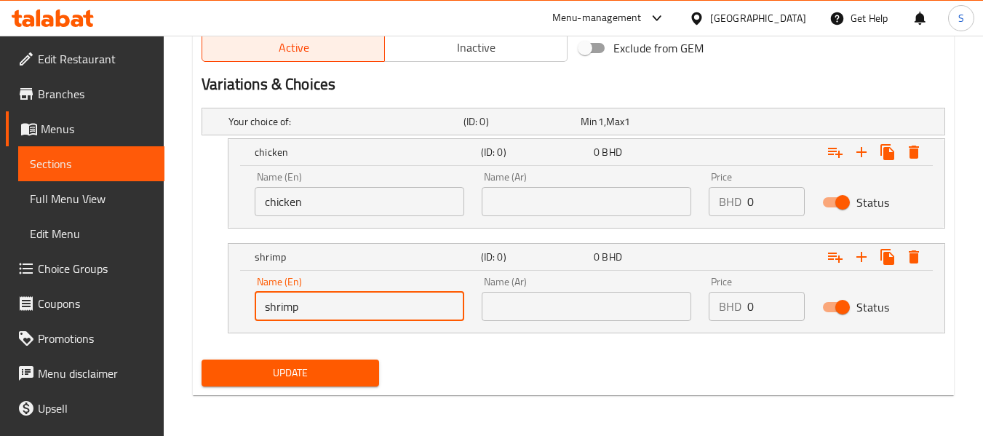
type input "shrimp"
click at [259, 203] on input "chicken" at bounding box center [360, 201] width 210 height 29
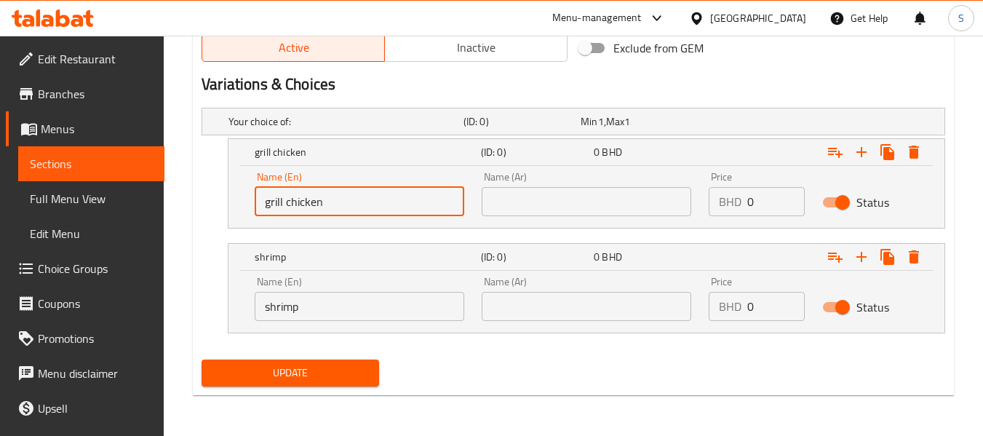
type input "grill chicken"
click at [265, 309] on input "shrimp" at bounding box center [360, 306] width 210 height 29
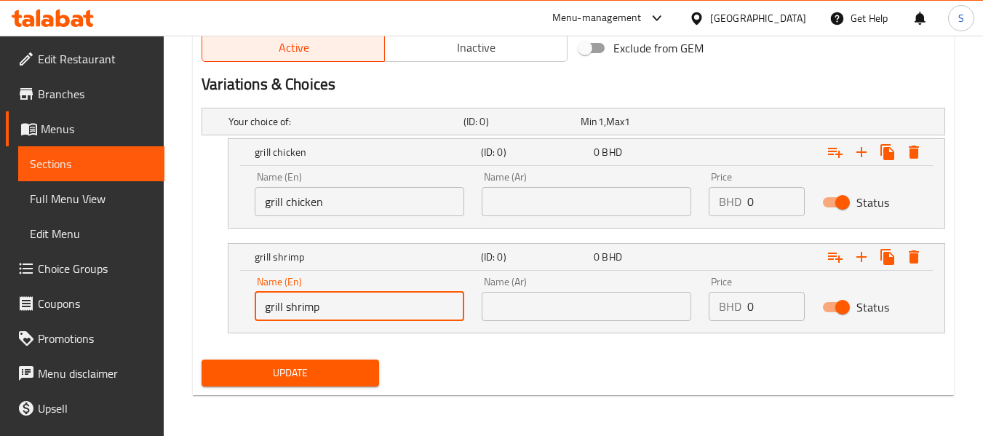
type input "grill shrimp"
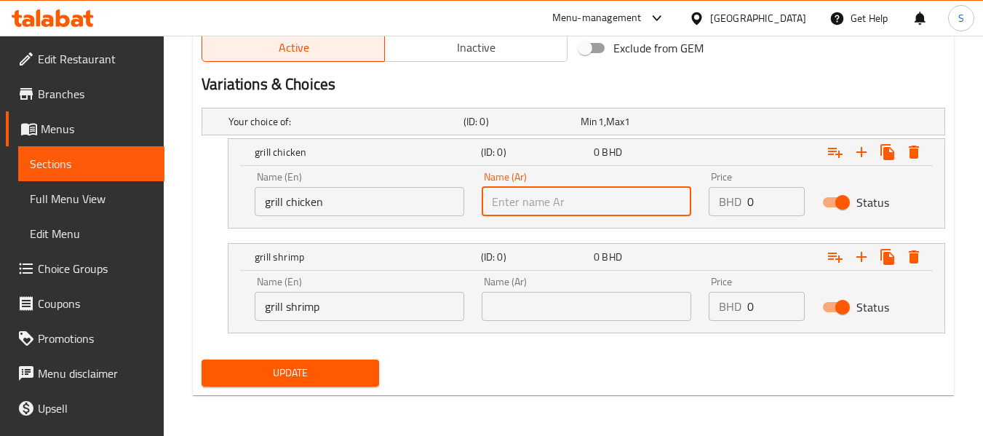
click at [511, 204] on input "text" at bounding box center [587, 201] width 210 height 29
type input "دجاح مشوي"
click at [539, 304] on input "text" at bounding box center [587, 306] width 210 height 29
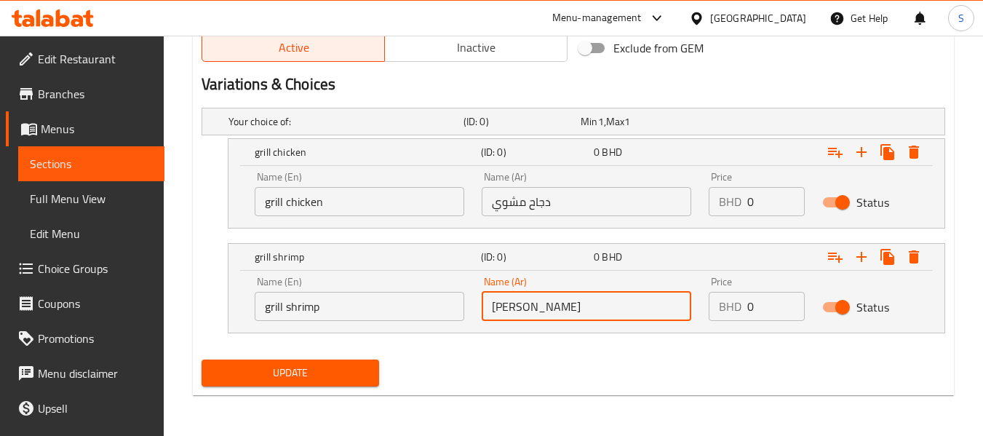
type input "[PERSON_NAME]"
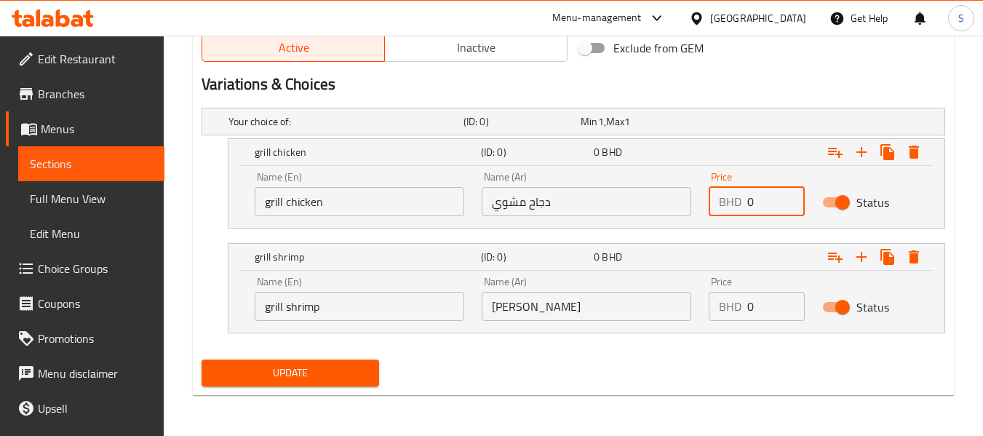
click at [752, 198] on input "0" at bounding box center [775, 201] width 57 height 29
type input "2.9"
click at [758, 300] on input "0" at bounding box center [775, 306] width 57 height 29
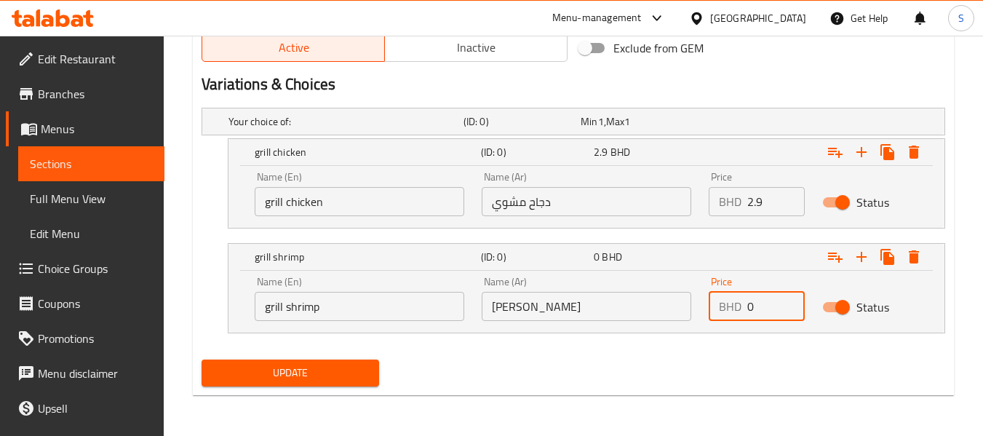
click at [758, 300] on input "0" at bounding box center [775, 306] width 57 height 29
type input "3.9"
drag, startPoint x: 327, startPoint y: 377, endPoint x: 442, endPoint y: 340, distance: 120.8
click at [327, 376] on span "Update" at bounding box center [290, 373] width 154 height 18
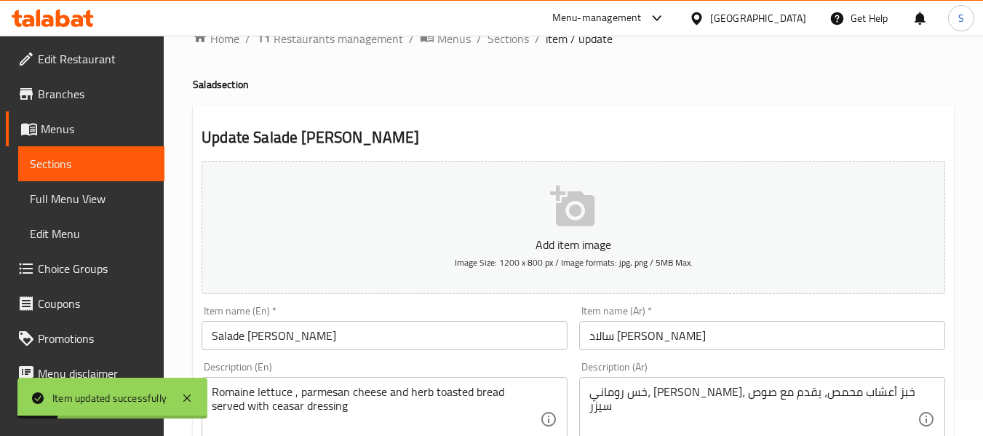
scroll to position [0, 0]
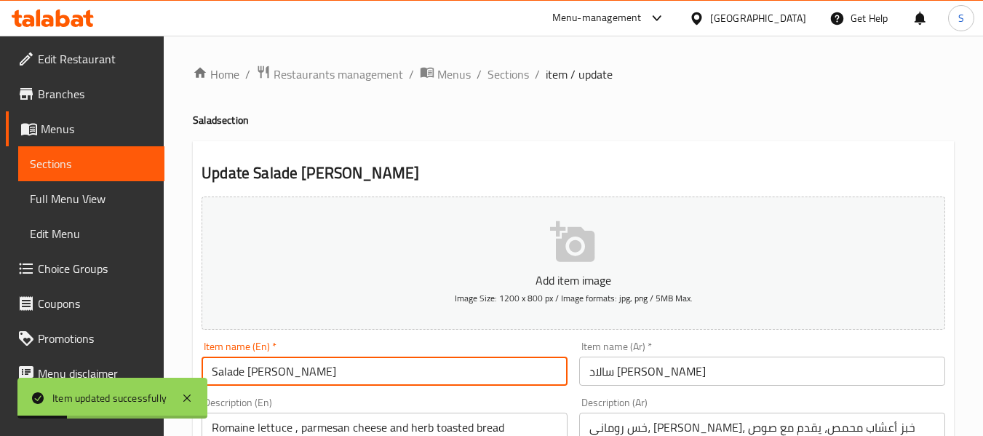
click at [352, 371] on input "Salade [PERSON_NAME]" at bounding box center [385, 370] width 366 height 29
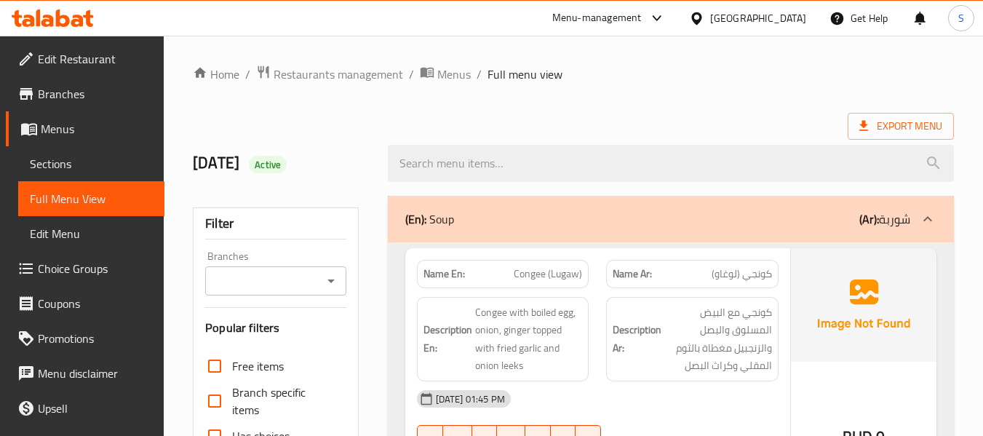
scroll to position [364, 0]
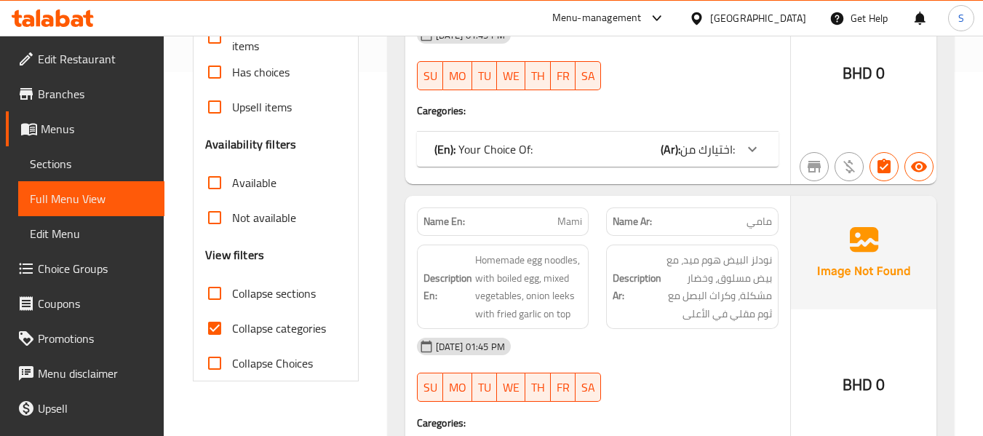
click at [255, 333] on span "Collapse categories" at bounding box center [279, 327] width 94 height 17
click at [232, 333] on input "Collapse categories" at bounding box center [214, 328] width 35 height 35
checkbox input "false"
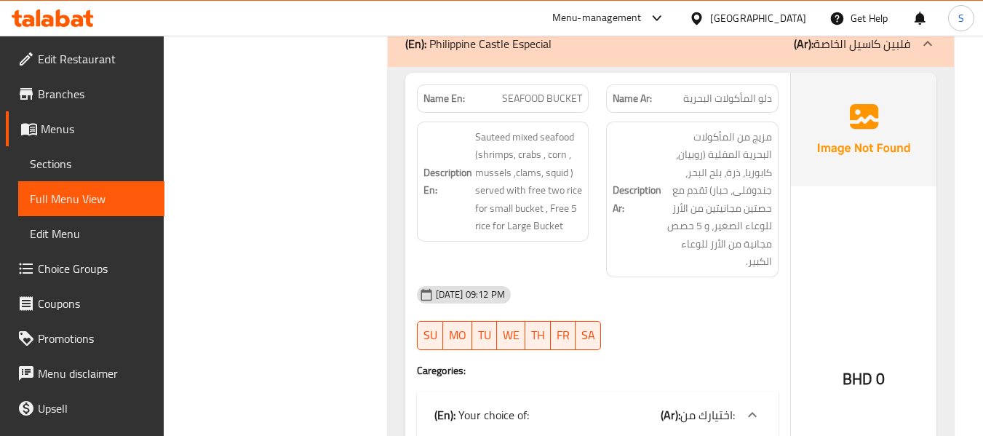
scroll to position [3811, 0]
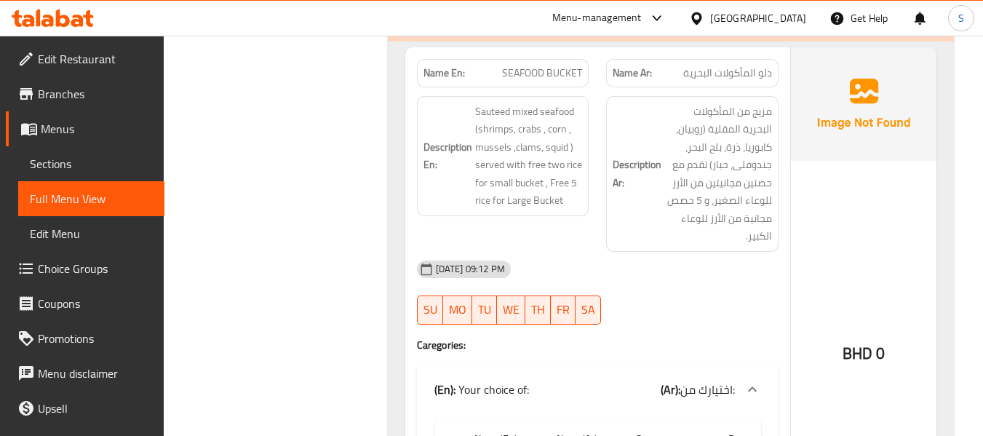
click at [558, 71] on span "SEAFOOD BUCKET" at bounding box center [542, 72] width 80 height 15
copy span "SEAFOOD BUCKET"
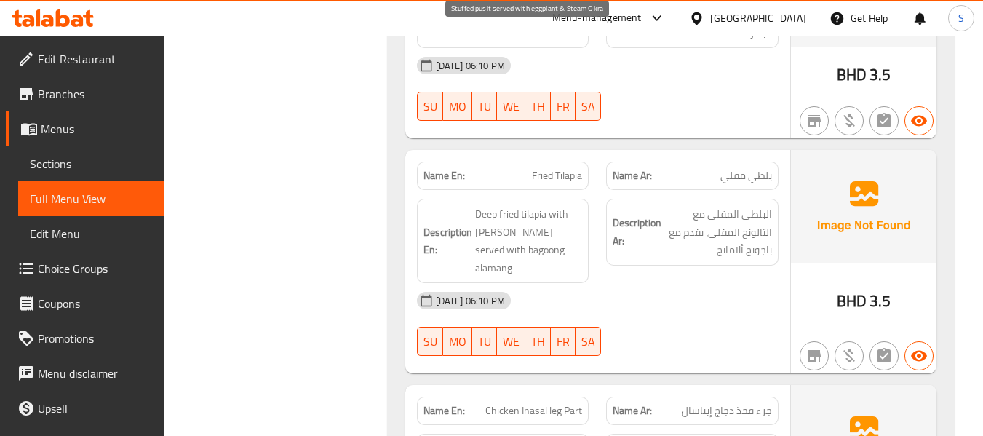
scroll to position [12761, 0]
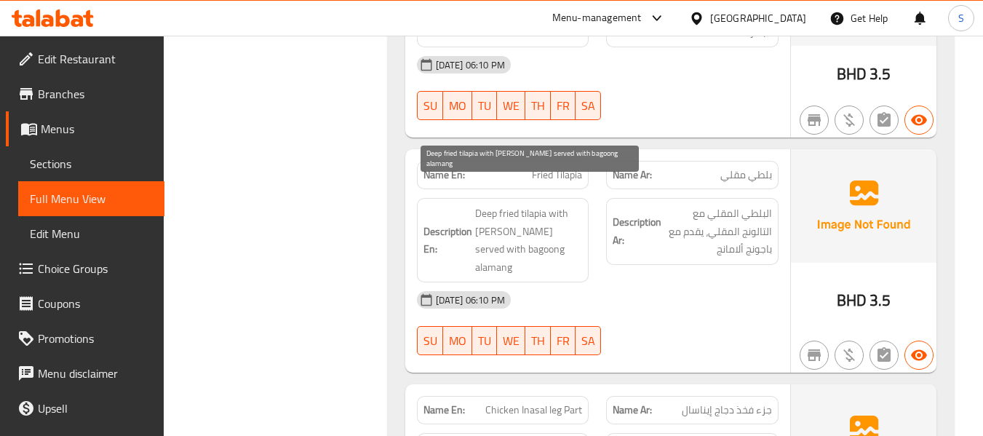
click at [495, 204] on span "Deep fried tilapia with [PERSON_NAME] served with bagoong alamang" at bounding box center [529, 239] width 108 height 71
click at [504, 204] on span "Deep fried tilapia with [PERSON_NAME] served with bagoong alamang" at bounding box center [529, 239] width 108 height 71
click at [534, 216] on span "Deep fried tilapia with [PERSON_NAME] served with bagoong alamang" at bounding box center [529, 239] width 108 height 71
click at [535, 216] on span "Deep fried tilapia with [PERSON_NAME] served with bagoong alamang" at bounding box center [529, 239] width 108 height 71
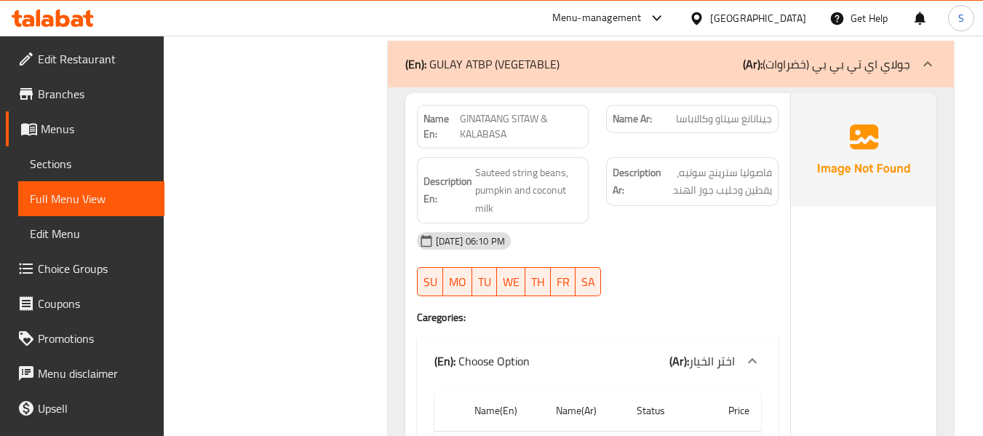
scroll to position [20592, 0]
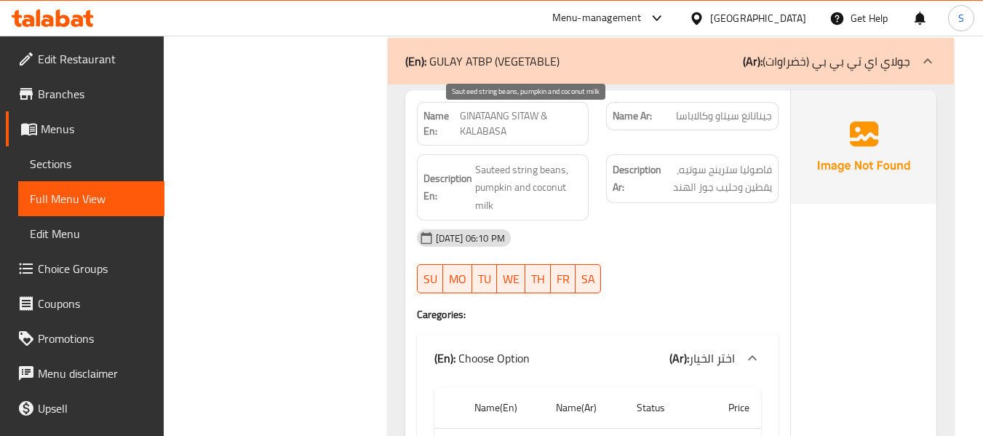
click at [558, 161] on span "Sauteed string beans, pumpkin and coconut milk" at bounding box center [529, 188] width 108 height 54
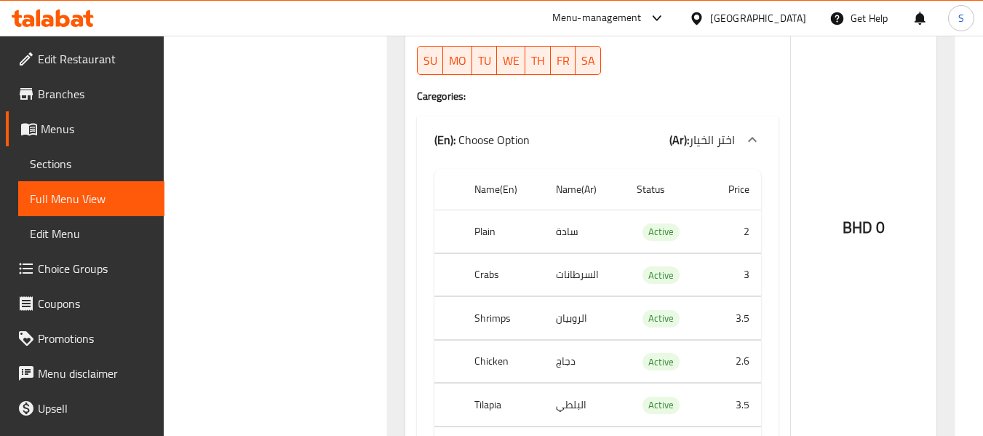
scroll to position [20883, 0]
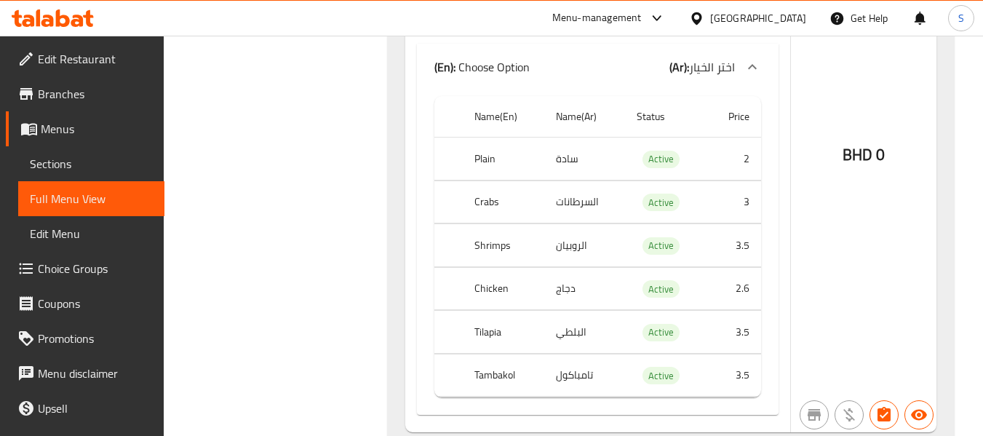
click at [490, 180] on th "Crabs" at bounding box center [503, 201] width 81 height 43
copy th "Crabs"
click at [491, 180] on th "Crabs" at bounding box center [503, 201] width 81 height 43
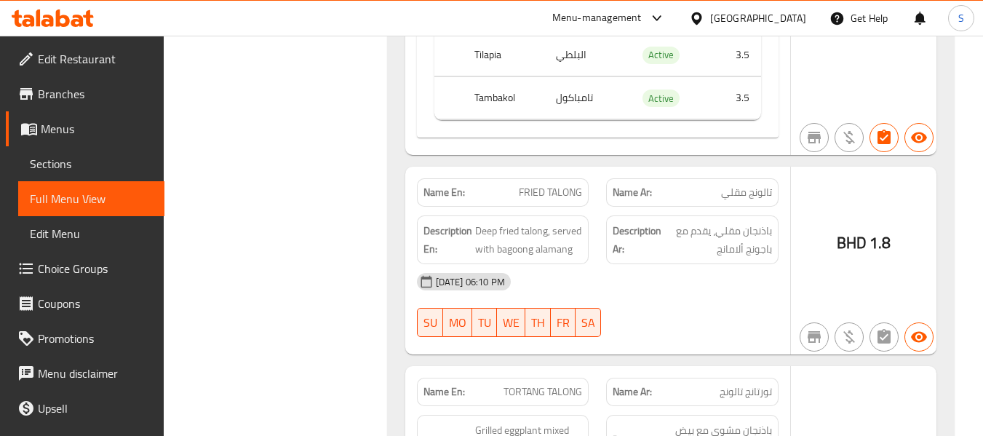
scroll to position [21174, 0]
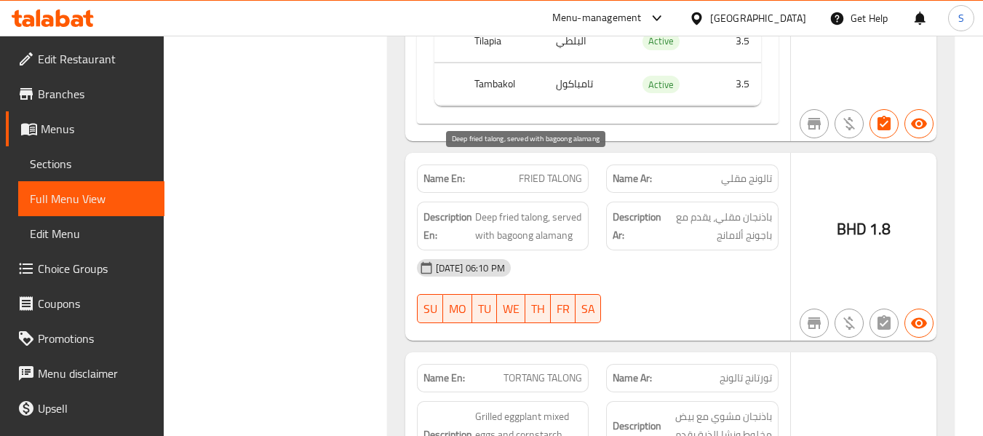
click at [549, 208] on span "Deep fried talong, served with bagoong alamang" at bounding box center [529, 226] width 108 height 36
click at [532, 208] on span "Deep fried talong, served with bagoong alamang" at bounding box center [529, 226] width 108 height 36
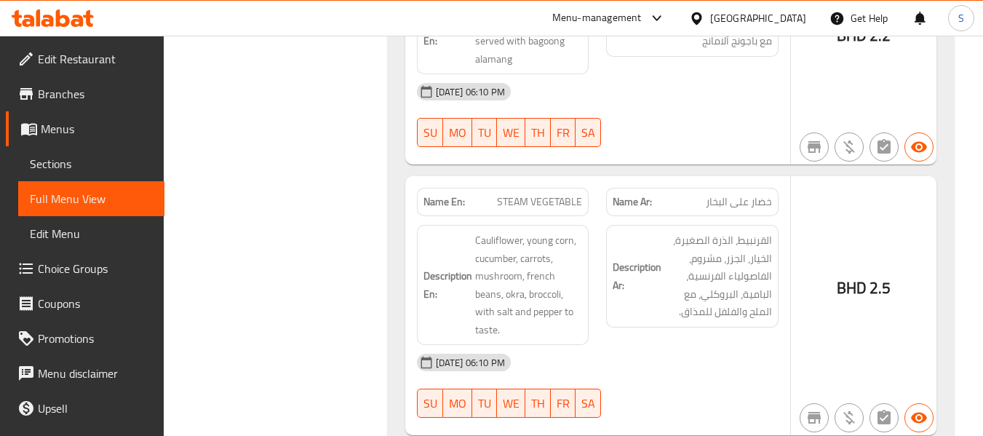
scroll to position [21610, 0]
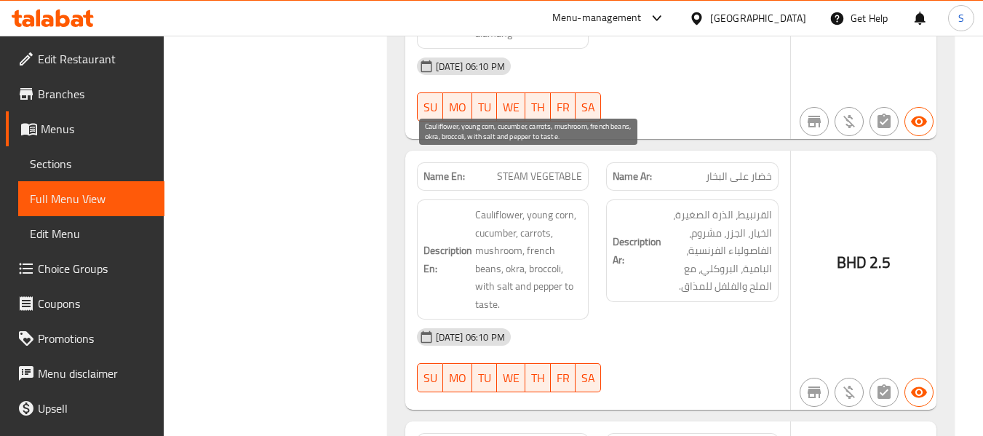
click at [532, 206] on span "Cauliflower, young corn, cucumber, carrots, mushroom, french beans, okra, brocc…" at bounding box center [529, 259] width 108 height 107
click at [485, 214] on span "Cauliflower, young corn, cucumber, carrots, mushroom, french beans, okra, brocc…" at bounding box center [529, 259] width 108 height 107
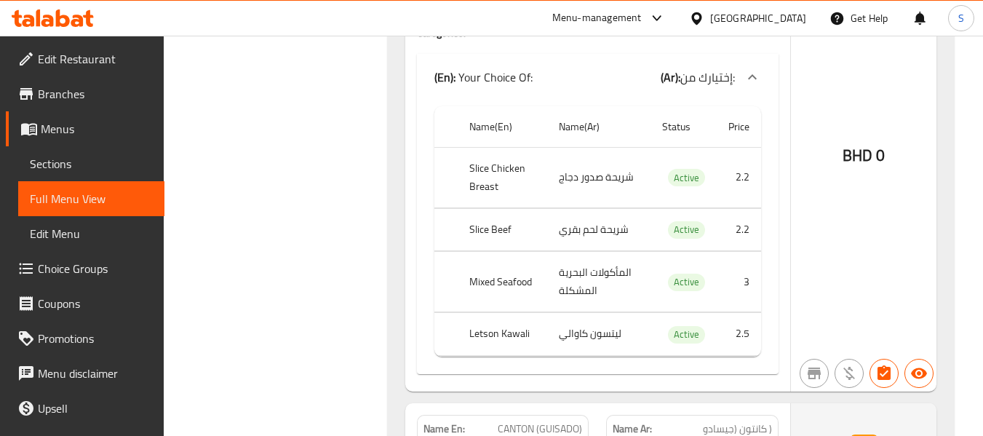
scroll to position [5544, 0]
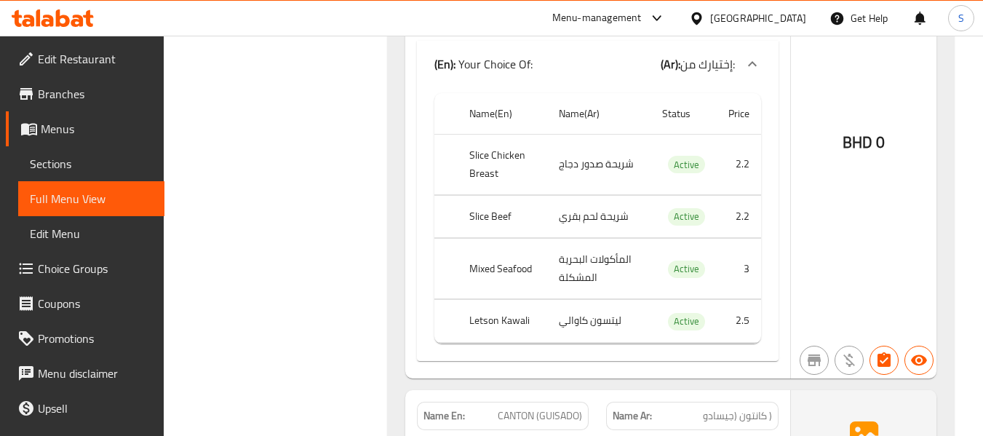
click at [509, 321] on th "Letson Kawali" at bounding box center [503, 321] width 90 height 43
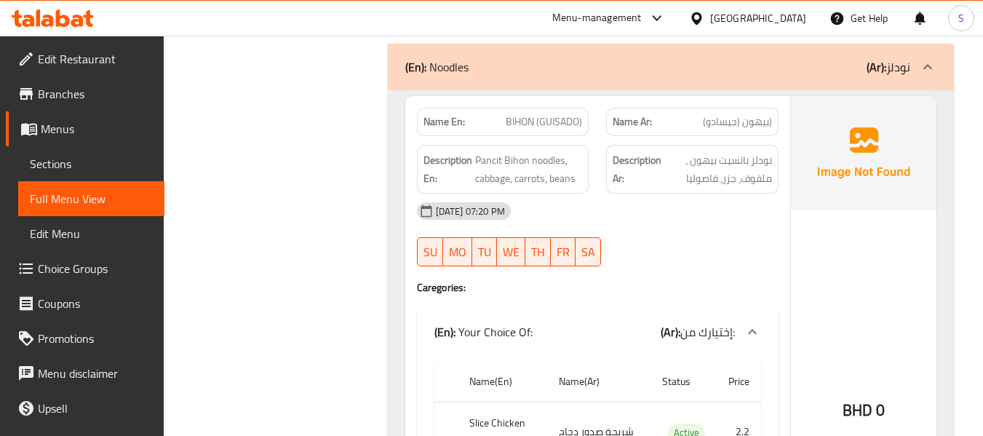
scroll to position [5253, 0]
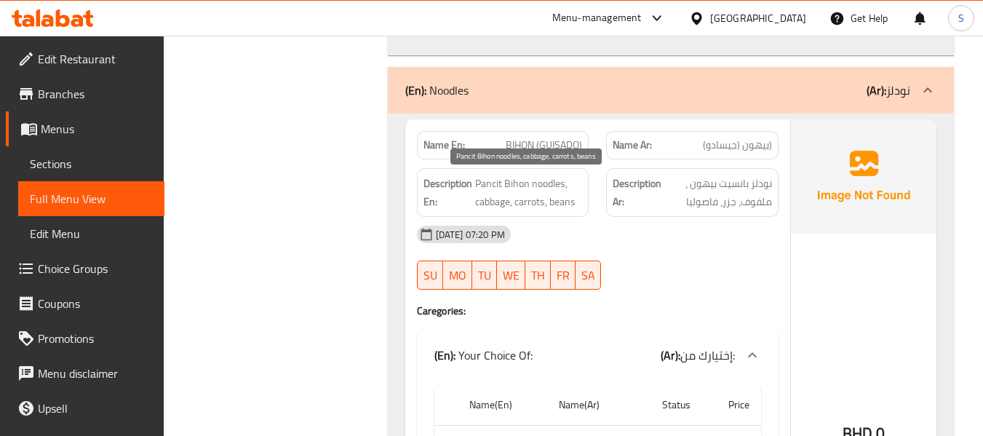
click at [564, 205] on span "Pancit Bihon noodles, cabbage, carrots, beans" at bounding box center [529, 193] width 108 height 36
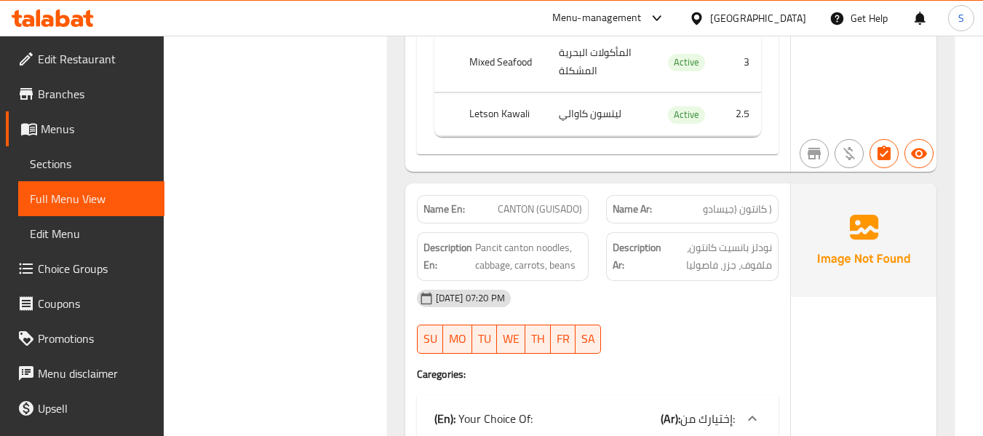
scroll to position [5762, 0]
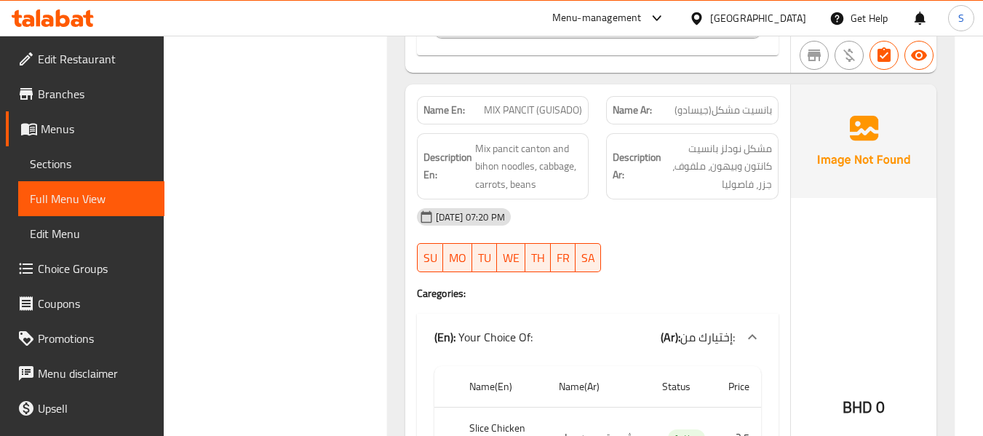
scroll to position [6417, 0]
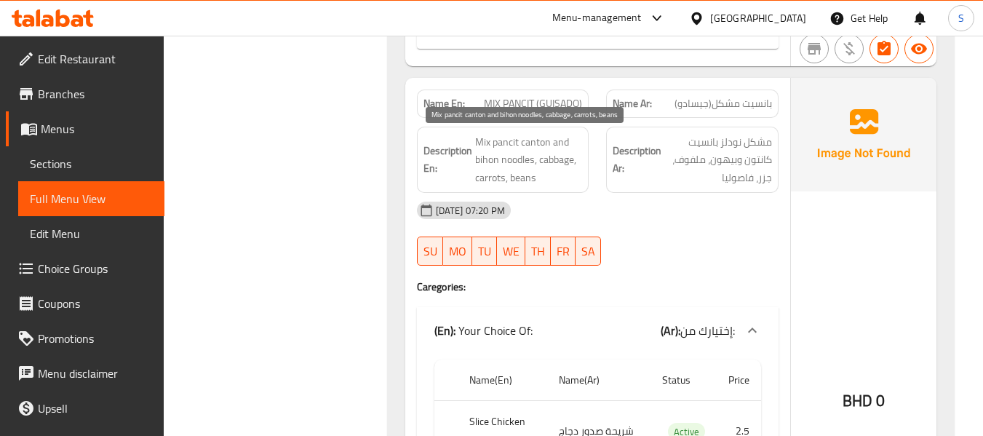
click at [519, 159] on span "Mix pancit canton and bihon noodles, cabbage, carrots, beans" at bounding box center [529, 160] width 108 height 54
click at [520, 181] on span "Mix pancit canton and bihon noodles, cabbage, carrots, beans" at bounding box center [529, 160] width 108 height 54
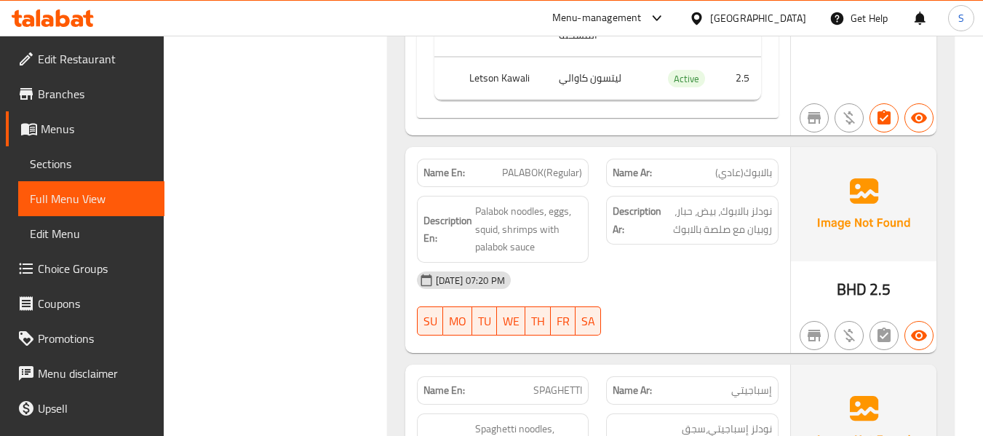
scroll to position [6999, 0]
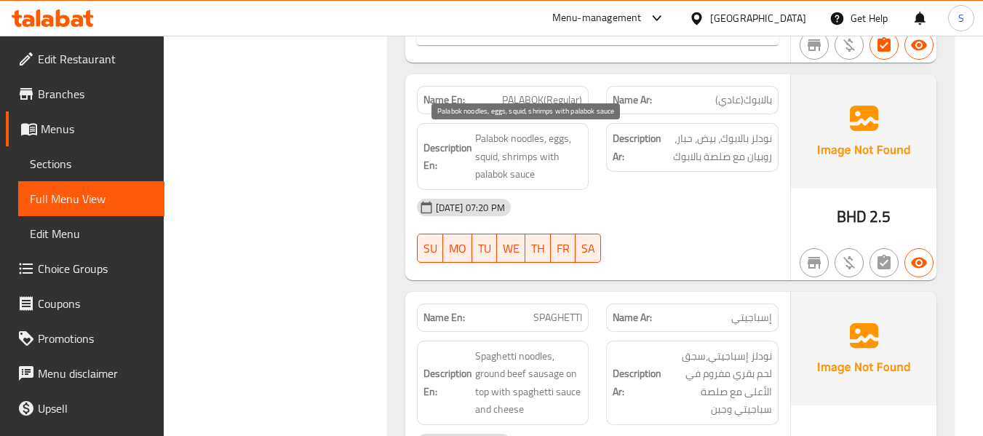
click at [526, 178] on span "Palabok noodles, eggs, squid, shrimps with palabok sauce" at bounding box center [529, 156] width 108 height 54
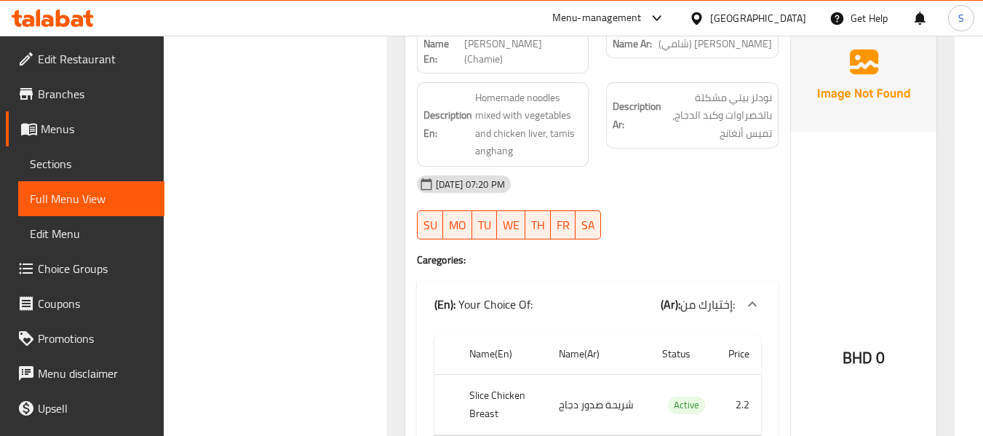
scroll to position [7508, 0]
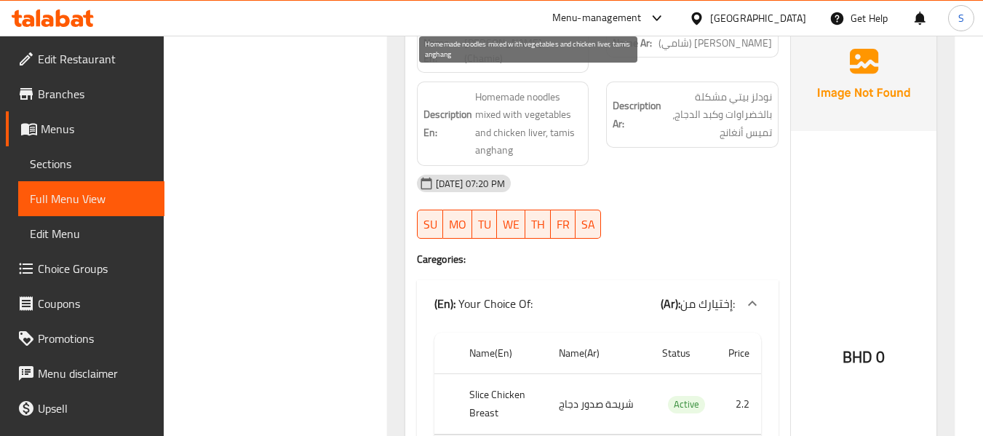
click at [533, 119] on span "Homemade noodles mixed with vegetables and chicken liver, tamis anghang" at bounding box center [529, 123] width 108 height 71
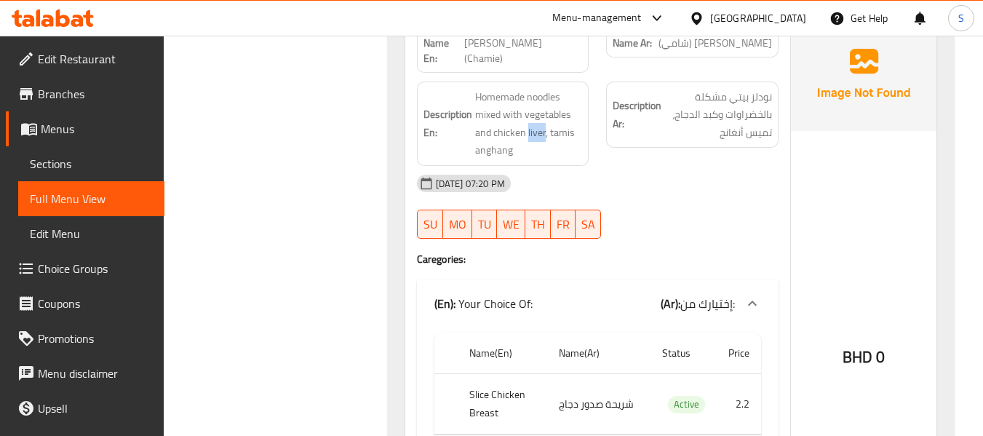
click at [485, 144] on div "Description En: Homemade noodles mixed with vegetables and chicken liver, tamis…" at bounding box center [503, 123] width 172 height 84
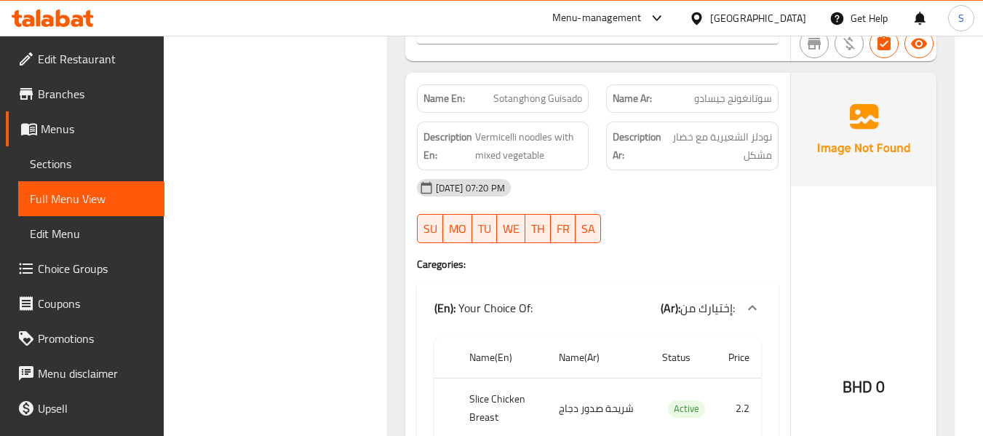
scroll to position [8090, 0]
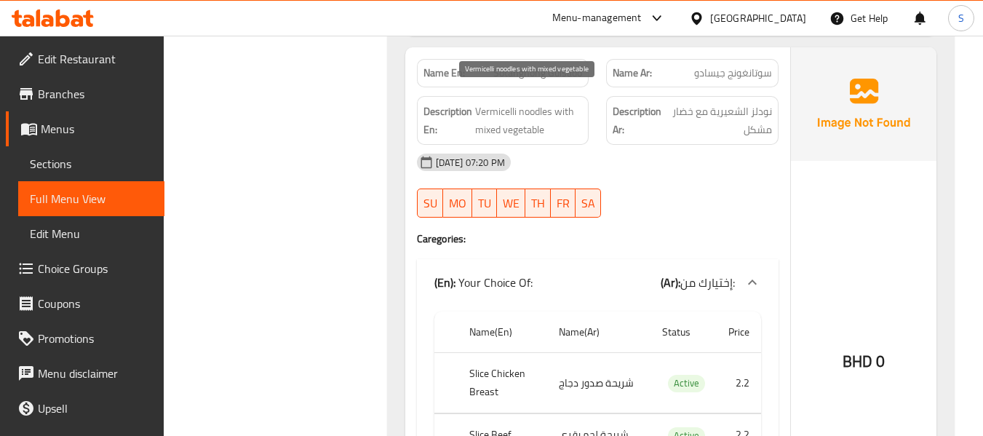
click at [529, 115] on span "Vermicelli noodles with mixed vegetable" at bounding box center [529, 121] width 108 height 36
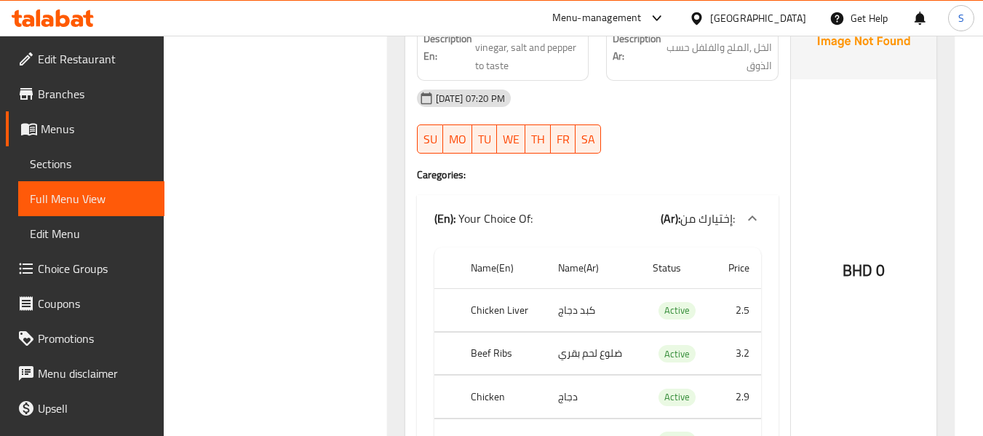
scroll to position [13691, 0]
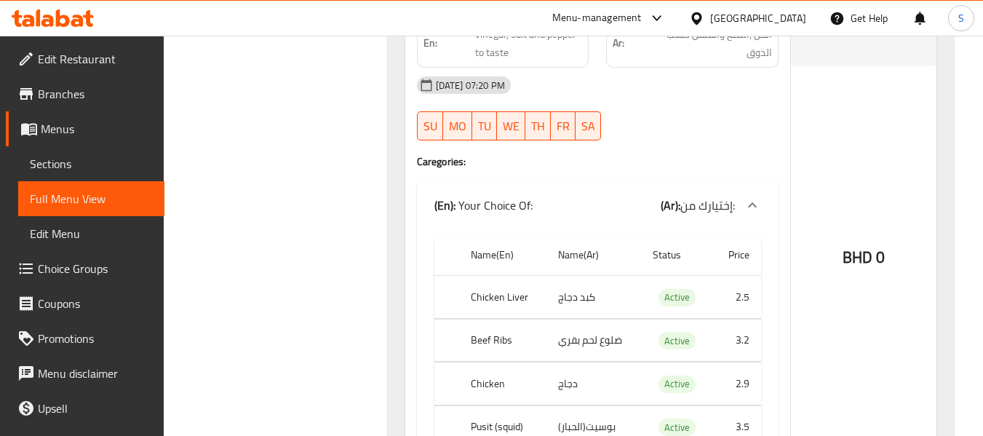
click at [507, 319] on th "Beef Ribs" at bounding box center [502, 340] width 87 height 43
copy th "Ribs"
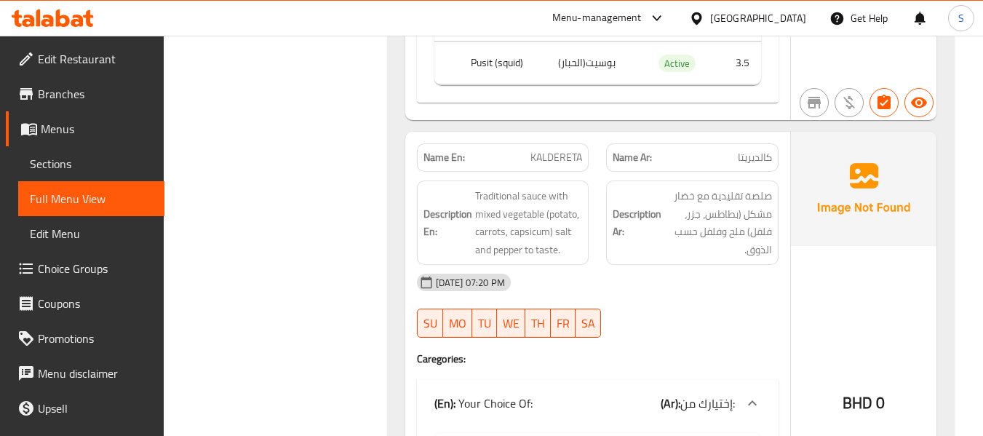
scroll to position [14128, 0]
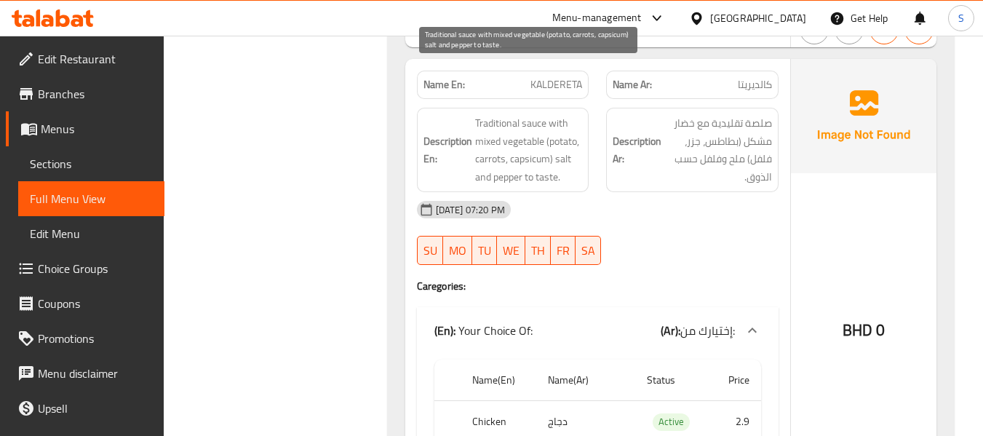
click at [511, 114] on span "Traditional sauce with mixed vegetable (potato, carrots, capsicum) salt and pep…" at bounding box center [529, 149] width 108 height 71
click at [535, 114] on span "Traditional sauce with mixed vegetable (potato, carrots, capsicum) salt and pep…" at bounding box center [529, 149] width 108 height 71
click at [501, 131] on span "Traditional sauce with mixed vegetable (potato, carrots, capsicum) salt and pep…" at bounding box center [529, 149] width 108 height 71
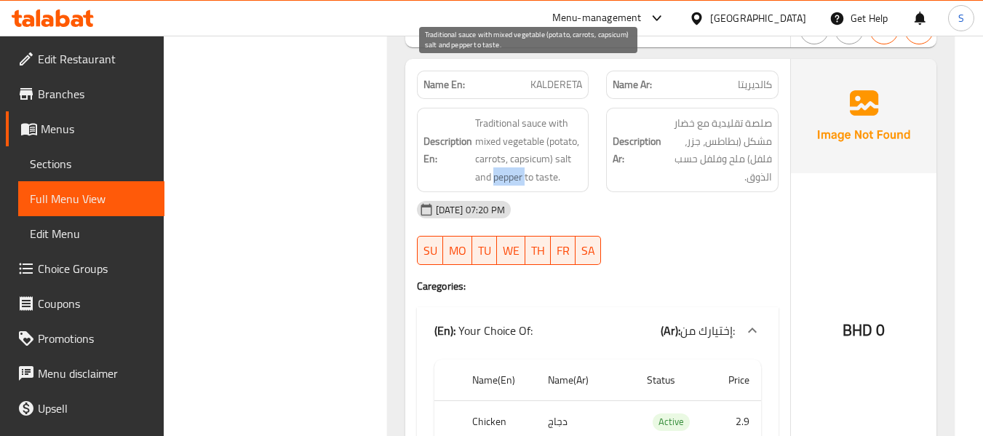
click at [501, 131] on span "Traditional sauce with mixed vegetable (potato, carrots, capsicum) salt and pep…" at bounding box center [529, 149] width 108 height 71
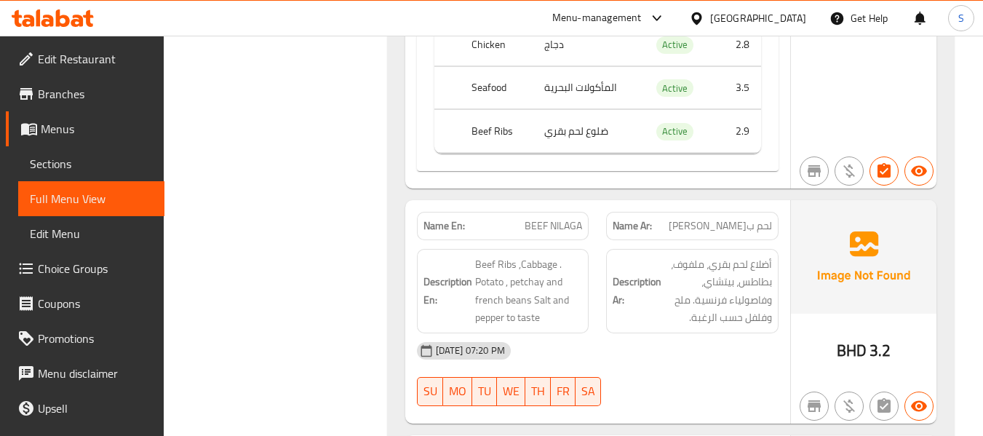
scroll to position [15001, 0]
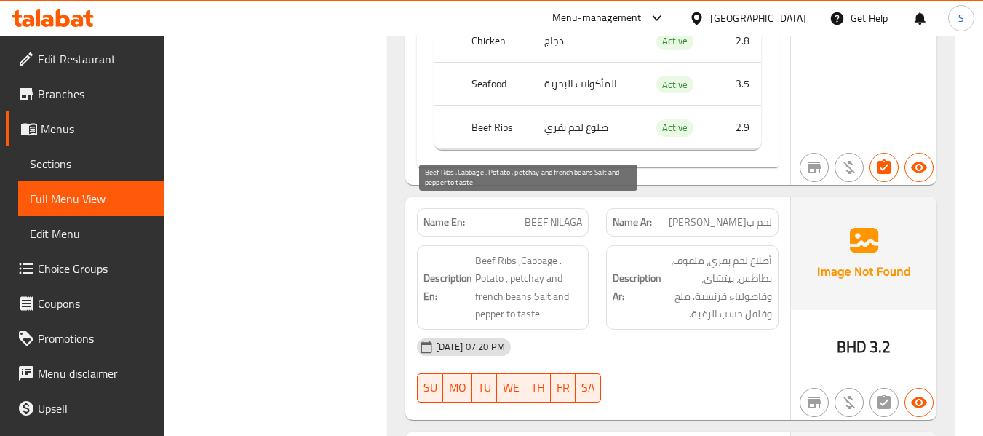
click at [492, 252] on span "Beef Ribs ,Cabbage . Potato , petchay and french beans Salt and pepper to taste" at bounding box center [529, 287] width 108 height 71
click at [510, 252] on span "Beef Ribs ,Cabbage . Potato , petchay and french beans Salt and pepper to taste" at bounding box center [529, 287] width 108 height 71
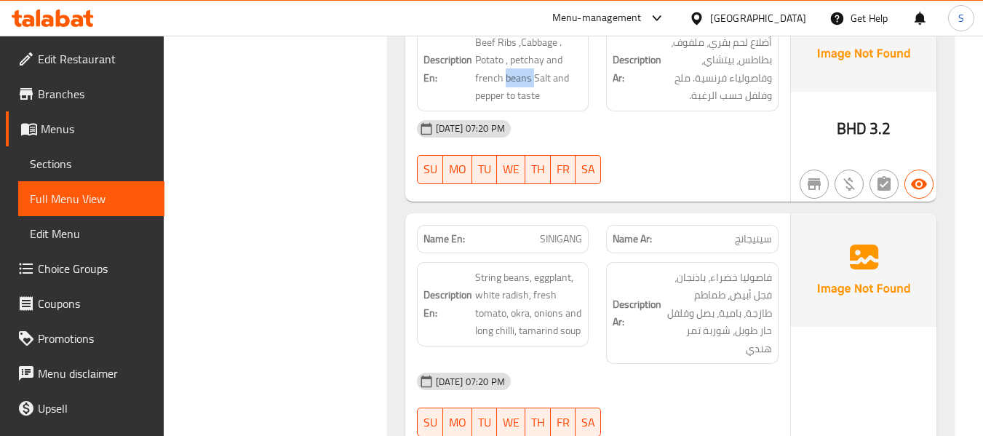
scroll to position [15364, 0]
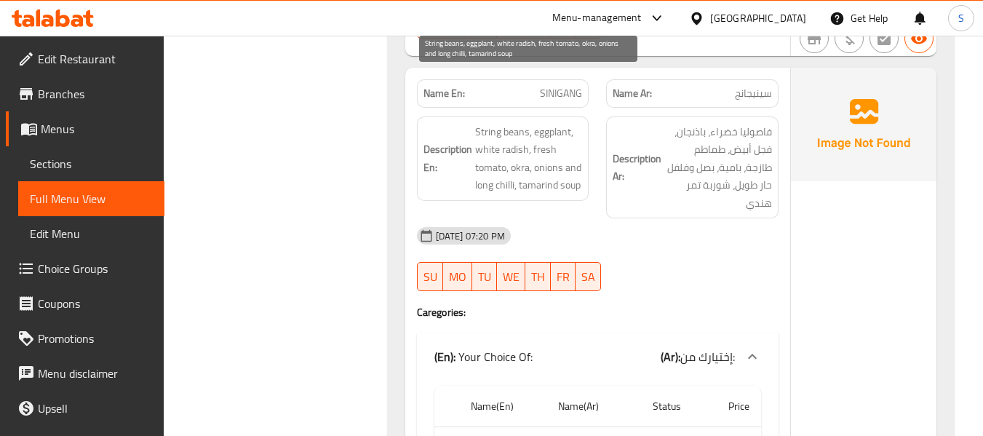
click at [518, 123] on span "String beans, eggplant, white radish, fresh tomato, okra, onions and long chill…" at bounding box center [529, 158] width 108 height 71
click at [519, 123] on span "String beans, eggplant, white radish, fresh tomato, okra, onions and long chill…" at bounding box center [529, 158] width 108 height 71
click at [503, 136] on span "String beans, eggplant, white radish, fresh tomato, okra, onions and long chill…" at bounding box center [529, 158] width 108 height 71
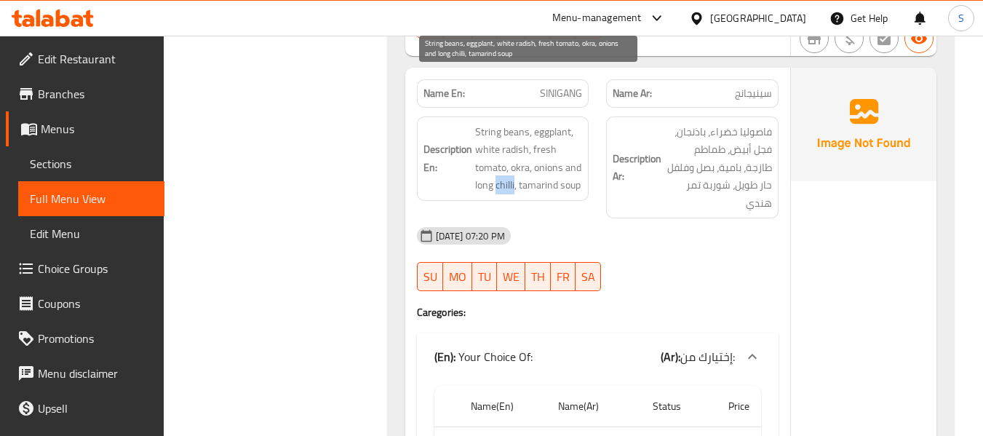
click at [503, 136] on span "String beans, eggplant, white radish, fresh tomato, okra, onions and long chill…" at bounding box center [529, 158] width 108 height 71
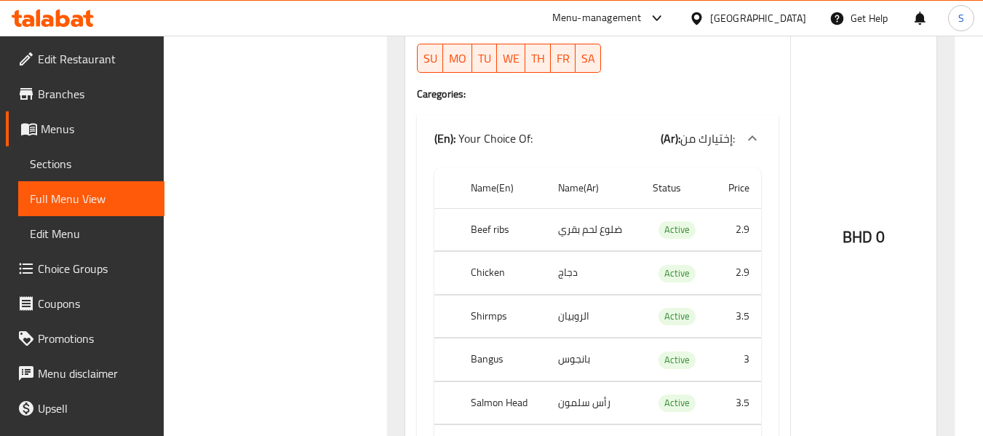
scroll to position [15655, 0]
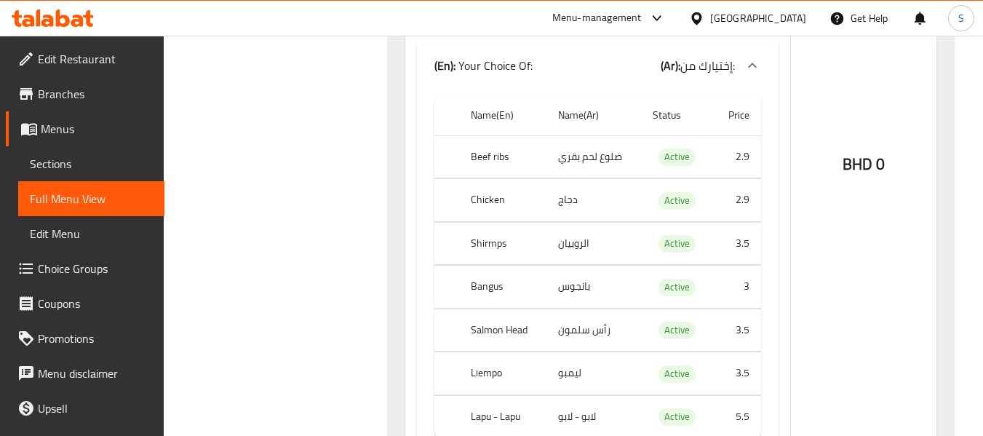
click at [513, 395] on th "Lapu - Lapu" at bounding box center [502, 416] width 87 height 43
click at [512, 395] on th "Lapu - Lapu" at bounding box center [502, 416] width 87 height 43
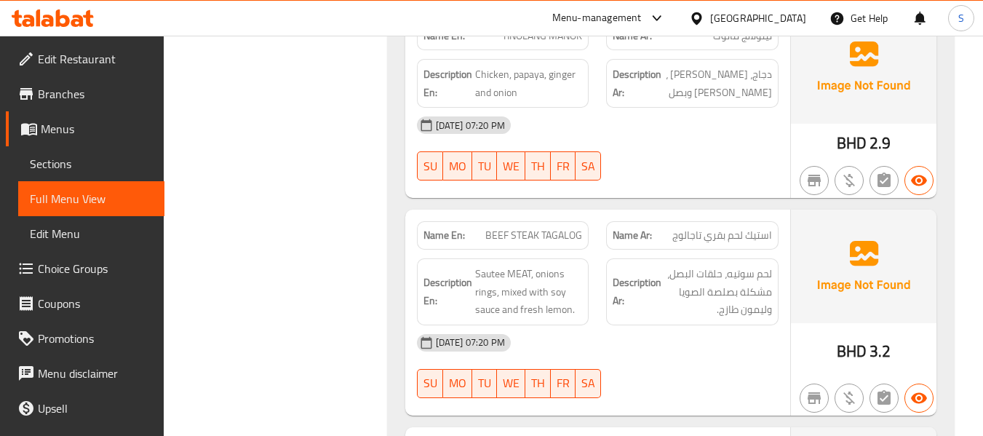
scroll to position [16165, 0]
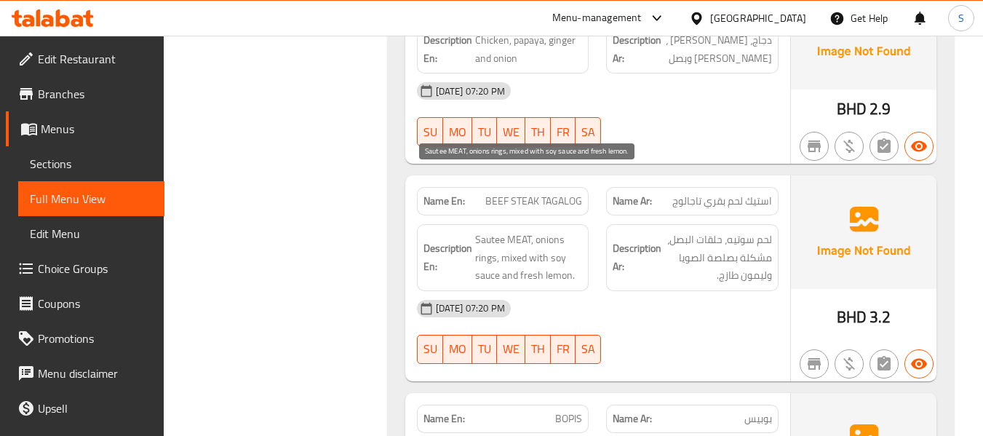
click at [479, 231] on span "Sautee MEAT, onions rings, mixed with soy sauce and fresh lemon." at bounding box center [529, 258] width 108 height 54
click at [554, 231] on span "Sautee MEAT, onions rings, mixed with soy sauce and fresh lemon." at bounding box center [529, 258] width 108 height 54
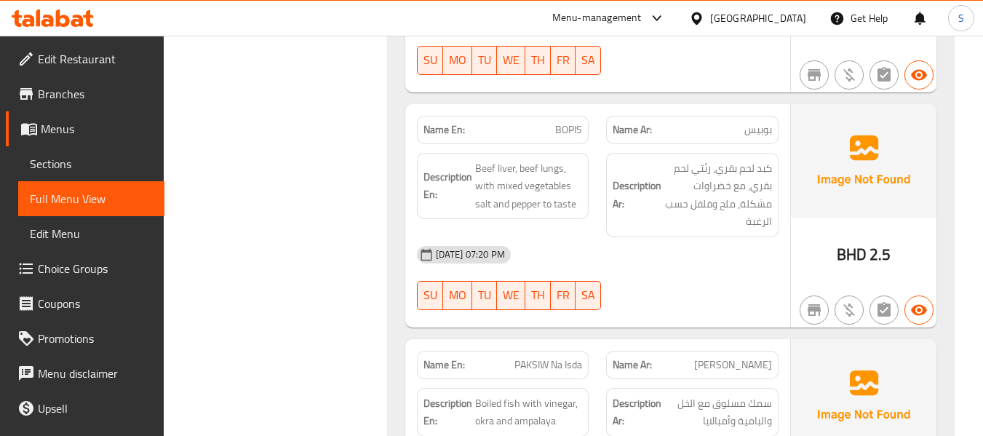
scroll to position [16456, 0]
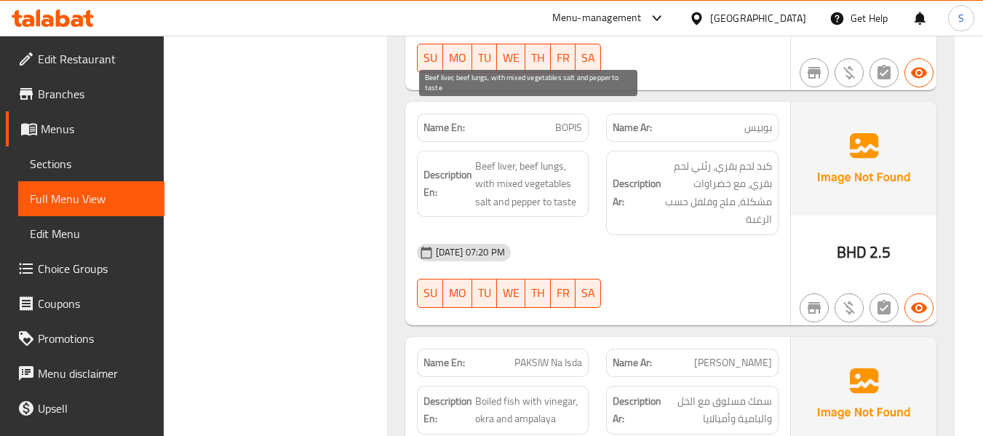
click at [545, 157] on span "Beef liver, beef lungs, with mixed vegetables salt and pepper to taste" at bounding box center [529, 184] width 108 height 54
click at [527, 157] on span "Beef liver, beef lungs, with mixed vegetables salt and pepper to taste" at bounding box center [529, 184] width 108 height 54
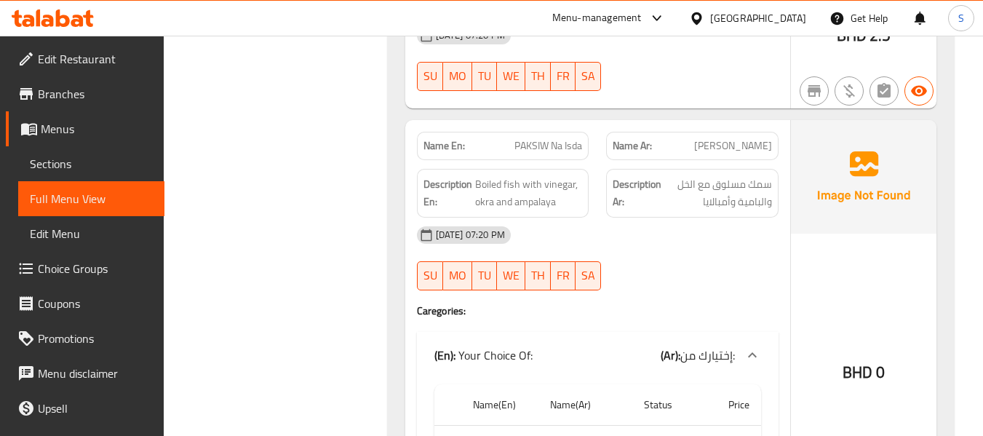
scroll to position [16674, 0]
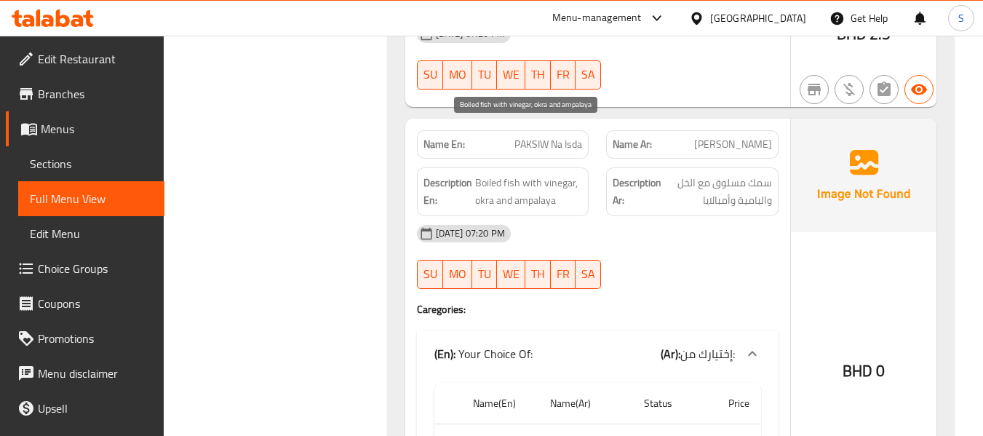
click at [536, 174] on span "Boiled fish with vinegar, okra and ampalaya" at bounding box center [529, 192] width 108 height 36
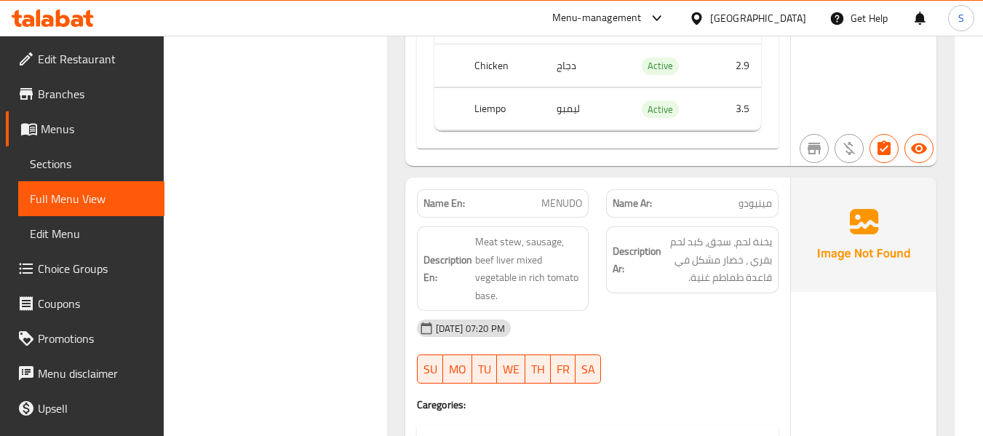
scroll to position [17547, 0]
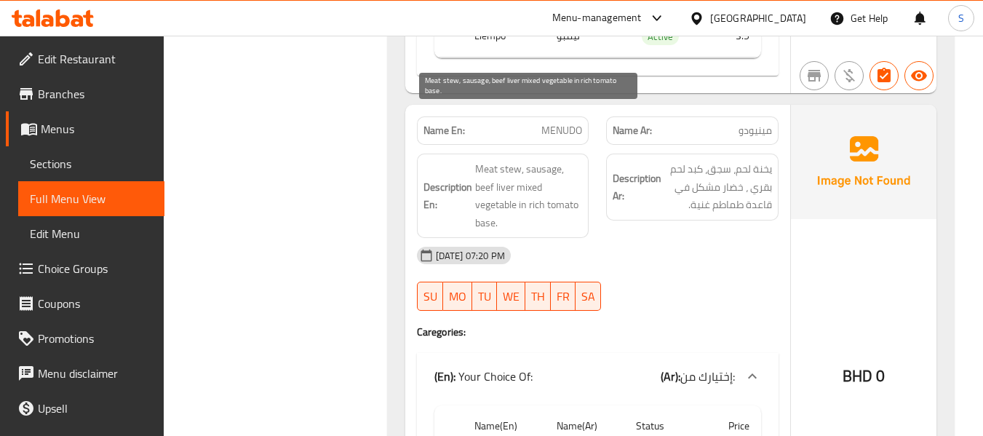
click at [509, 160] on span "Meat stew, sausage, beef liver mixed vegetable in rich tomato base." at bounding box center [529, 195] width 108 height 71
click at [479, 172] on span "Meat stew, sausage, beef liver mixed vegetable in rich tomato base." at bounding box center [529, 195] width 108 height 71
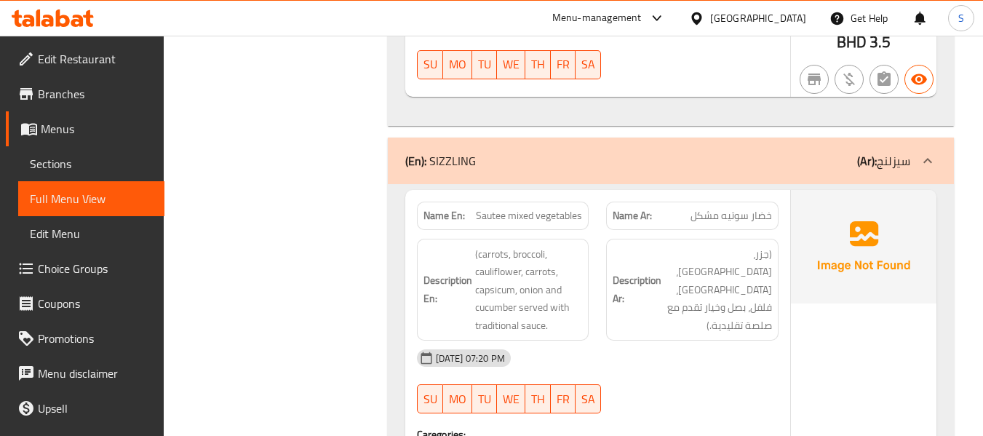
scroll to position [22433, 0]
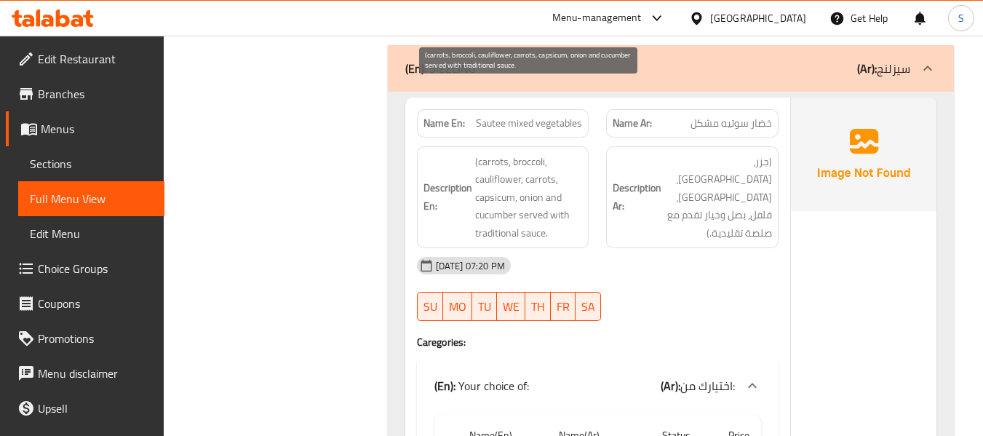
click at [503, 153] on span "(carrots, broccoli, cauliflower, carrots, capsicum, onion and cucumber served w…" at bounding box center [529, 197] width 108 height 89
click at [522, 153] on span "(carrots, broccoli, cauliflower, carrots, capsicum, onion and cucumber served w…" at bounding box center [529, 197] width 108 height 89
click at [497, 153] on span "(carrots, broccoli, cauliflower, carrots, capsicum, onion and cucumber served w…" at bounding box center [529, 197] width 108 height 89
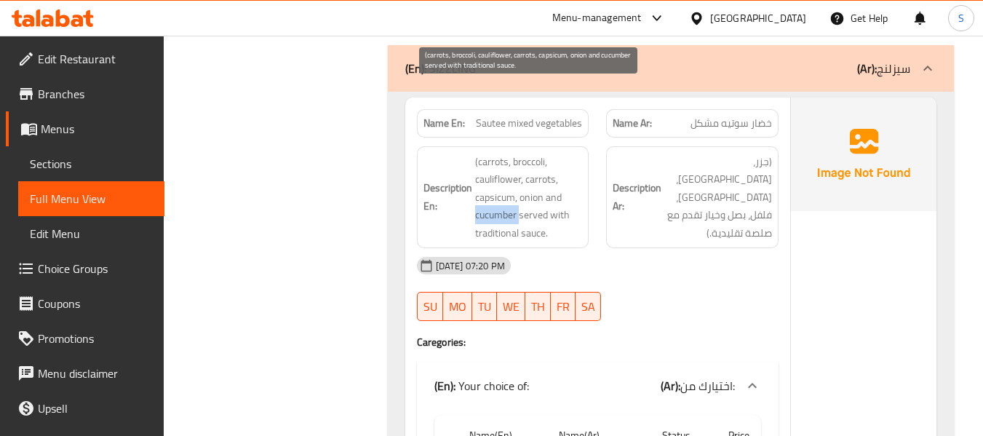
click at [497, 153] on span "(carrots, broccoli, cauliflower, carrots, capsicum, onion and cucumber served w…" at bounding box center [529, 197] width 108 height 89
click at [511, 165] on span "(carrots, broccoli, cauliflower, carrots, capsicum, onion and cucumber served w…" at bounding box center [529, 197] width 108 height 89
click at [543, 153] on span "(carrots, broccoli, cauliflower, carrots, capsicum, onion and cucumber served w…" at bounding box center [529, 197] width 108 height 89
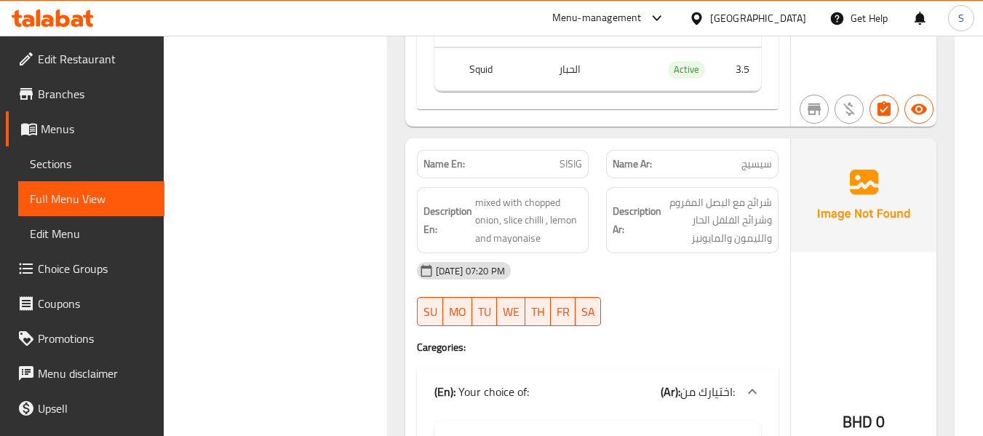
scroll to position [23233, 0]
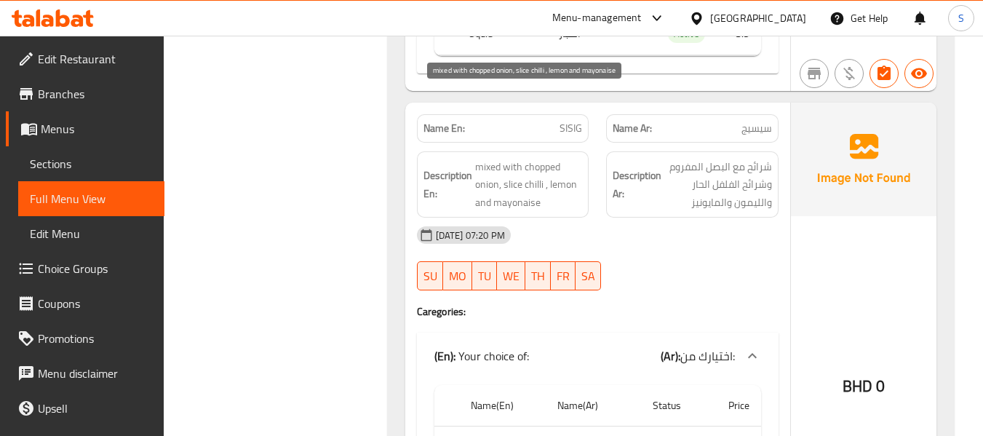
click at [536, 158] on span "mixed with chopped onion, slice chilli , lemon and mayonaise" at bounding box center [529, 185] width 108 height 54
click at [516, 158] on span "mixed with chopped onion, slice chilli , lemon and mayonaise" at bounding box center [529, 185] width 108 height 54
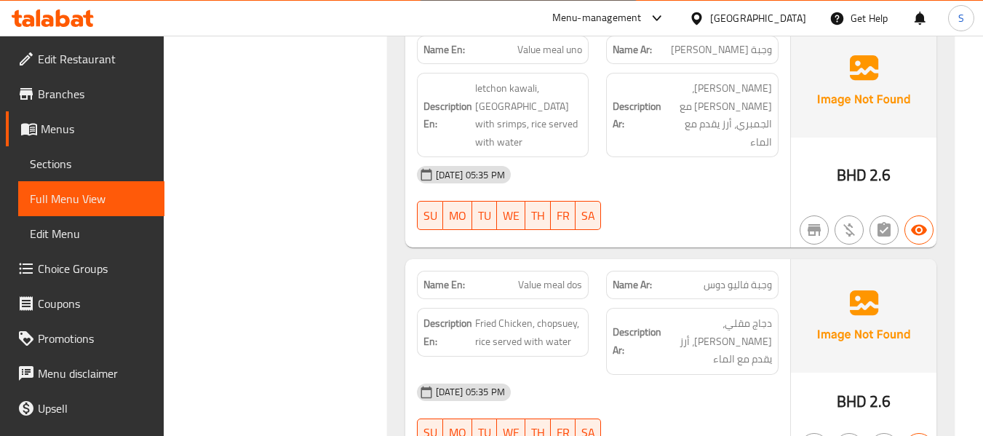
scroll to position [23947, 0]
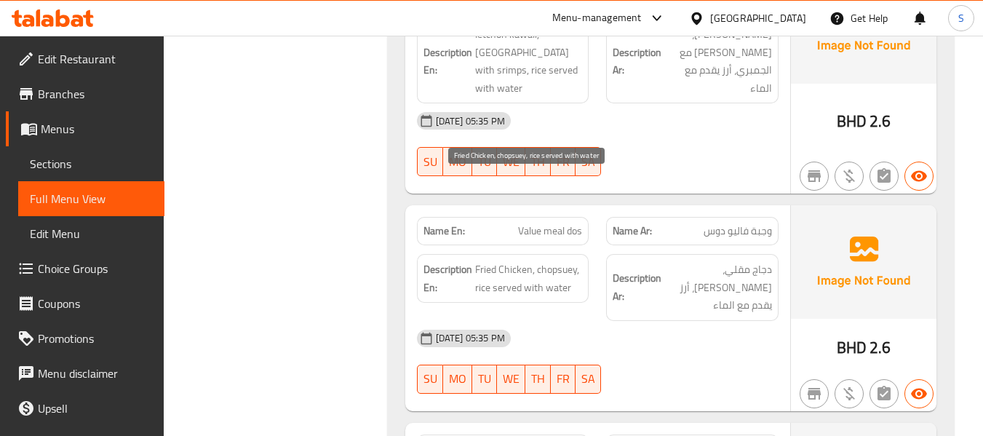
click at [557, 260] on span "Fried Chicken, chopsuey, rice served with water" at bounding box center [529, 278] width 108 height 36
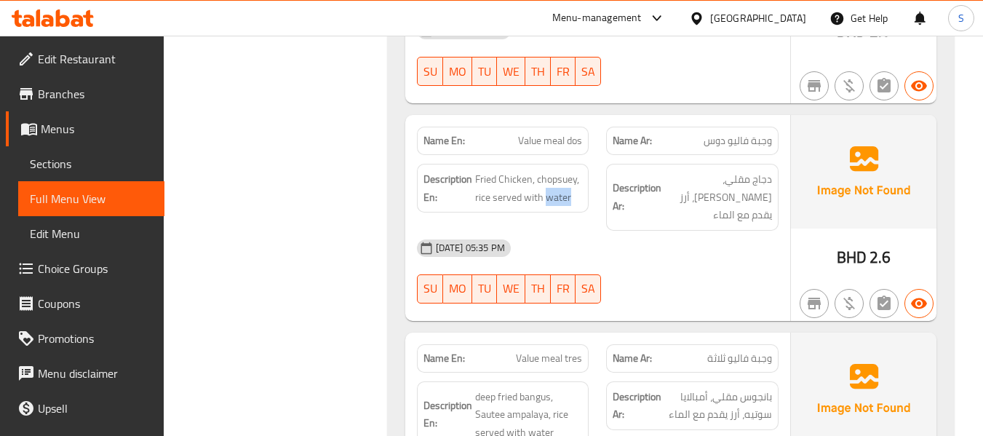
scroll to position [24165, 0]
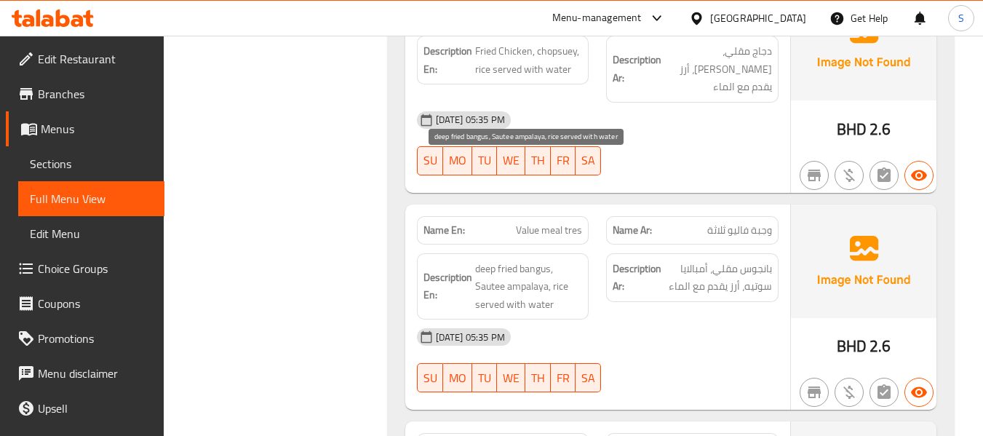
click at [535, 260] on span "deep fried bangus, Sautee ampalaya, rice served with water" at bounding box center [529, 287] width 108 height 54
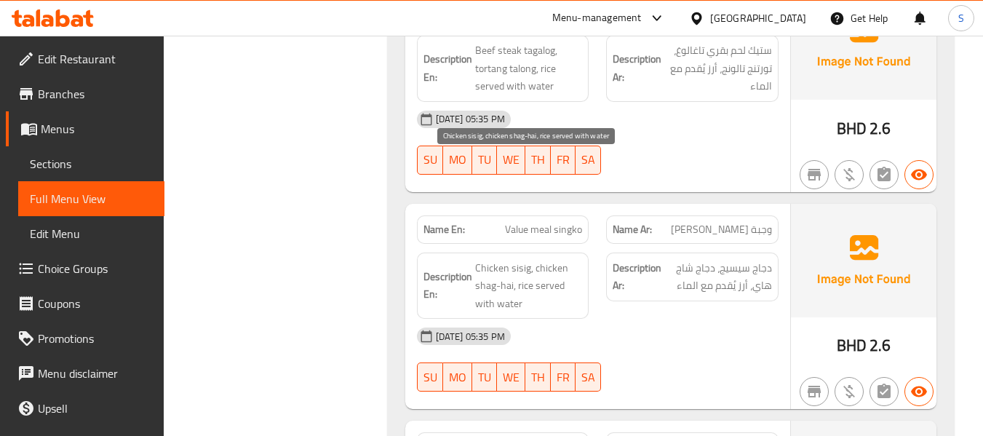
scroll to position [24602, 0]
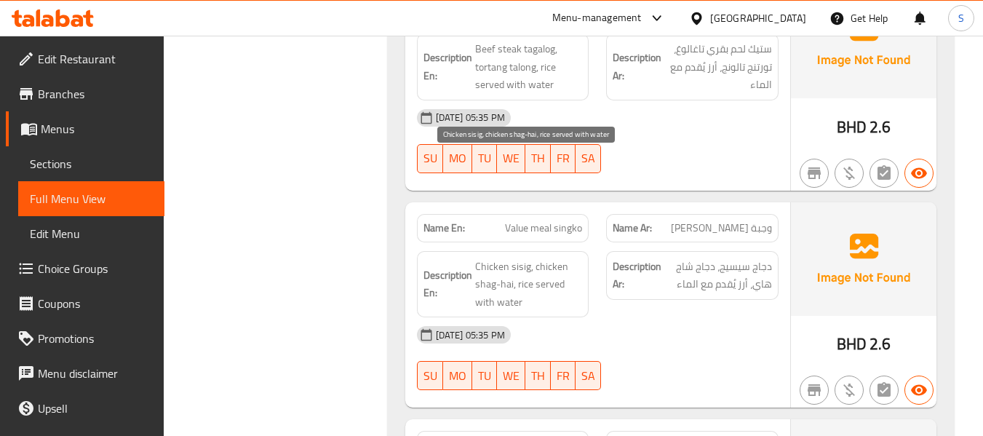
click at [505, 258] on span "Chicken sisig, chicken shag-hai, rice served with water" at bounding box center [529, 285] width 108 height 54
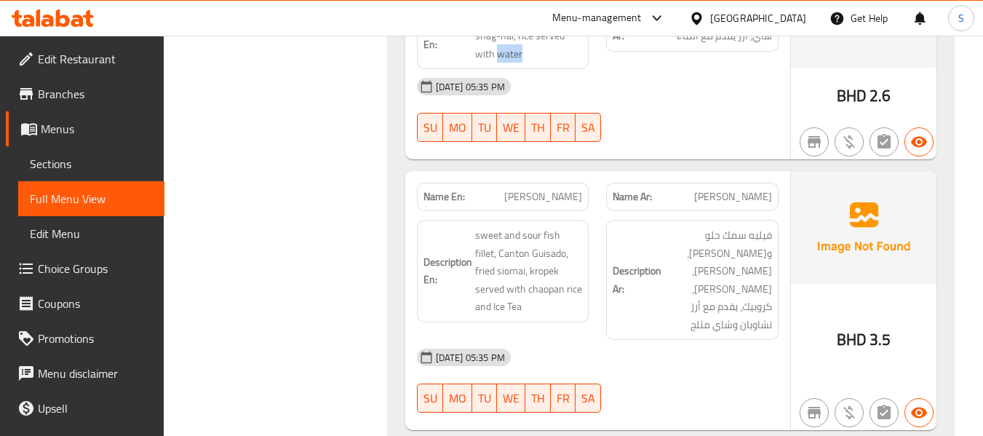
scroll to position [24820, 0]
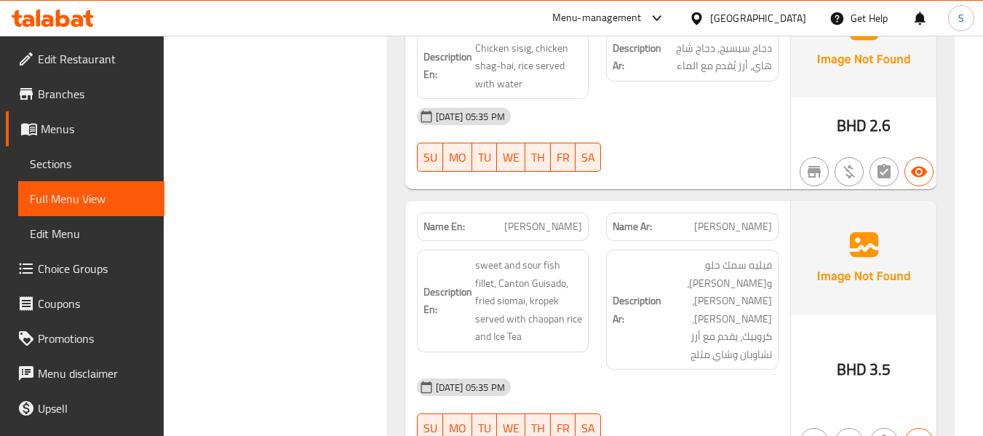
click at [552, 219] on span "[PERSON_NAME]" at bounding box center [543, 226] width 78 height 15
copy span "[PERSON_NAME]"
click at [546, 219] on span "[PERSON_NAME]" at bounding box center [543, 226] width 78 height 15
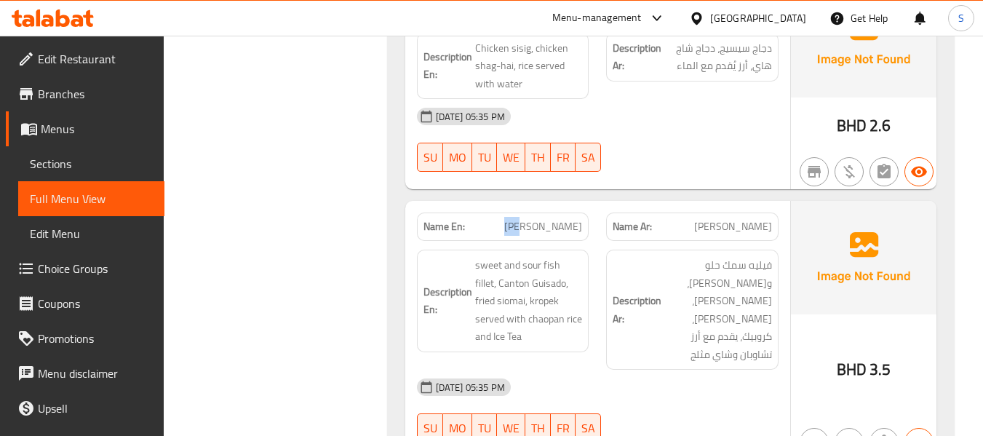
click at [546, 219] on span "[PERSON_NAME]" at bounding box center [543, 226] width 78 height 15
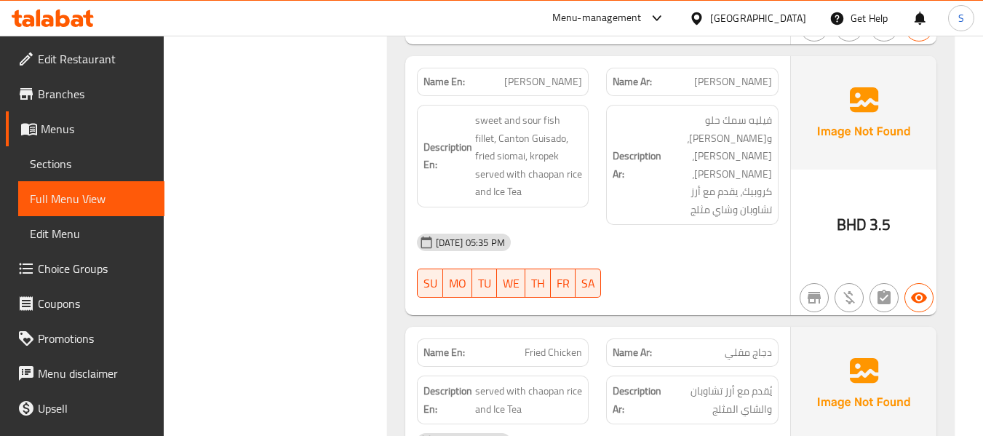
scroll to position [24965, 0]
click at [549, 344] on span "Fried Chicken" at bounding box center [553, 351] width 57 height 15
copy span "Fried Chicken"
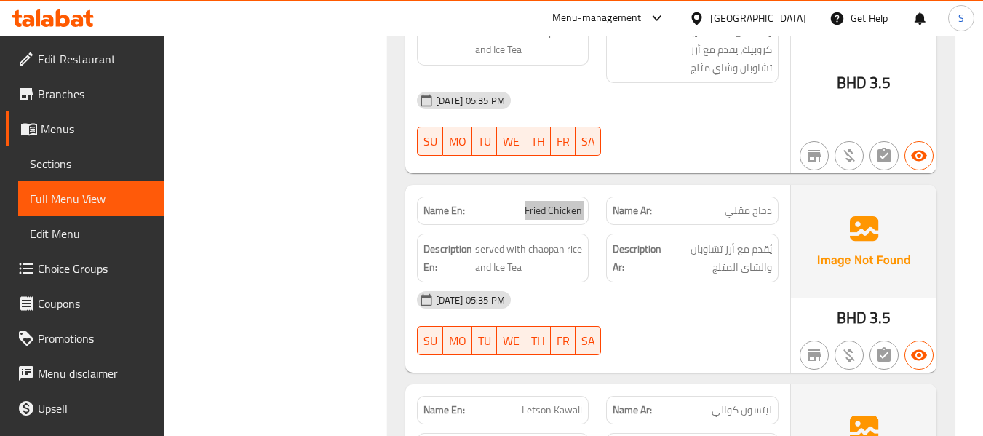
scroll to position [25111, 0]
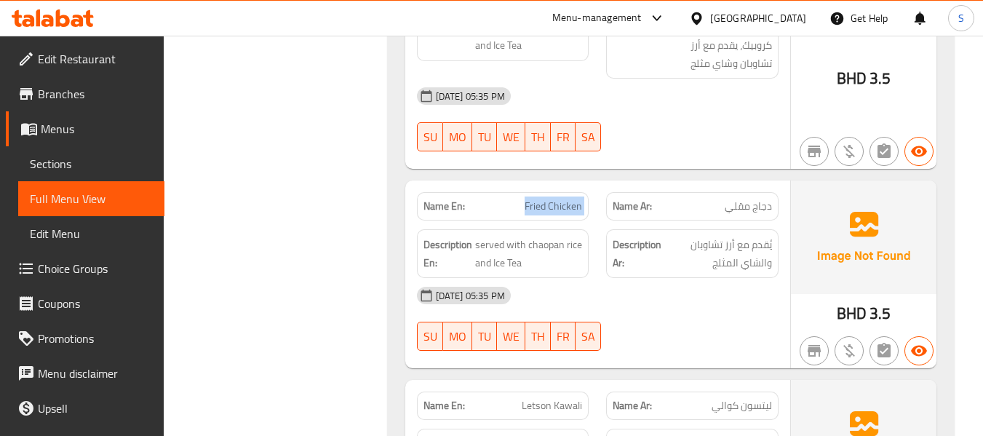
click at [469, 398] on p "Name En: Letson Kawali" at bounding box center [502, 405] width 159 height 15
click at [553, 398] on span "Letson Kawali" at bounding box center [552, 405] width 60 height 15
copy span "Letson Kawali"
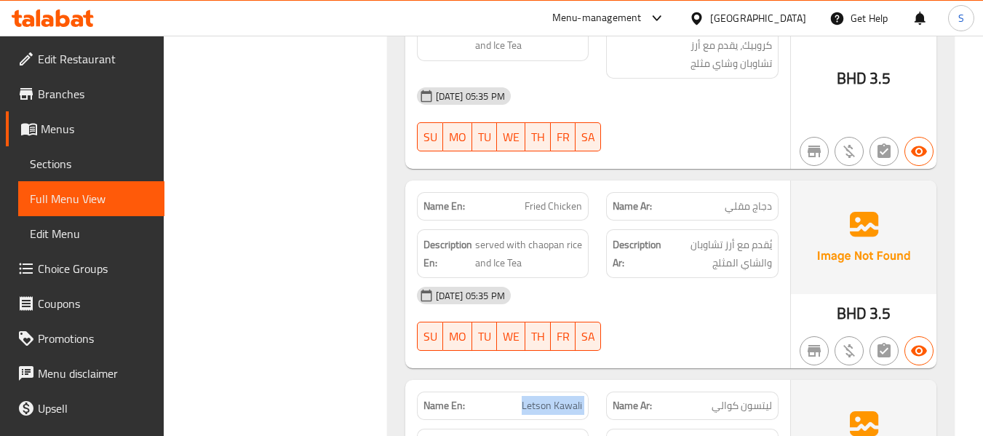
scroll to position [25184, 0]
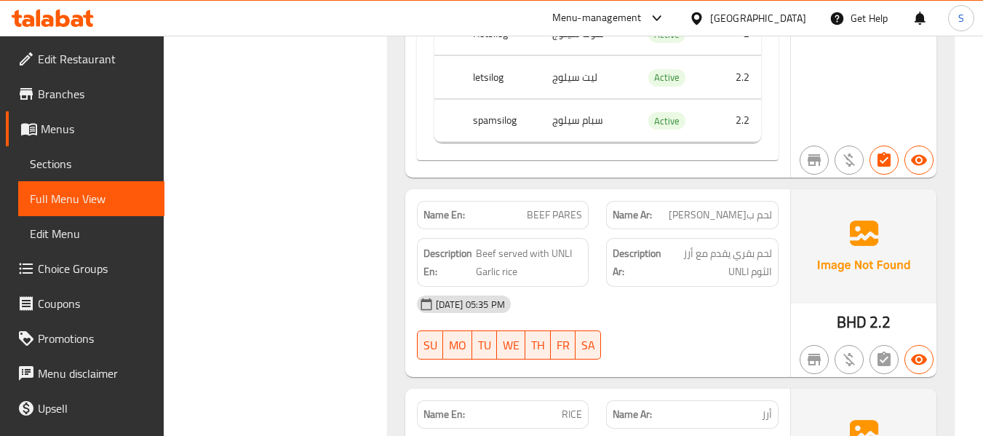
scroll to position [26257, 0]
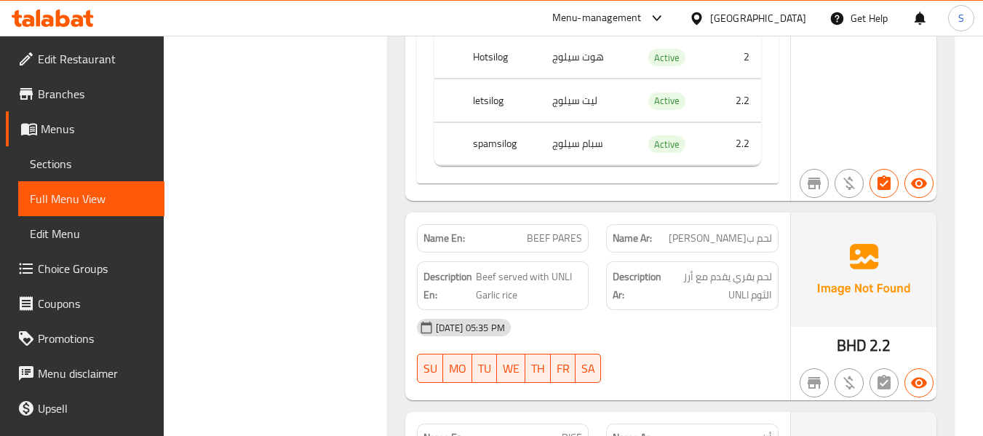
click at [556, 231] on span "BEEF PARES" at bounding box center [554, 238] width 55 height 15
copy span "BEEF PARES"
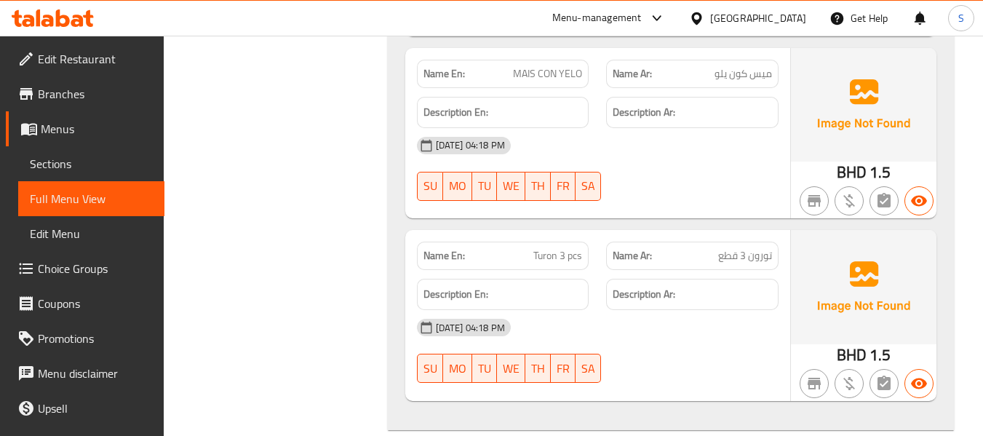
scroll to position [3440, 0]
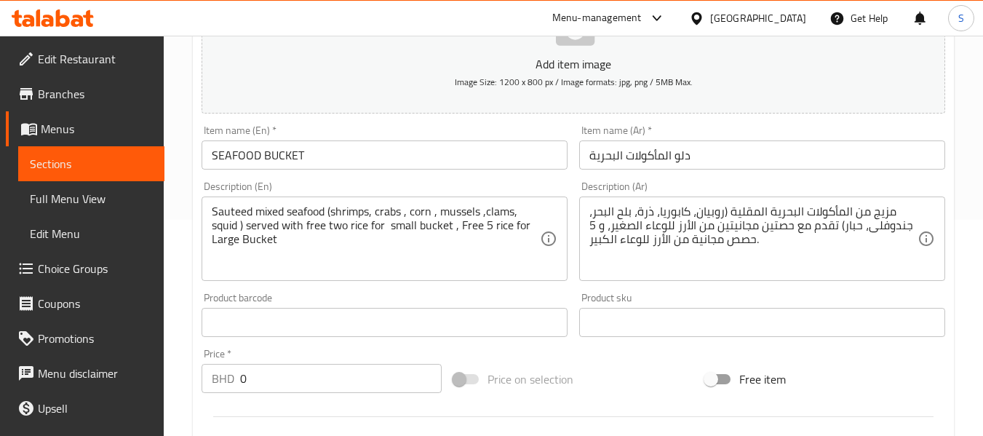
scroll to position [218, 0]
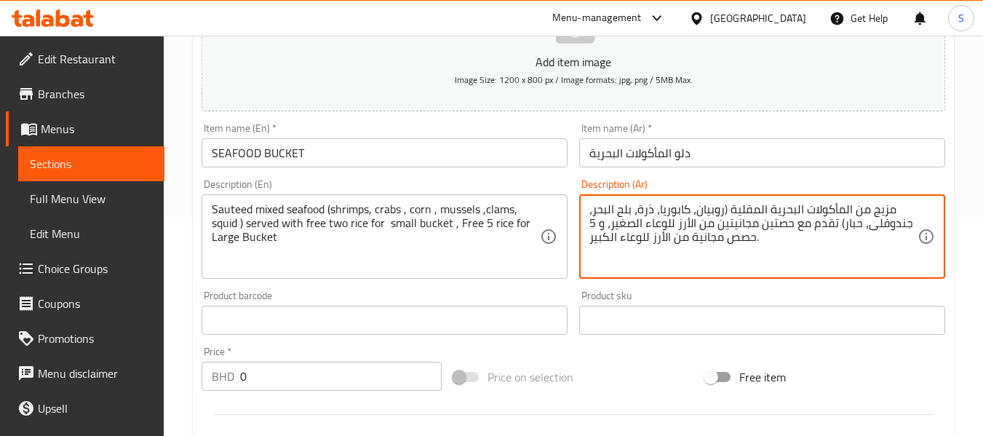
drag, startPoint x: 756, startPoint y: 206, endPoint x: 728, endPoint y: 206, distance: 27.6
type textarea "مزيج من المأكولات البحرية السوتيه (روبيان، كابوريا، ذرة، بلح البحر، جندوفلى، حب…"
click at [715, 156] on input "دلو المأكولات البحرية" at bounding box center [762, 152] width 366 height 29
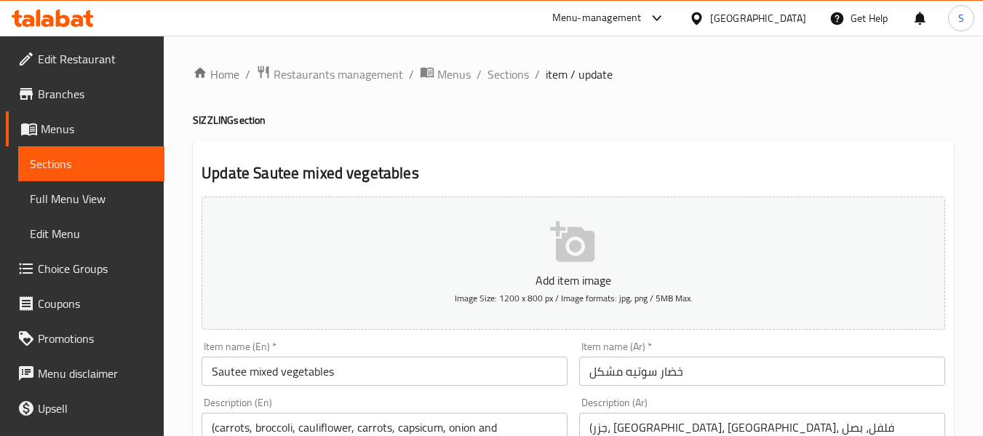
scroll to position [218, 0]
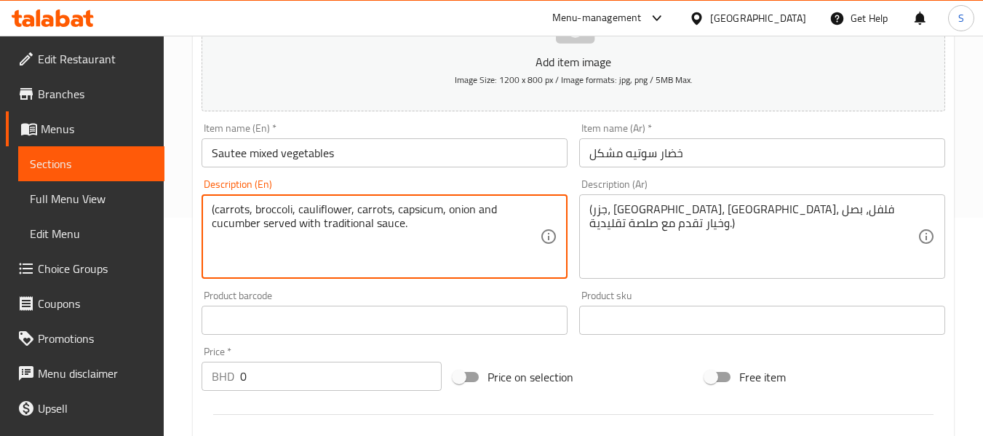
click at [224, 212] on textarea "(carrots, broccoli, cauliflower, carrots, capsicum, onion and cucumber served w…" at bounding box center [376, 236] width 328 height 69
type textarea "(, broccoli, cauliflower, carrots, capsicum, onion and cucumber served with tra…"
click at [383, 148] on input "Sautee mixed vegetables" at bounding box center [385, 152] width 366 height 29
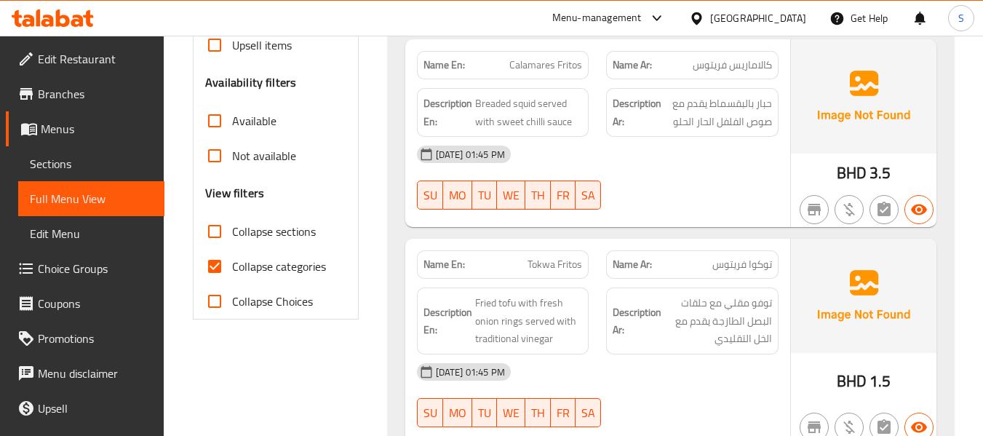
scroll to position [437, 0]
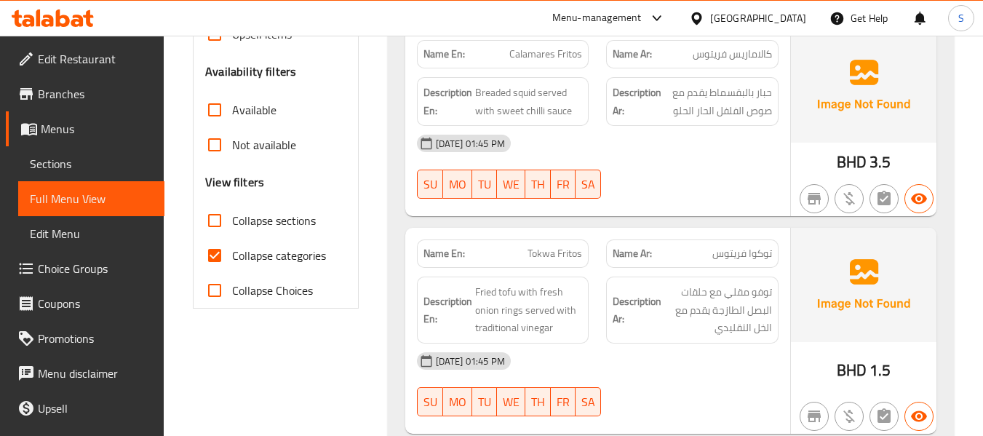
click at [276, 255] on span "Collapse categories" at bounding box center [279, 255] width 94 height 17
click at [232, 255] on input "Collapse categories" at bounding box center [214, 255] width 35 height 35
checkbox input "false"
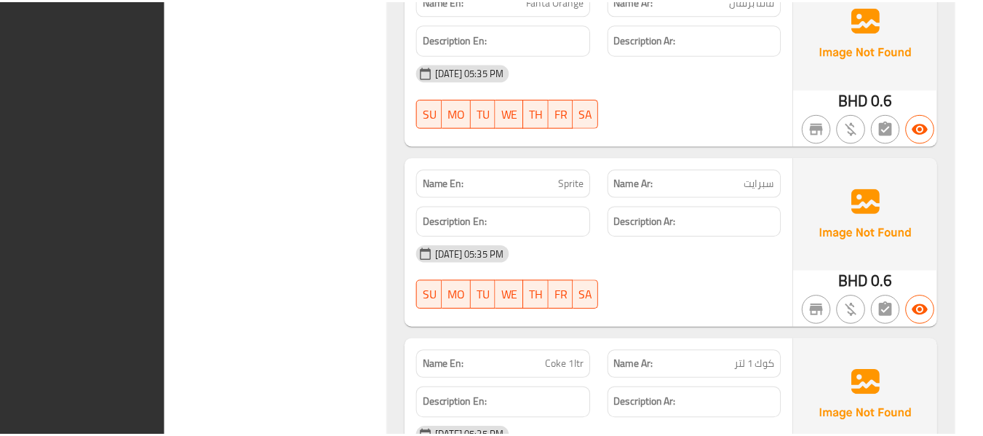
scroll to position [29306, 0]
